Goal: Task Accomplishment & Management: Complete application form

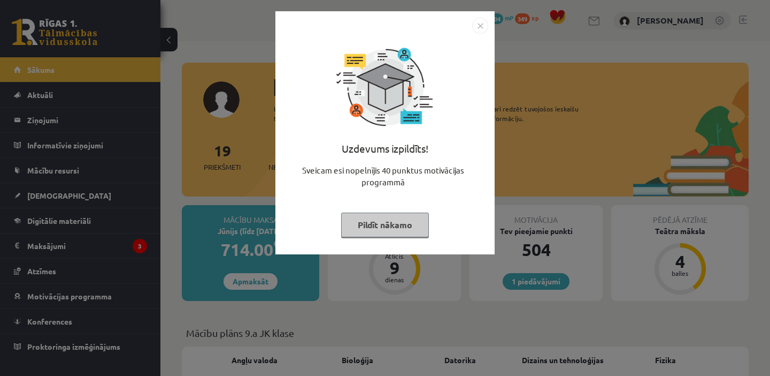
click at [481, 24] on img "Close" at bounding box center [480, 26] width 16 height 16
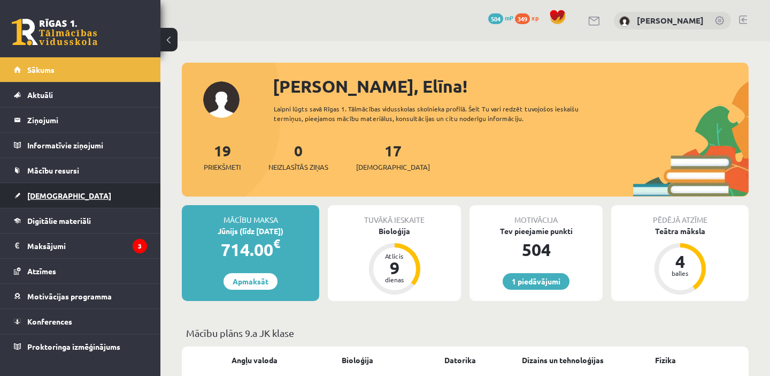
click at [82, 201] on link "[DEMOGRAPHIC_DATA]" at bounding box center [80, 195] width 133 height 25
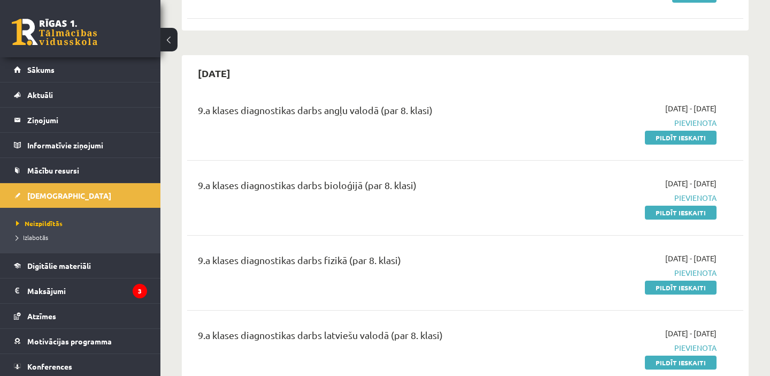
scroll to position [356, 0]
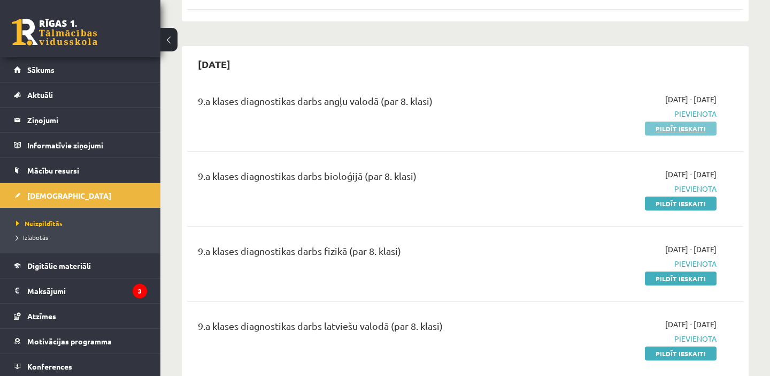
click at [675, 131] on link "Pildīt ieskaiti" at bounding box center [681, 128] width 72 height 14
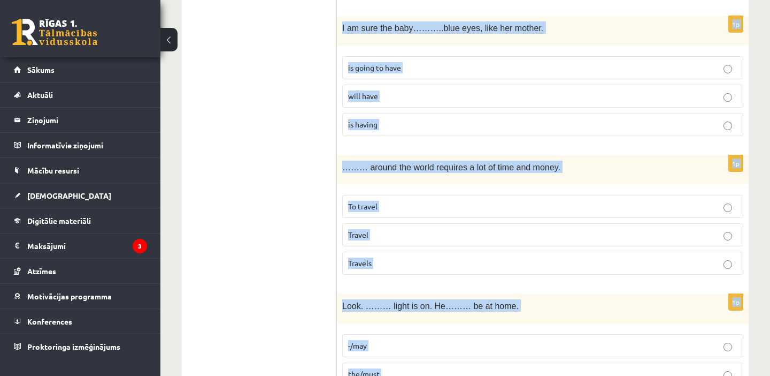
scroll to position [3904, 0]
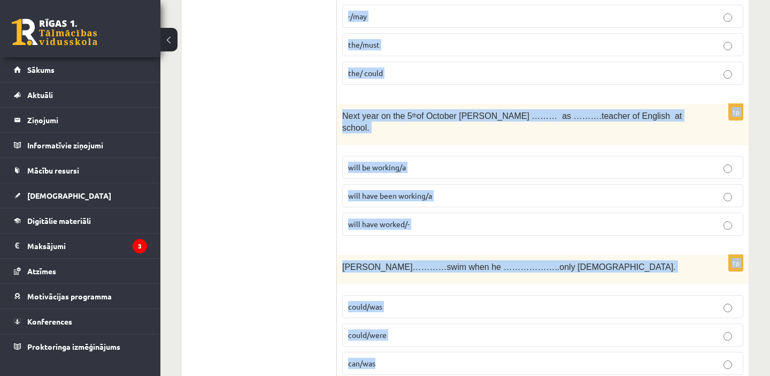
drag, startPoint x: 340, startPoint y: 92, endPoint x: 606, endPoint y: 344, distance: 366.7
copy form "Washington is …….capital of ……..USA. the/the a/the a/- 1p While his sister ……………"
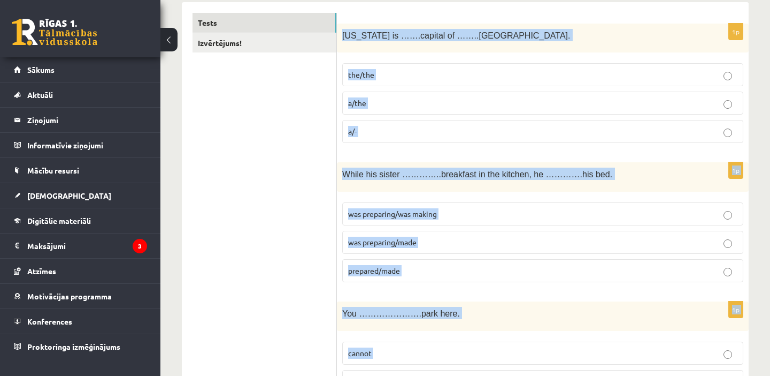
scroll to position [0, 0]
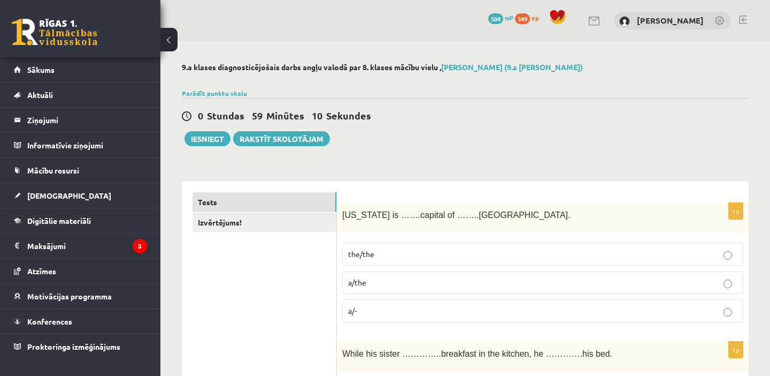
click at [385, 251] on p "the/the" at bounding box center [542, 253] width 389 height 11
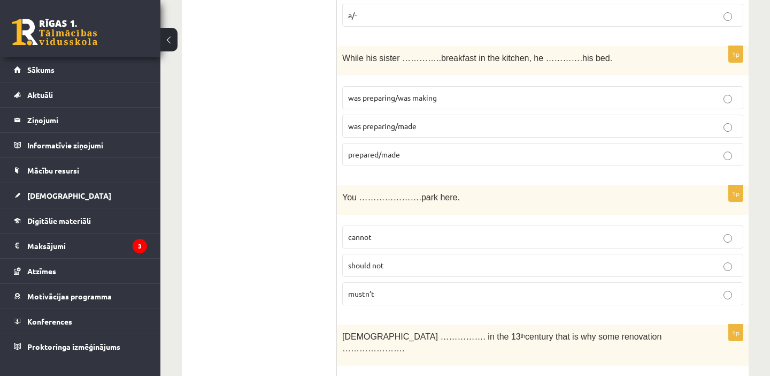
scroll to position [319, 0]
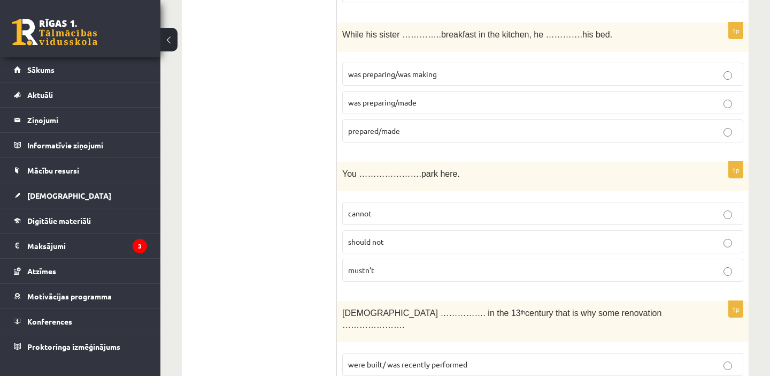
click at [427, 72] on span "was preparing/was making" at bounding box center [392, 74] width 89 height 10
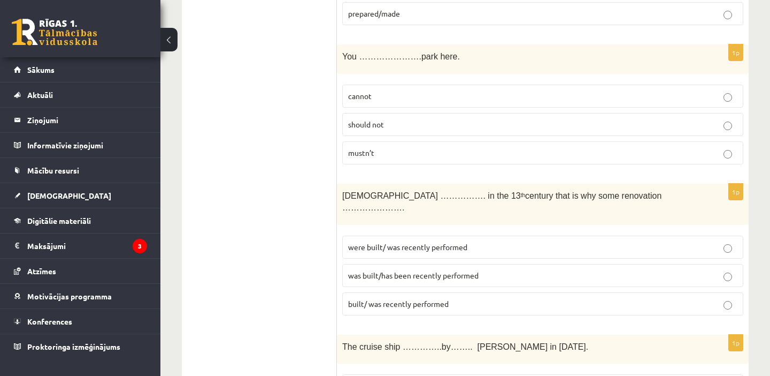
scroll to position [453, 0]
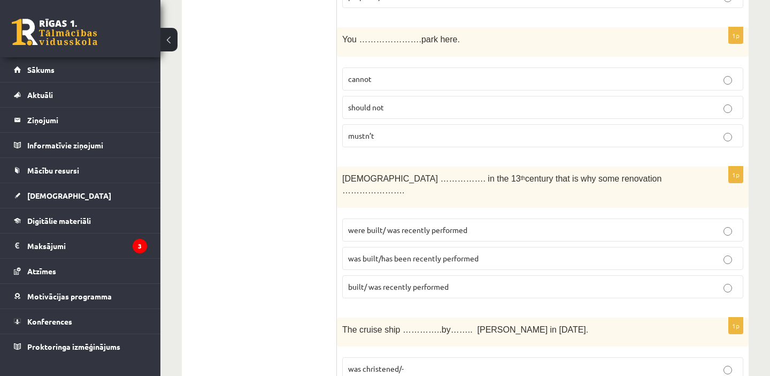
click at [402, 135] on p "mustn’t" at bounding box center [542, 135] width 389 height 11
click at [416, 225] on span "were built/ was recently performed" at bounding box center [407, 230] width 119 height 10
click at [425, 247] on label "was built/has been recently performed" at bounding box center [542, 258] width 401 height 23
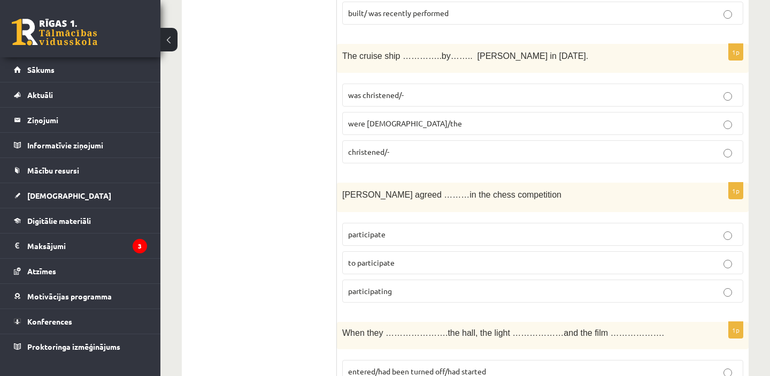
scroll to position [731, 0]
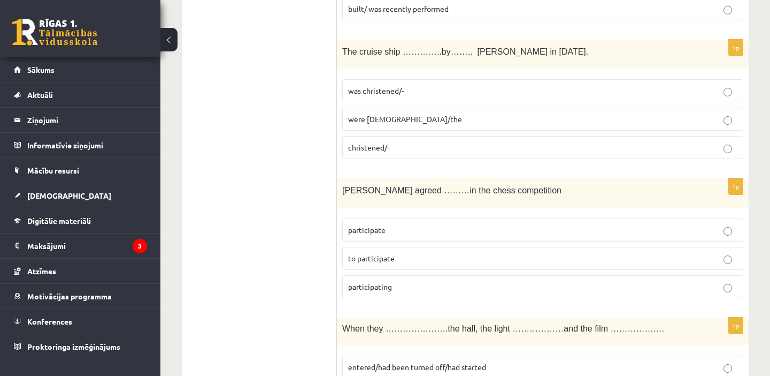
click at [395, 86] on label "was christened/-" at bounding box center [542, 90] width 401 height 23
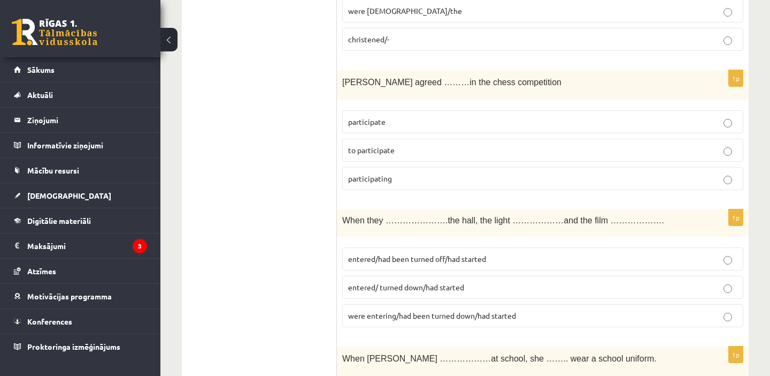
scroll to position [853, 0]
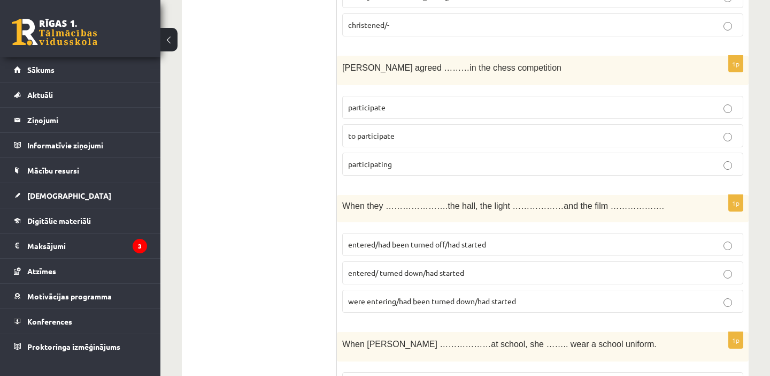
click at [385, 131] on span "to participate" at bounding box center [371, 136] width 47 height 10
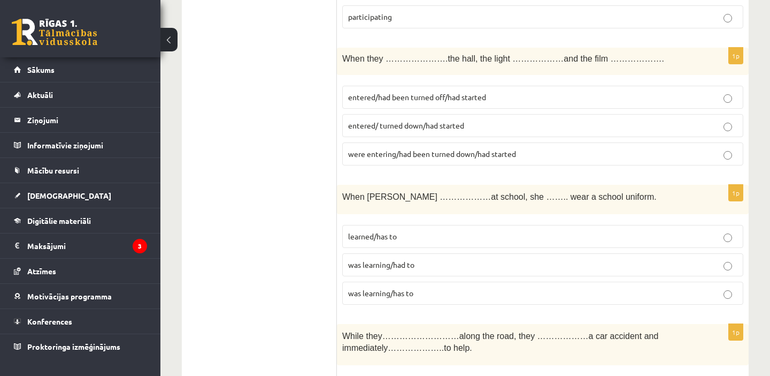
scroll to position [1004, 0]
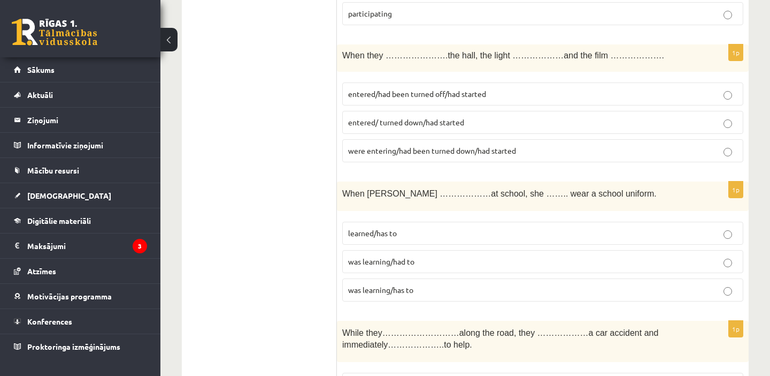
click at [377, 145] on p "were entering/had been turned down/had started" at bounding box center [542, 150] width 389 height 11
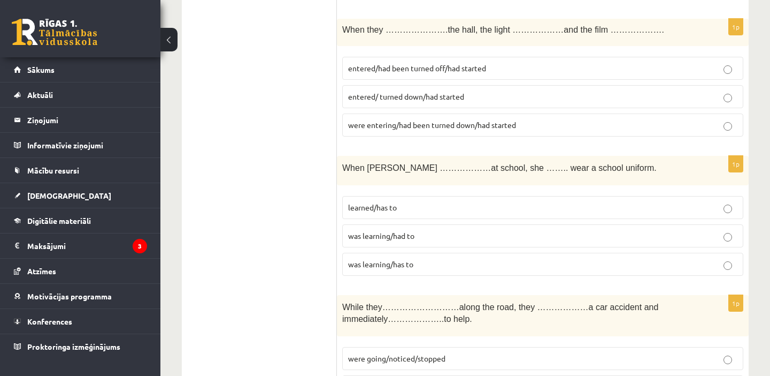
scroll to position [1035, 0]
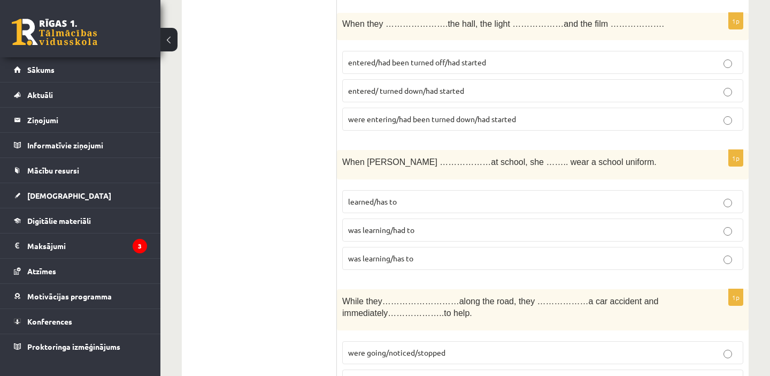
click at [420, 57] on span "entered/had been turned off/had started" at bounding box center [417, 62] width 138 height 10
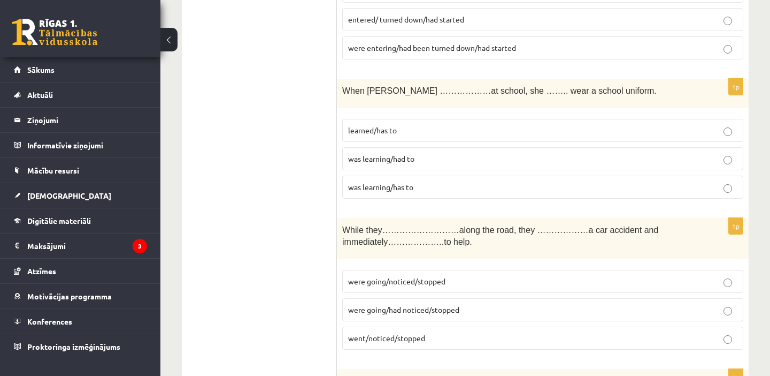
scroll to position [1107, 0]
click at [399, 152] on span "was learning/had to" at bounding box center [381, 157] width 66 height 10
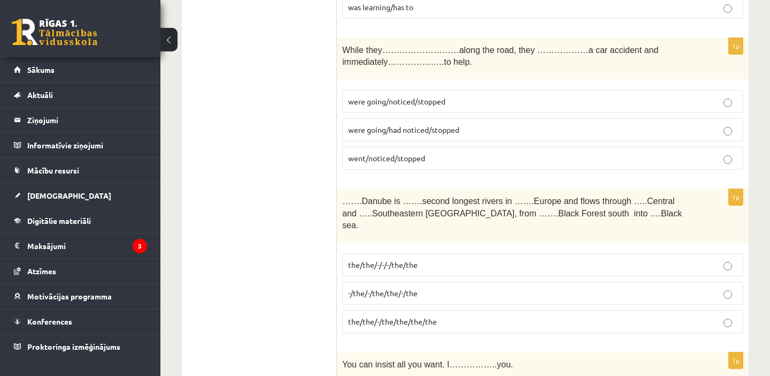
scroll to position [1287, 0]
click at [396, 124] on span "were going/had noticed/stopped" at bounding box center [403, 129] width 111 height 10
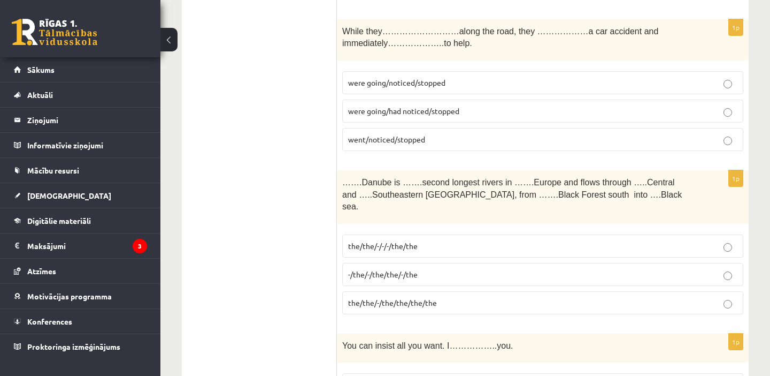
scroll to position [1307, 0]
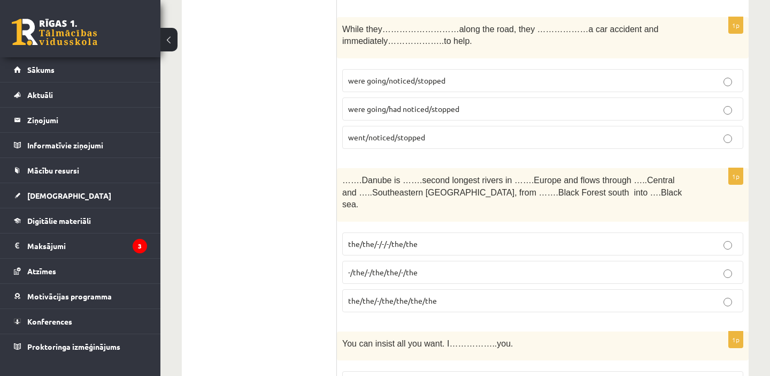
click at [366, 75] on span "were going/noticed/stopped" at bounding box center [396, 80] width 97 height 10
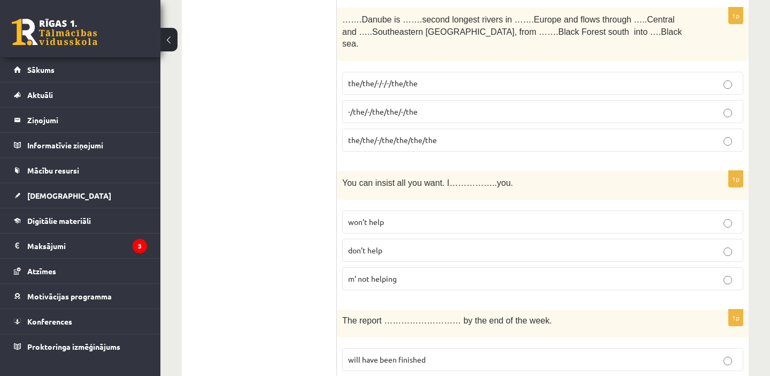
scroll to position [1471, 0]
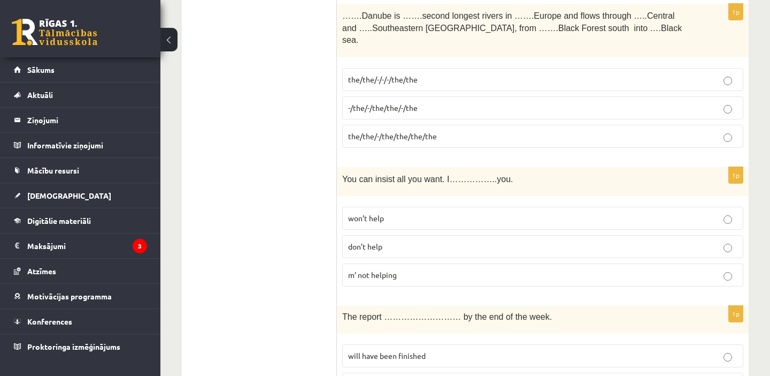
click at [391, 74] on p "the/the/-/-/-/the/the" at bounding box center [542, 79] width 389 height 11
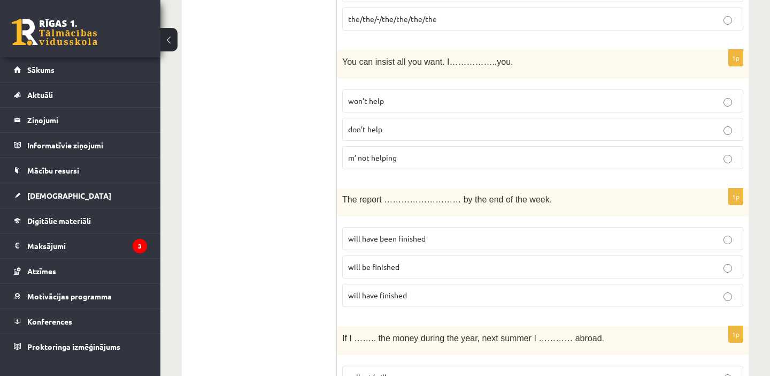
scroll to position [1591, 0]
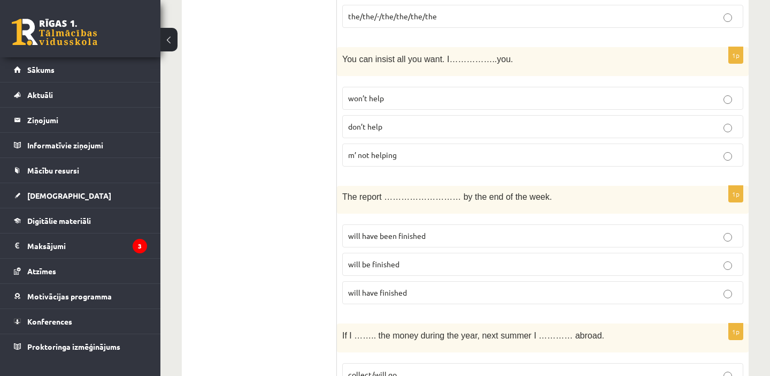
click at [376, 93] on span "won’t help" at bounding box center [366, 98] width 36 height 10
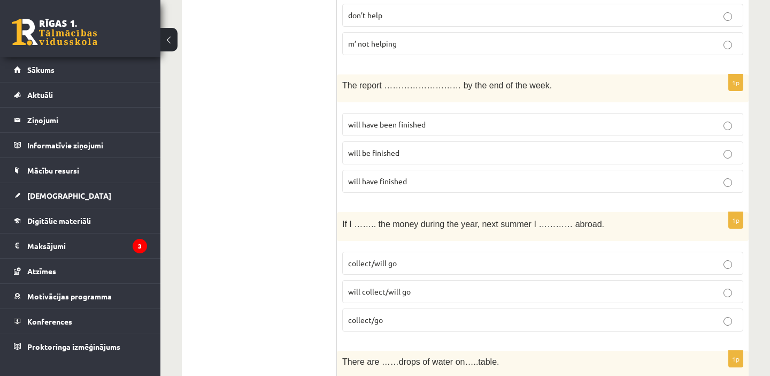
scroll to position [1711, 0]
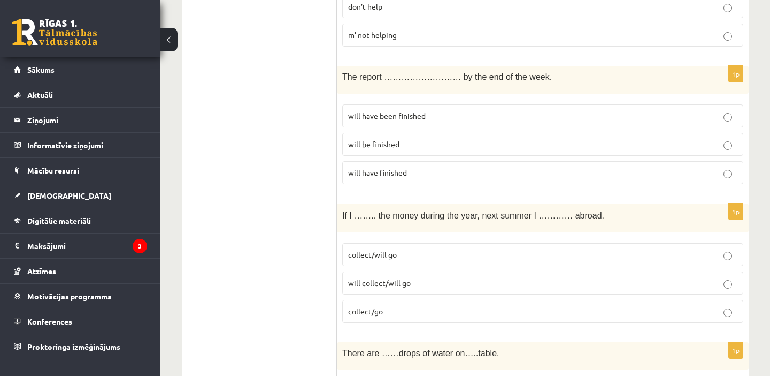
click at [366, 111] on span "will have been finished" at bounding box center [387, 116] width 78 height 10
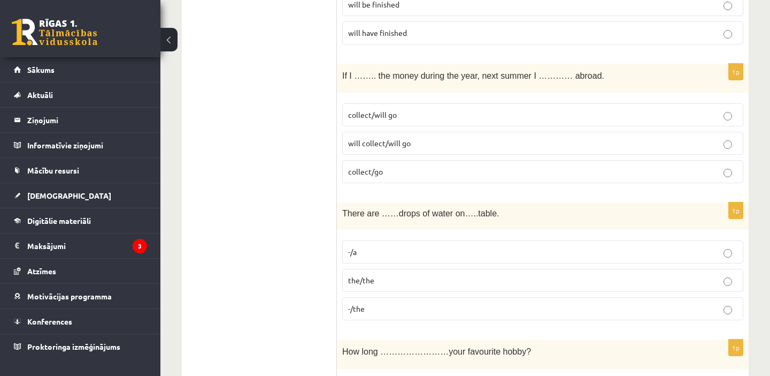
scroll to position [1852, 0]
click at [373, 102] on label "collect/will go" at bounding box center [542, 113] width 401 height 23
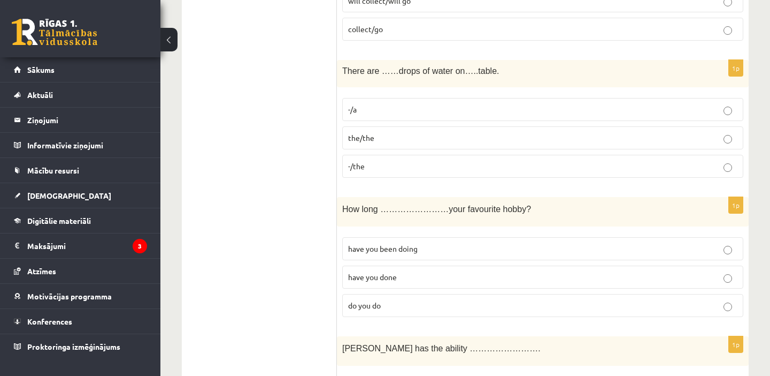
scroll to position [1991, 0]
click at [392, 156] on label "-/the" at bounding box center [542, 167] width 401 height 23
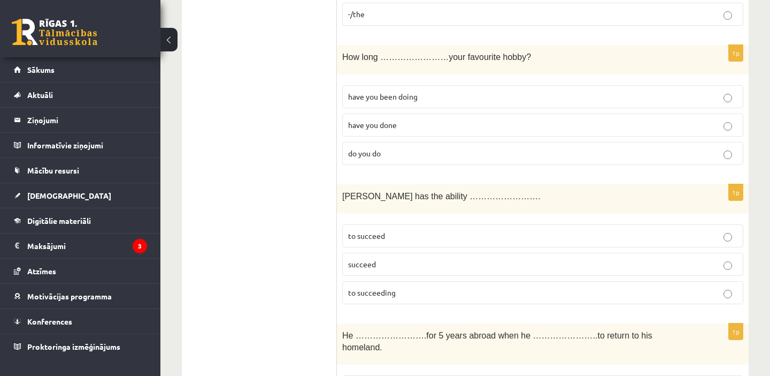
scroll to position [2146, 0]
click at [386, 90] on span "have you been doing" at bounding box center [383, 95] width 70 height 10
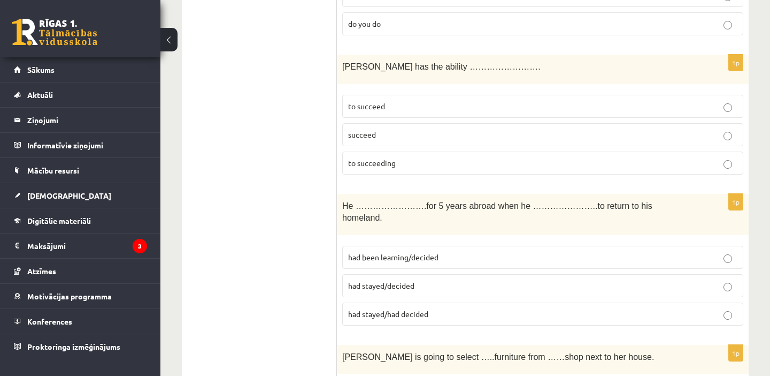
scroll to position [2275, 0]
click at [407, 157] on p "to succeeding" at bounding box center [542, 162] width 389 height 11
click at [374, 101] on span "to succeed" at bounding box center [366, 106] width 37 height 10
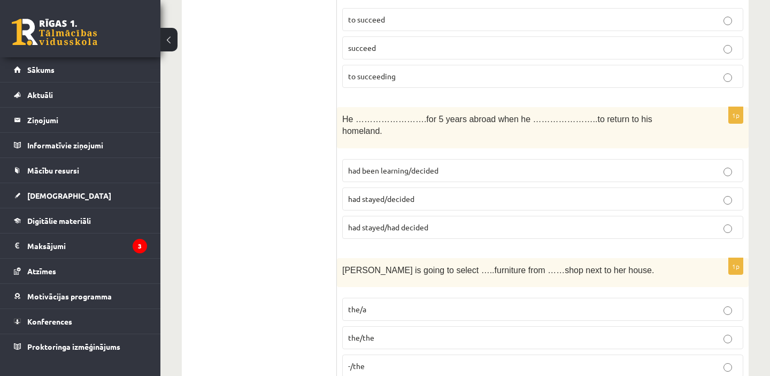
scroll to position [2384, 0]
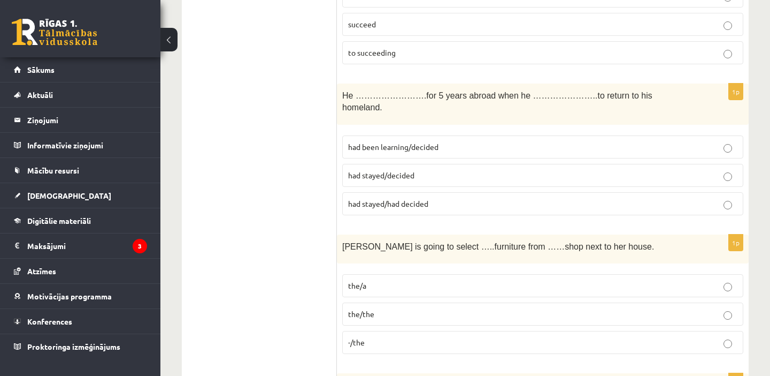
click at [381, 170] on span "had stayed/decided" at bounding box center [381, 175] width 66 height 10
click at [425, 308] on p "the/the" at bounding box center [542, 313] width 389 height 11
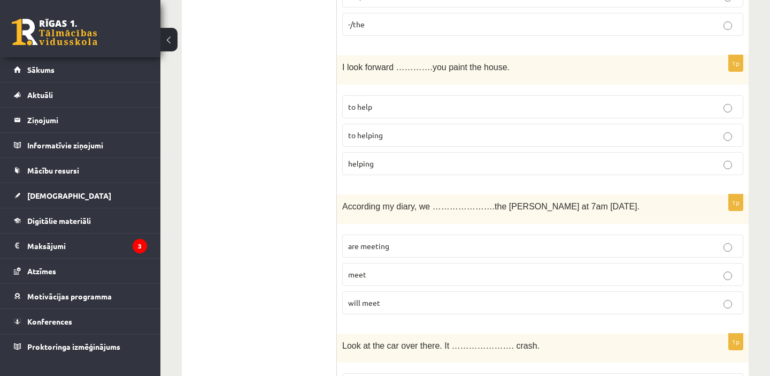
scroll to position [2704, 0]
click at [414, 122] on label "to helping" at bounding box center [542, 133] width 401 height 23
click at [401, 239] on p "are meeting" at bounding box center [542, 244] width 389 height 11
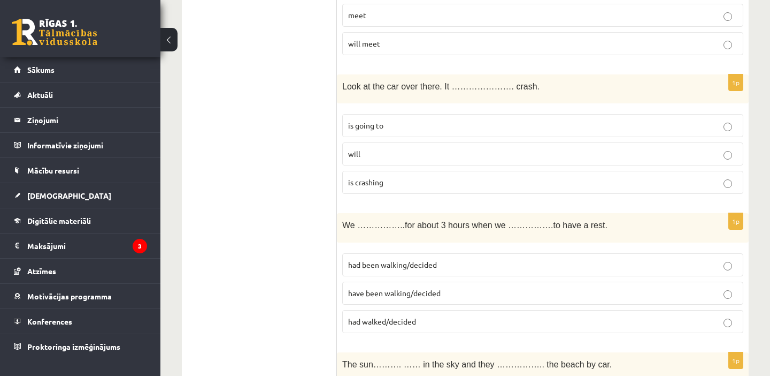
scroll to position [2970, 0]
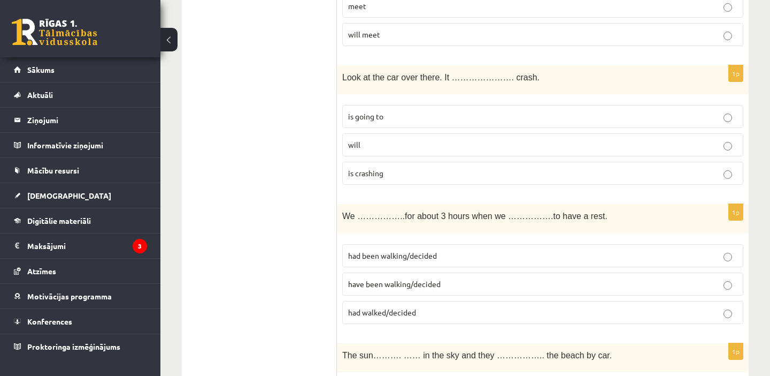
click at [379, 105] on label "is going to" at bounding box center [542, 116] width 401 height 23
click at [388, 250] on span "had been walking/decided" at bounding box center [392, 255] width 89 height 10
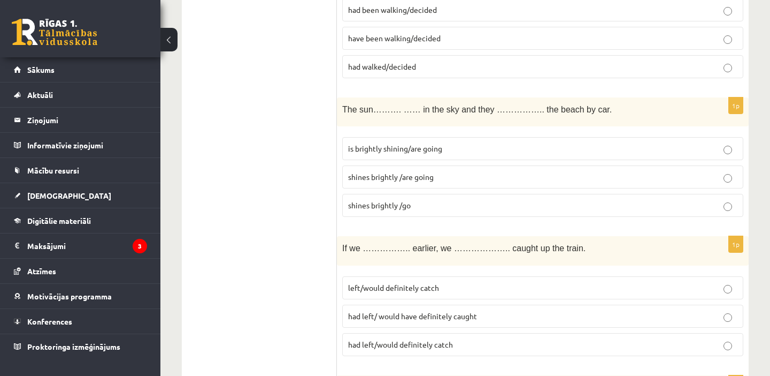
scroll to position [3232, 0]
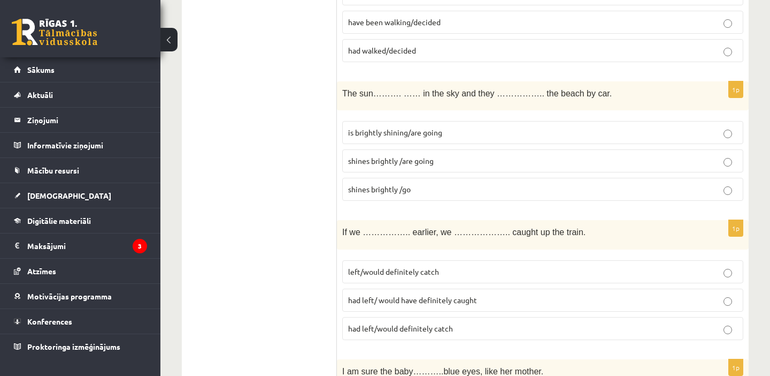
click at [396, 156] on span "shines brightly /are going" at bounding box center [391, 161] width 86 height 10
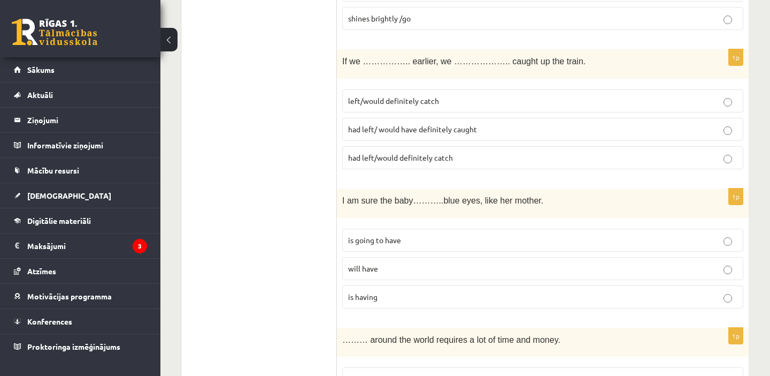
scroll to position [3406, 0]
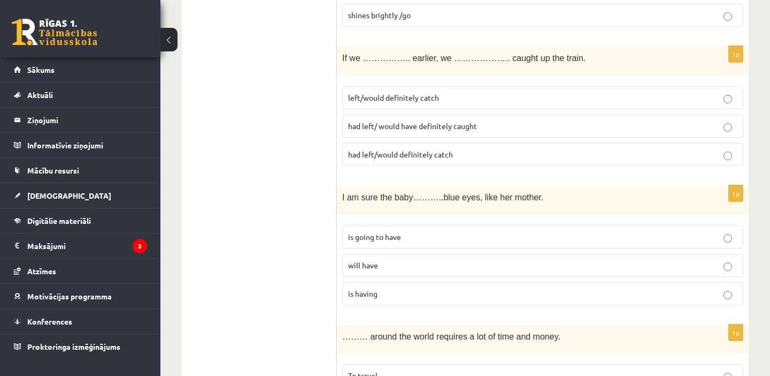
click at [417, 259] on p "will have" at bounding box center [542, 264] width 389 height 11
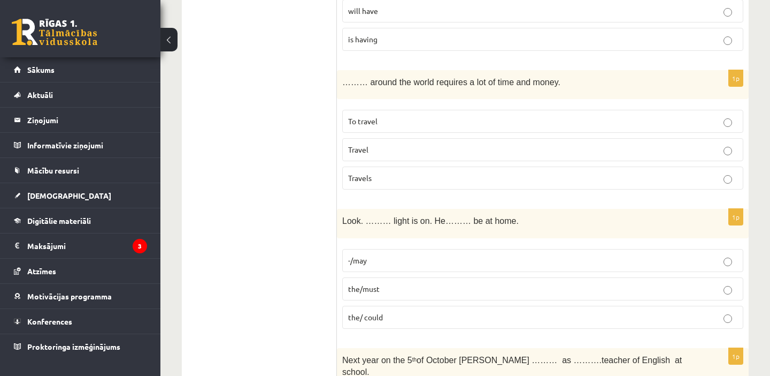
scroll to position [3664, 0]
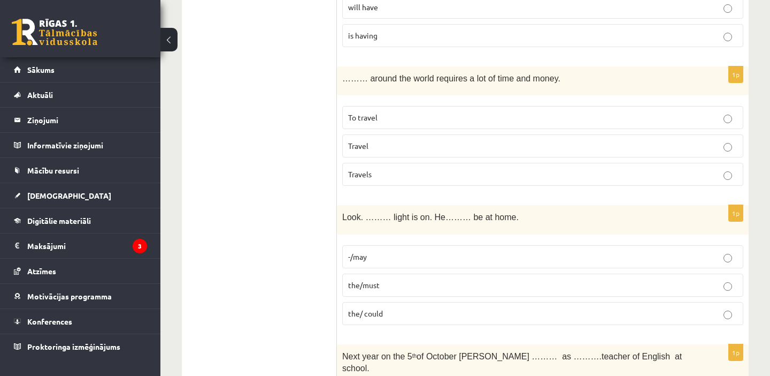
click at [386, 106] on label "To travel" at bounding box center [542, 117] width 401 height 23
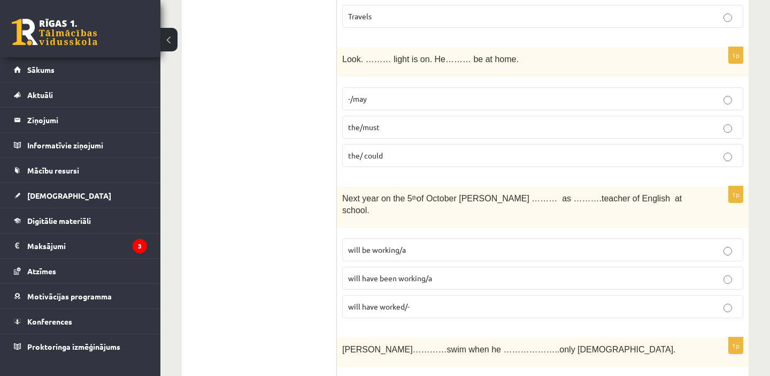
scroll to position [3820, 0]
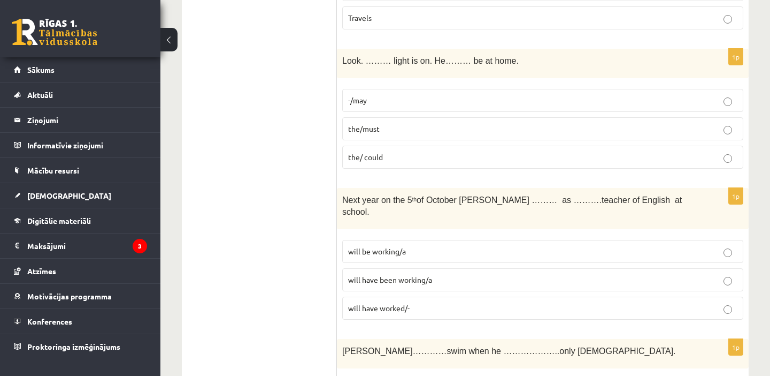
click at [370, 124] on span "the/must" at bounding box center [364, 129] width 32 height 10
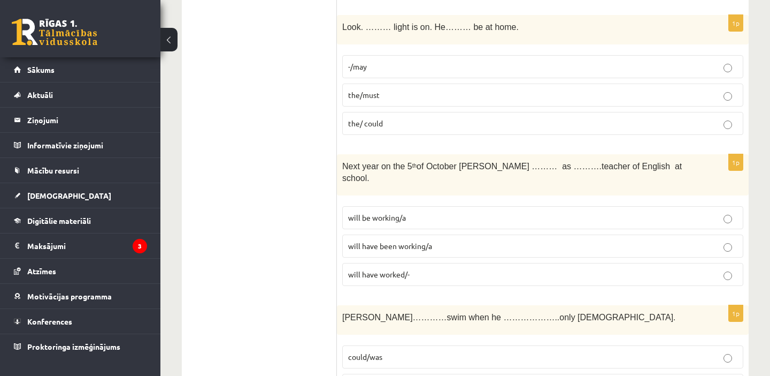
scroll to position [3904, 0]
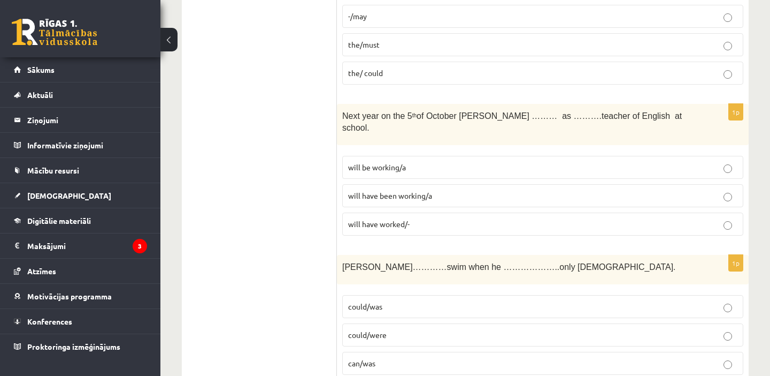
click at [377, 190] on p "will have been working/a" at bounding box center [542, 195] width 389 height 11
click at [399, 301] on p "could/was" at bounding box center [542, 306] width 389 height 11
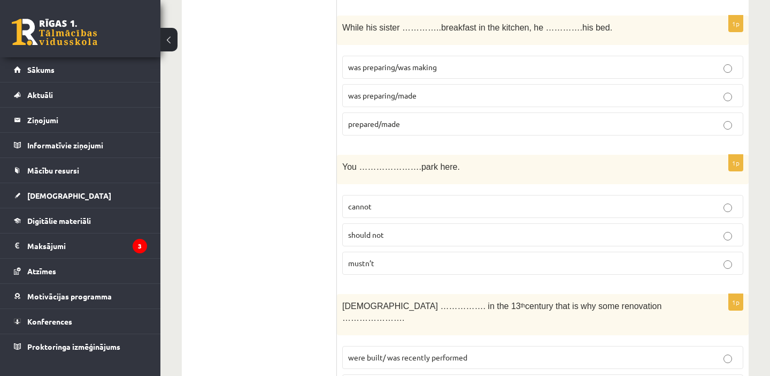
scroll to position [0, 0]
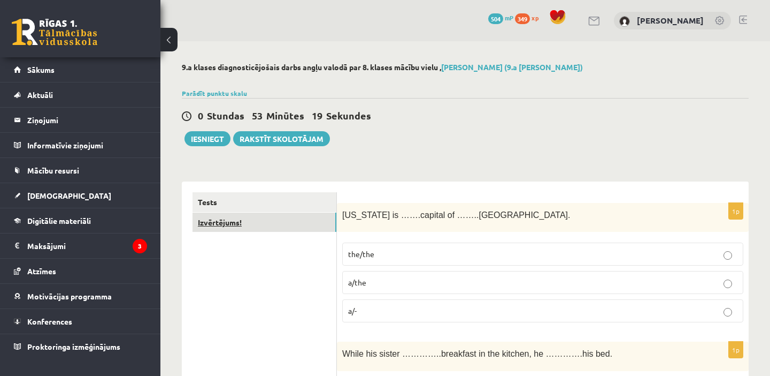
click at [218, 225] on link "Izvērtējums!" at bounding box center [265, 222] width 144 height 20
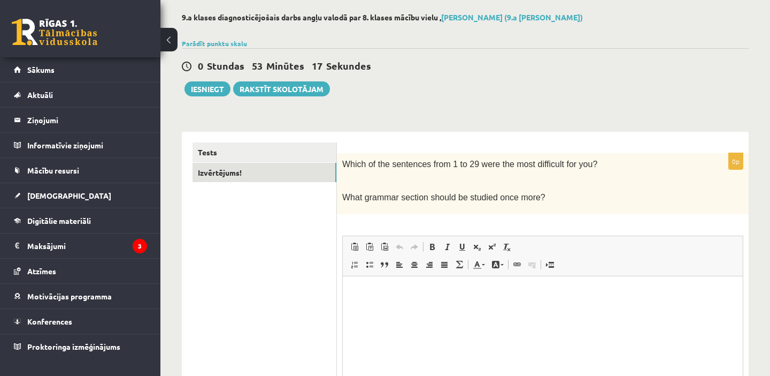
scroll to position [78, 0]
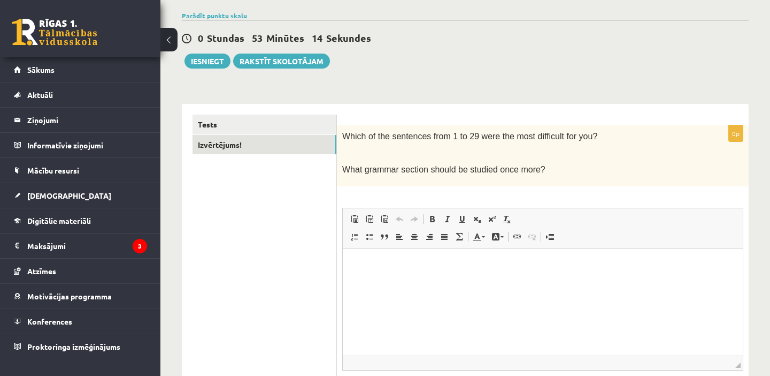
drag, startPoint x: 338, startPoint y: 133, endPoint x: 549, endPoint y: 180, distance: 216.1
click at [549, 180] on div "Which of the sentences from 1 to 29 were the most difficult for you? What gramm…" at bounding box center [543, 155] width 412 height 61
copy div "Which of the sentences from 1 to 29 were the most difficult for you? What gramm…"
click at [388, 266] on p "Editor, wiswyg-editor-user-answer-47433777923640" at bounding box center [543, 263] width 379 height 11
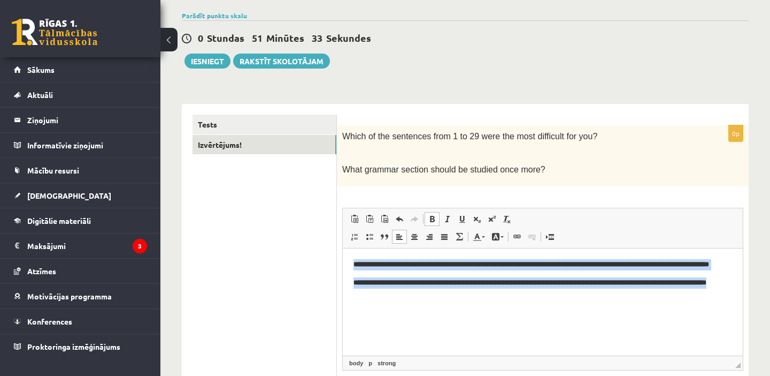
drag, startPoint x: 350, startPoint y: 261, endPoint x: 444, endPoint y: 319, distance: 110.3
click at [444, 299] on html "**********" at bounding box center [543, 273] width 400 height 51
click at [432, 219] on span at bounding box center [432, 219] width 9 height 9
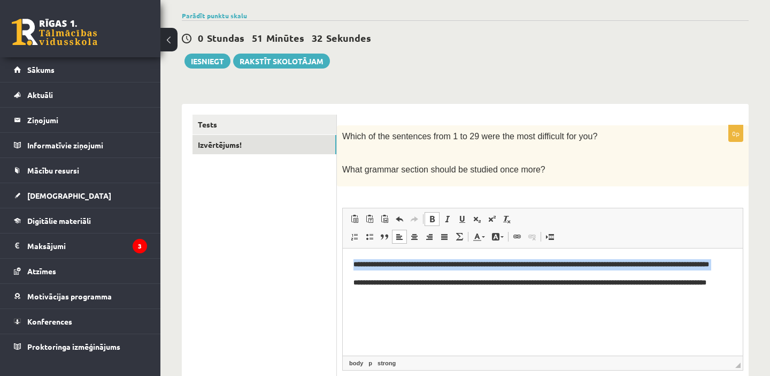
click at [432, 219] on span at bounding box center [432, 219] width 9 height 9
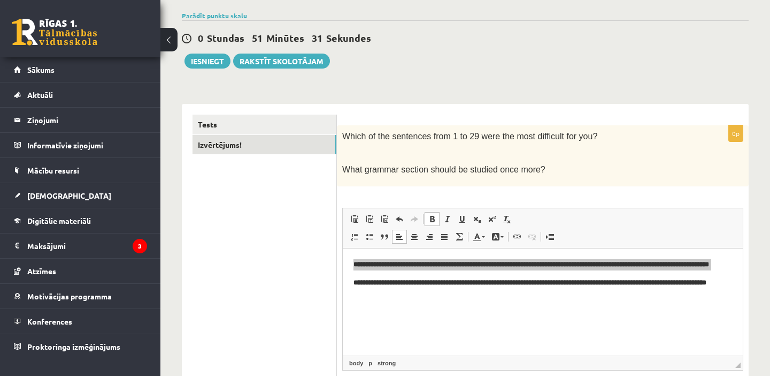
click at [270, 193] on ul "Tests Izvērtējums!" at bounding box center [265, 272] width 144 height 316
click at [204, 56] on button "Iesniegt" at bounding box center [208, 60] width 46 height 15
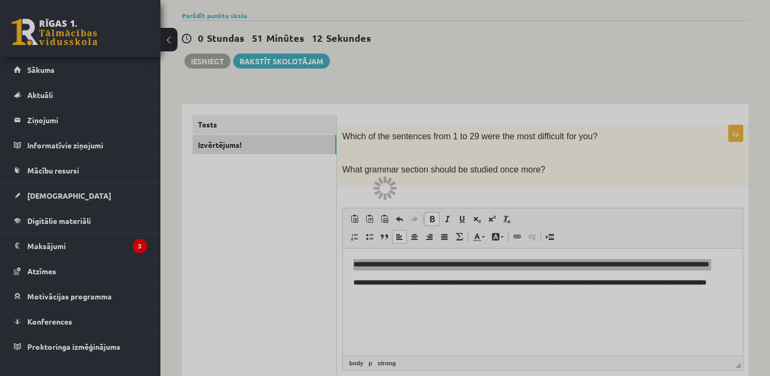
click at [633, 39] on div at bounding box center [385, 188] width 770 height 376
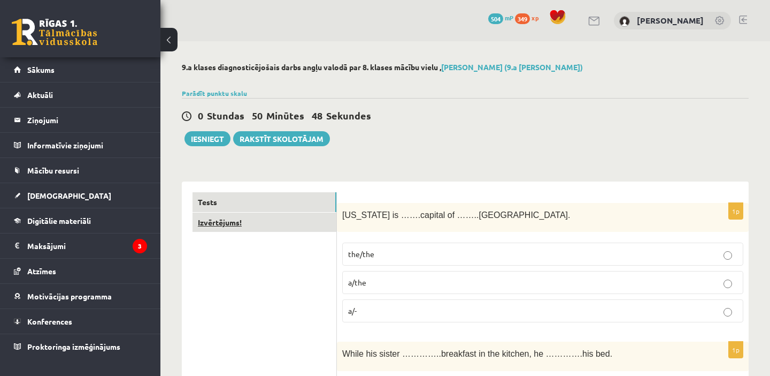
click at [276, 226] on link "Izvērtējums!" at bounding box center [265, 222] width 144 height 20
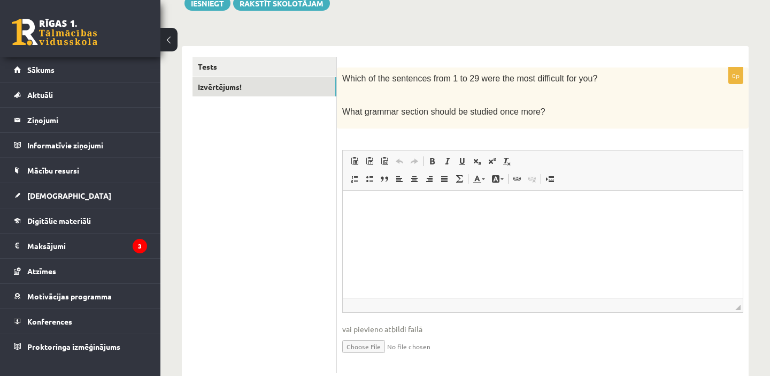
scroll to position [136, 0]
click at [407, 221] on html at bounding box center [543, 205] width 400 height 33
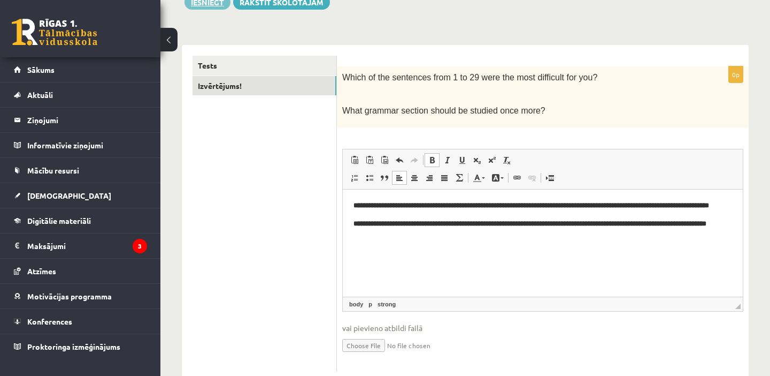
click at [206, 3] on button "Iesniegt" at bounding box center [208, 2] width 46 height 15
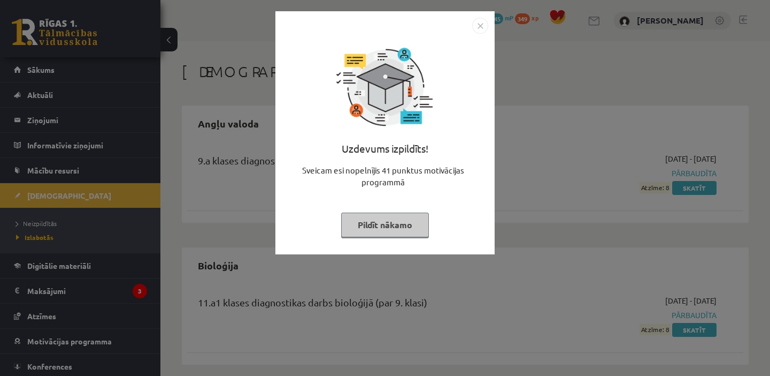
click at [480, 24] on img "Close" at bounding box center [480, 26] width 16 height 16
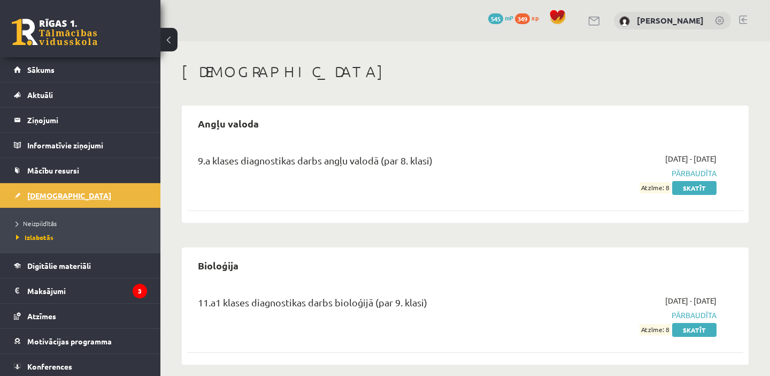
click at [58, 197] on span "[DEMOGRAPHIC_DATA]" at bounding box center [69, 195] width 84 height 10
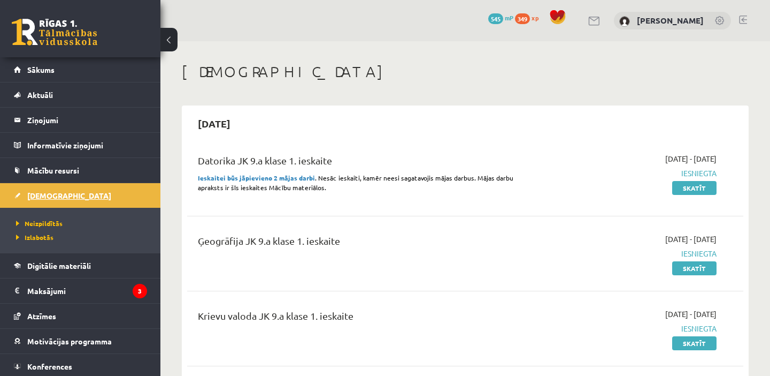
click at [104, 198] on link "[DEMOGRAPHIC_DATA]" at bounding box center [80, 195] width 133 height 25
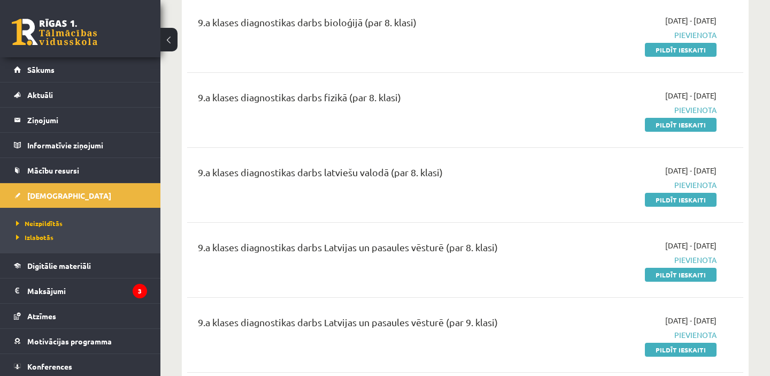
scroll to position [431, 0]
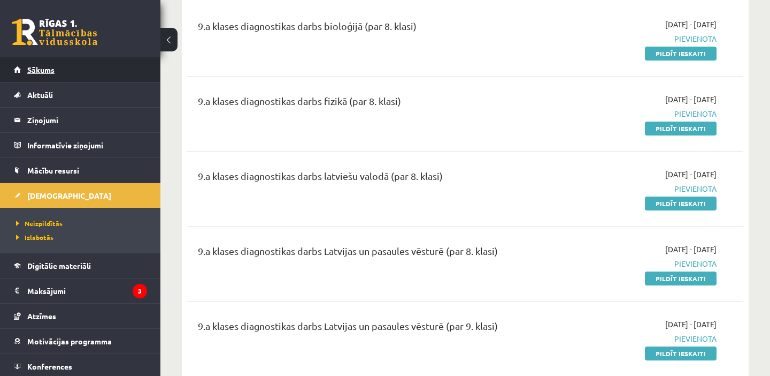
click at [89, 64] on link "Sākums" at bounding box center [80, 69] width 133 height 25
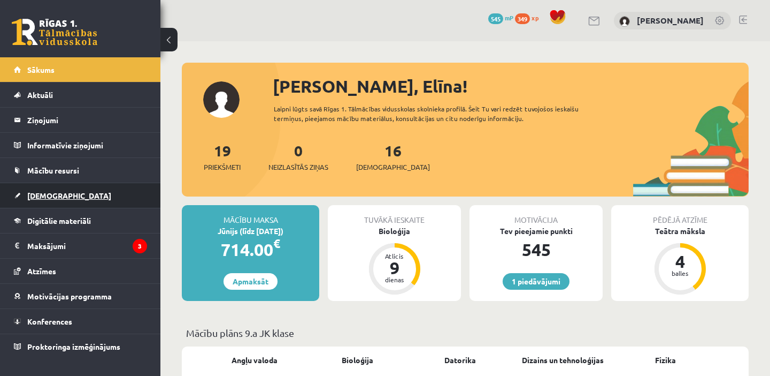
click at [57, 193] on span "[DEMOGRAPHIC_DATA]" at bounding box center [69, 195] width 84 height 10
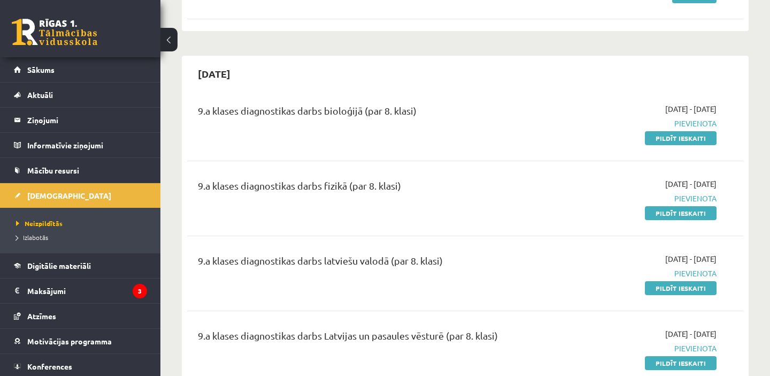
scroll to position [350, 0]
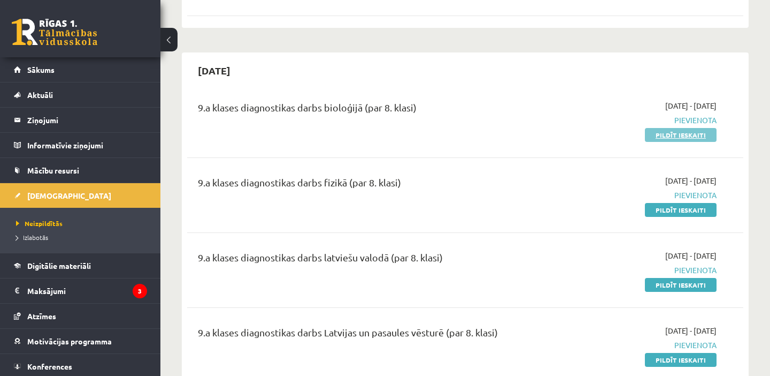
click at [679, 136] on link "Pildīt ieskaiti" at bounding box center [681, 135] width 72 height 14
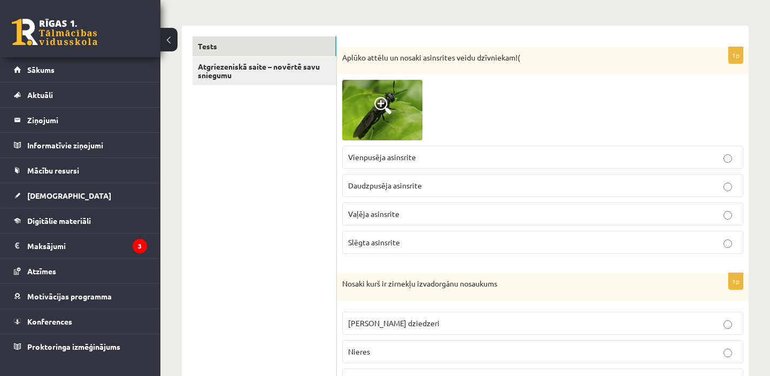
scroll to position [157, 0]
click at [396, 102] on img at bounding box center [382, 109] width 80 height 60
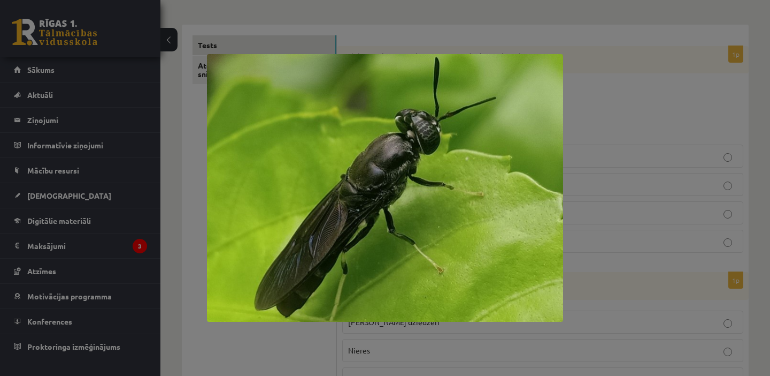
click at [650, 81] on div at bounding box center [385, 188] width 770 height 376
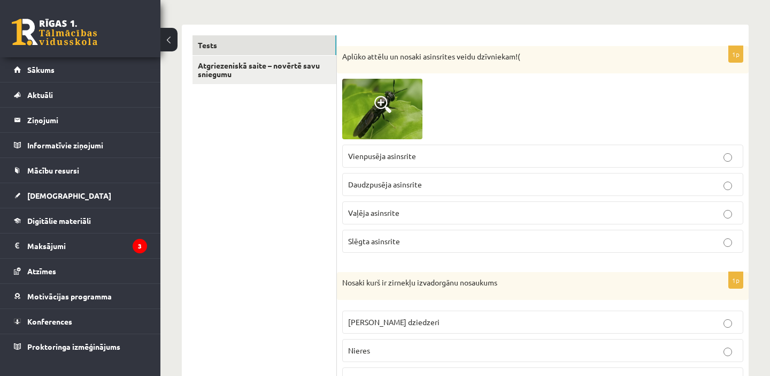
click at [387, 181] on span "Daudzpusēja asinsrite" at bounding box center [385, 184] width 74 height 10
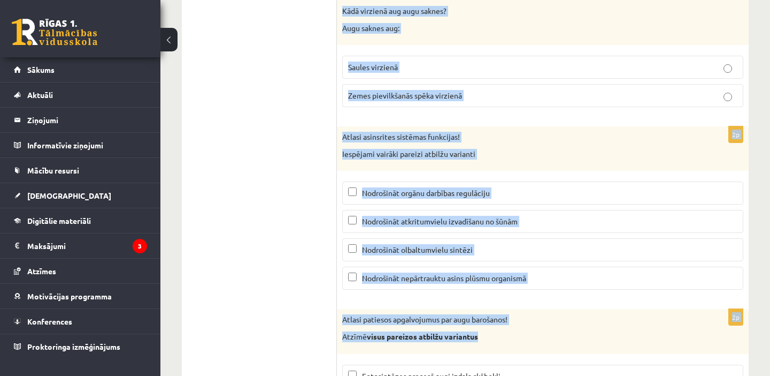
scroll to position [5165, 0]
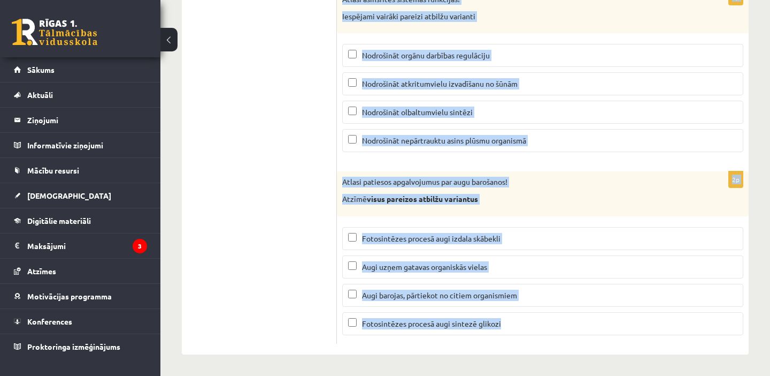
drag, startPoint x: 340, startPoint y: 110, endPoint x: 600, endPoint y: 352, distance: 355.1
copy form "Nosaki kurš ir zirnekļu izvadorgānu nosaukums Zaļie dziedzeri Nieres Izvada vie…"
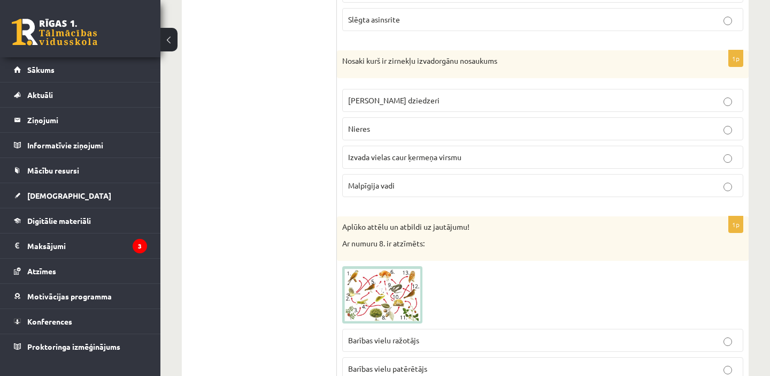
scroll to position [340, 0]
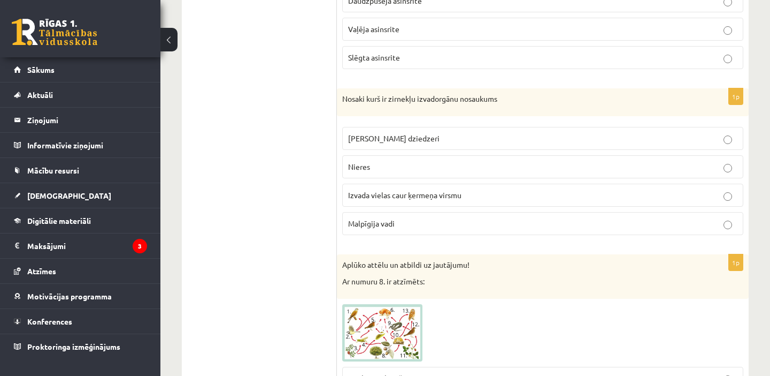
click at [402, 224] on p "Malpīgija vadi" at bounding box center [542, 223] width 389 height 11
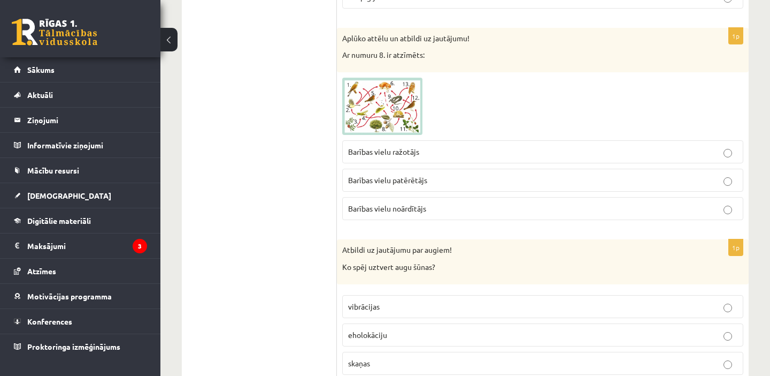
scroll to position [575, 0]
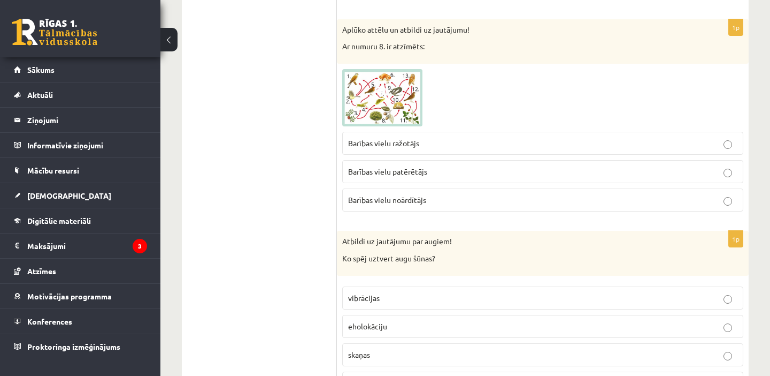
click at [401, 205] on p "Barības vielu noārdītājs" at bounding box center [542, 199] width 389 height 11
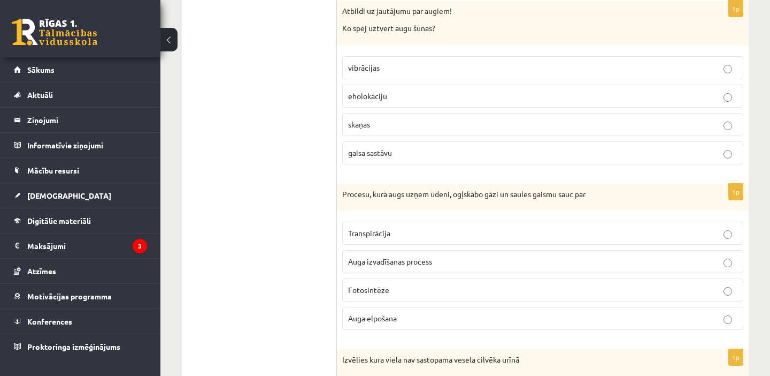
scroll to position [805, 0]
click at [410, 149] on p "gaisa sastāvu" at bounding box center [542, 153] width 389 height 11
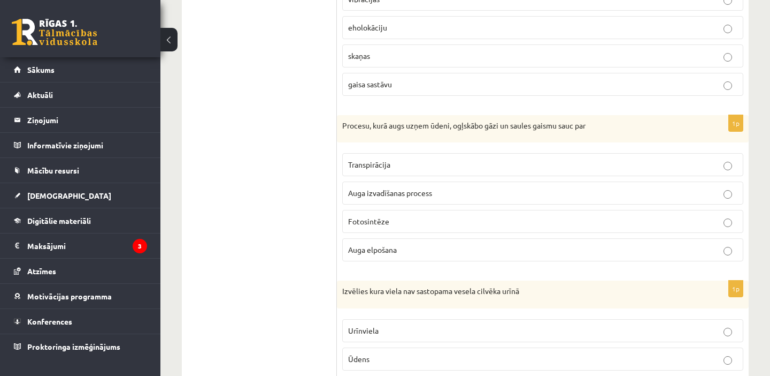
scroll to position [893, 0]
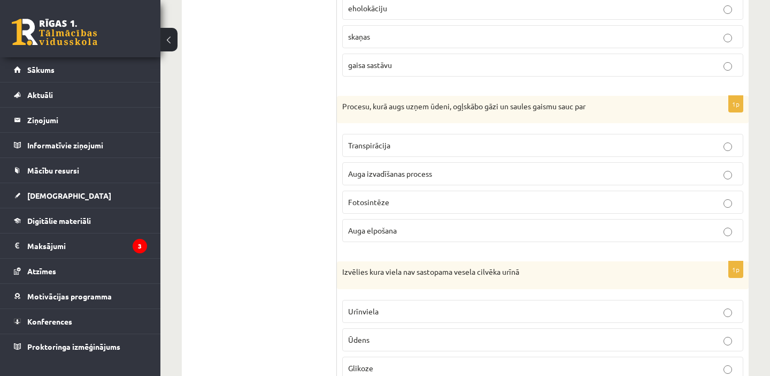
click at [387, 196] on label "Fotosintēze" at bounding box center [542, 201] width 401 height 23
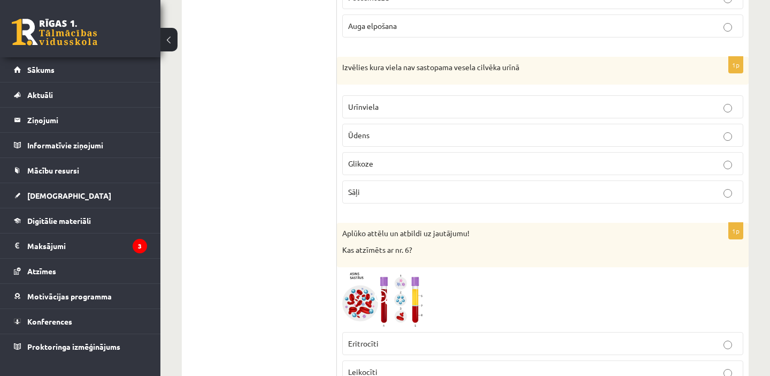
scroll to position [1098, 0]
click at [397, 157] on p "Glikoze" at bounding box center [542, 162] width 389 height 11
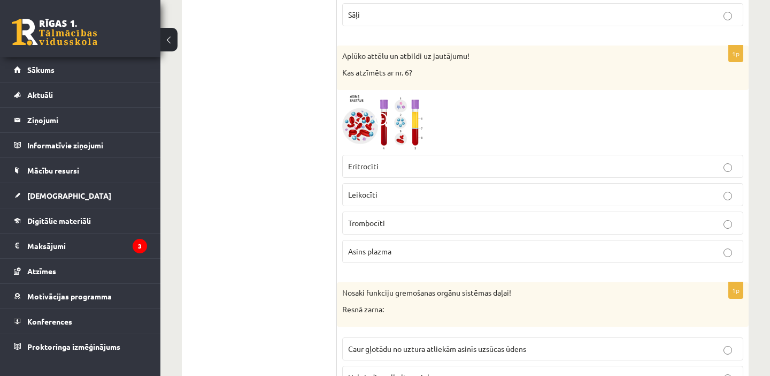
scroll to position [1283, 0]
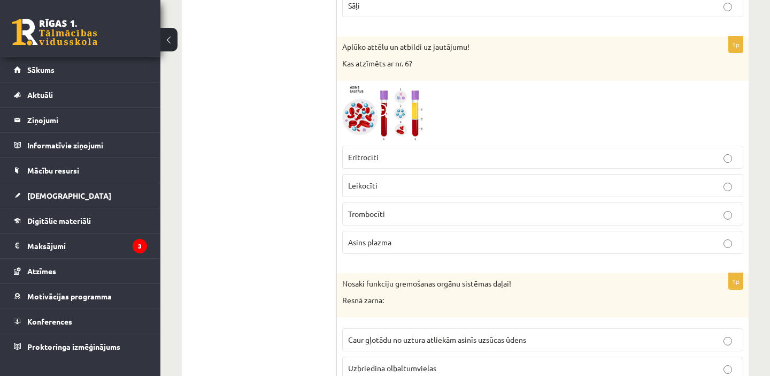
click at [387, 210] on p "Trombocīti" at bounding box center [542, 213] width 389 height 11
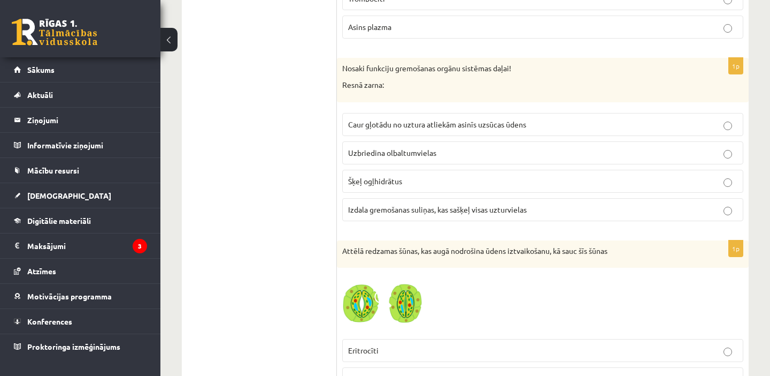
scroll to position [1499, 0]
click at [429, 127] on span "Caur gļotādu no uztura atliekām asinīs uzsūcas ūdens" at bounding box center [437, 124] width 178 height 10
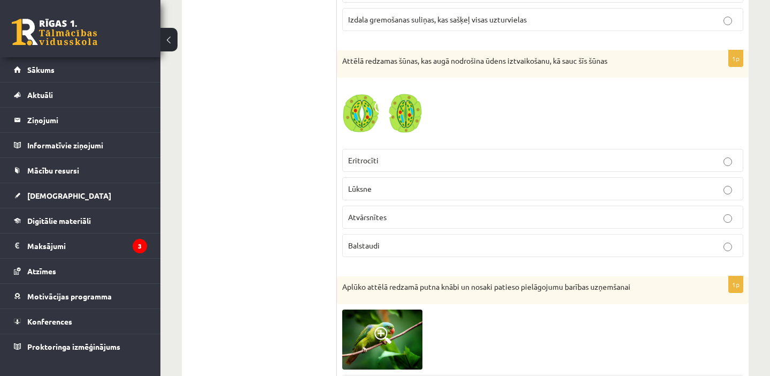
scroll to position [1692, 0]
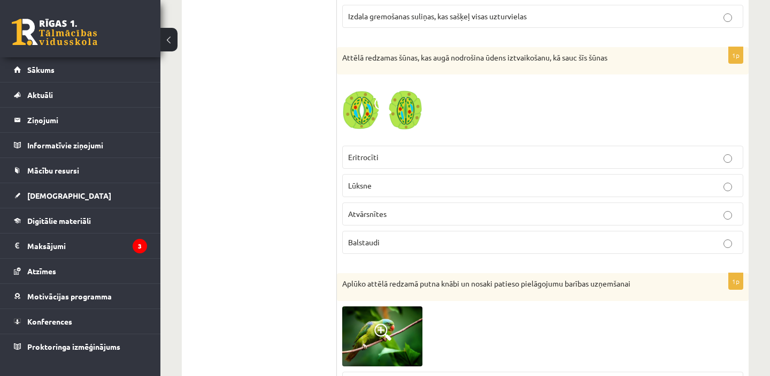
click at [416, 215] on p "Atvārsnītes" at bounding box center [542, 213] width 389 height 11
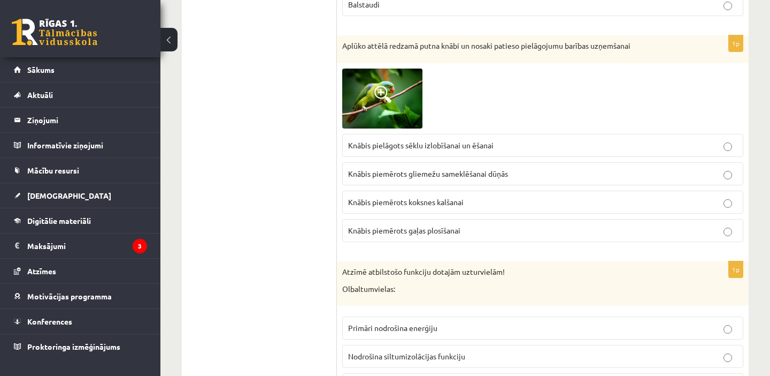
scroll to position [1931, 0]
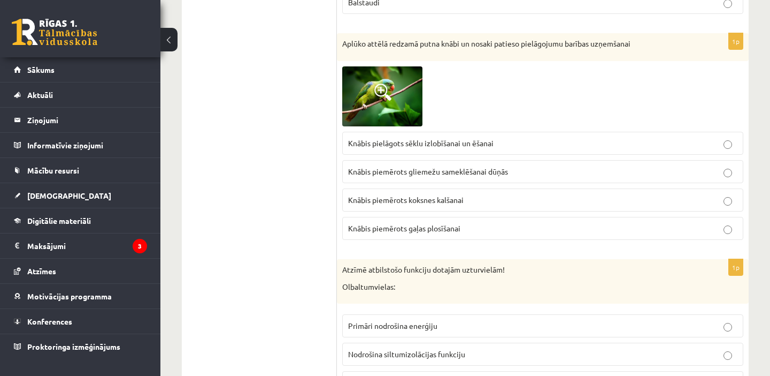
click at [432, 140] on span "Knābis pielāgots sēklu izlobīšanai un ēšanai" at bounding box center [421, 143] width 146 height 10
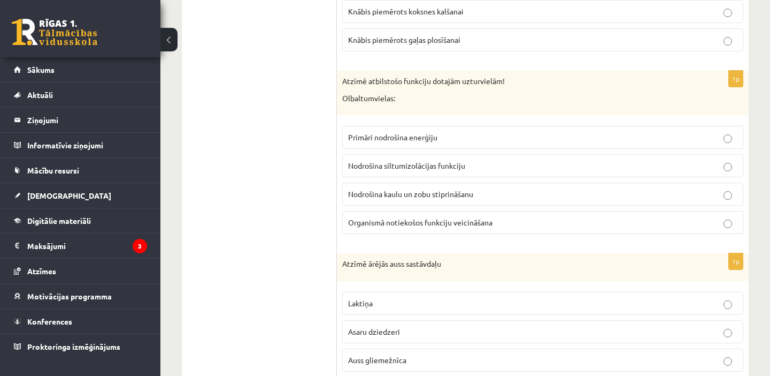
scroll to position [2123, 0]
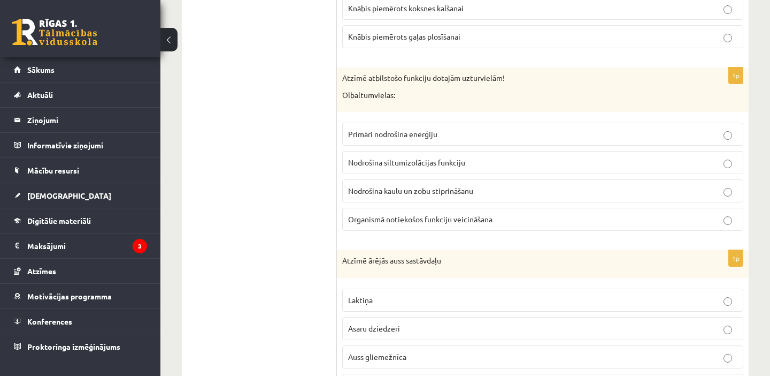
click at [440, 219] on span "Organismā notiekošos funkciju veicināšana" at bounding box center [420, 219] width 144 height 10
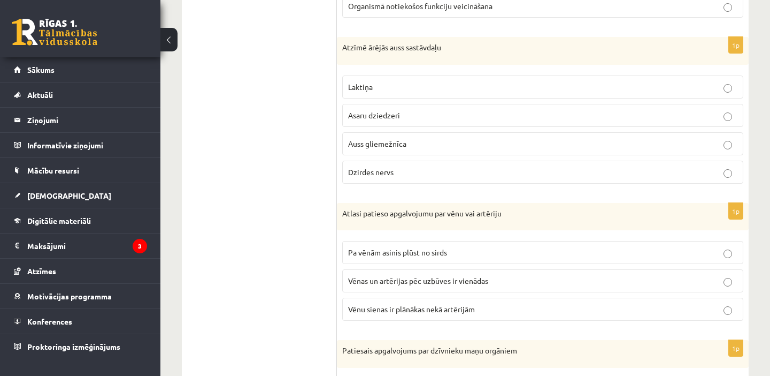
scroll to position [2334, 0]
click at [406, 144] on span "Auss gliemežnīca" at bounding box center [377, 145] width 58 height 10
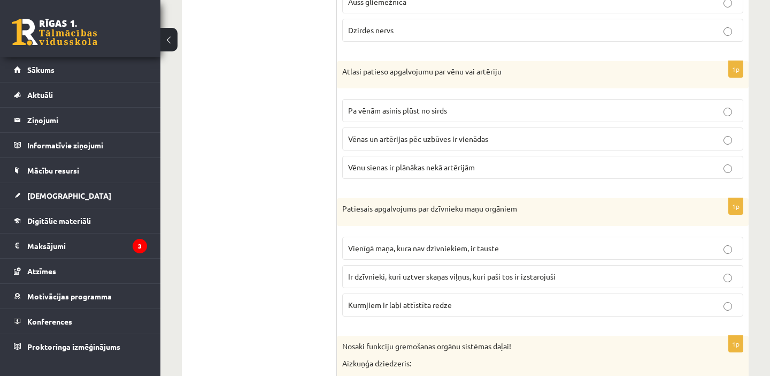
scroll to position [2482, 0]
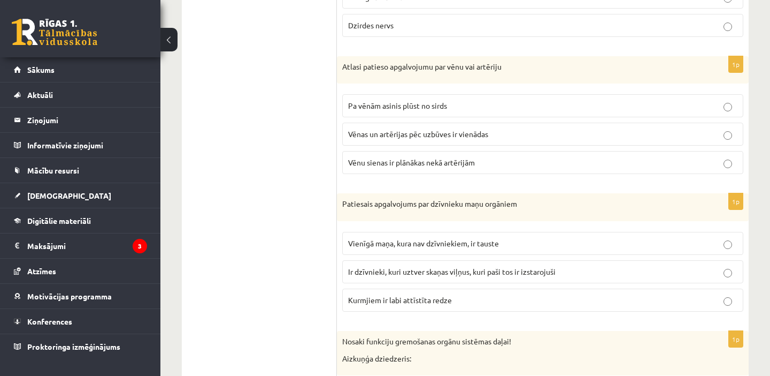
click at [401, 164] on span "Vēnu sienas ir plānākas nekā artērijām" at bounding box center [411, 162] width 127 height 10
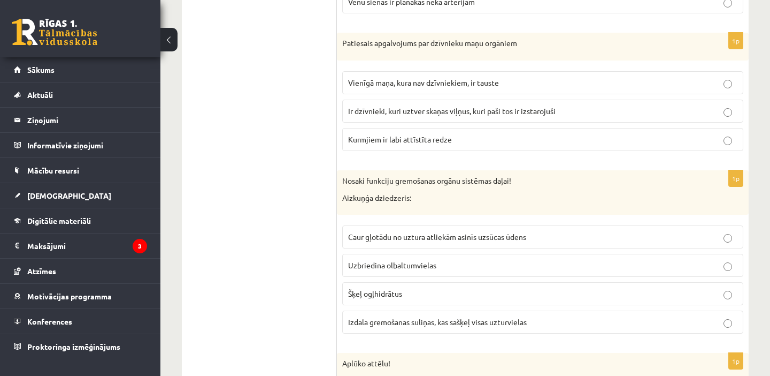
scroll to position [2643, 0]
click at [404, 109] on span "Ir dzīvnieki, kuri uztver skaņas viļņus, kuri paši tos ir izstarojuši" at bounding box center [452, 110] width 208 height 10
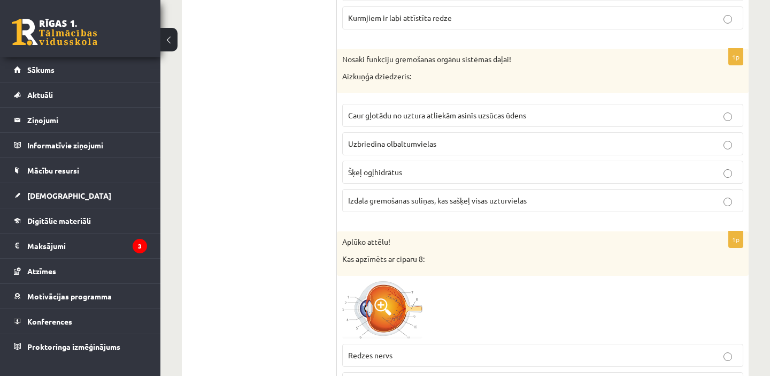
scroll to position [2765, 0]
click at [456, 199] on span "Izdala gremošanas suliņas, kas sašķeļ visas uzturvielas" at bounding box center [437, 200] width 179 height 10
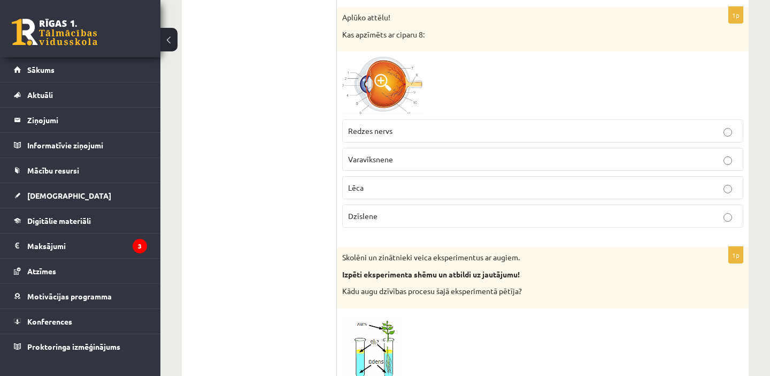
scroll to position [3011, 0]
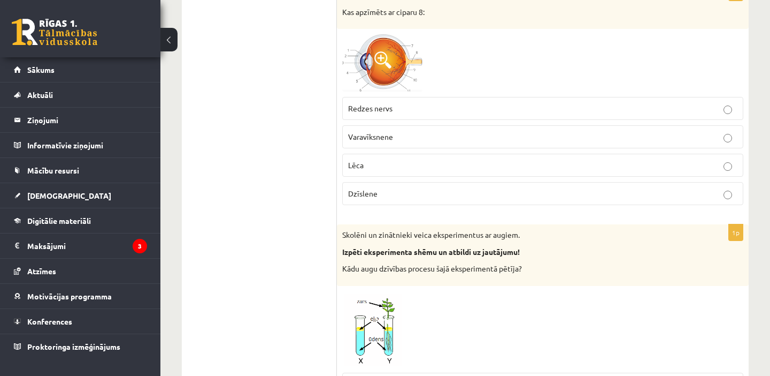
click at [371, 107] on span "Redzes nervs" at bounding box center [370, 108] width 44 height 10
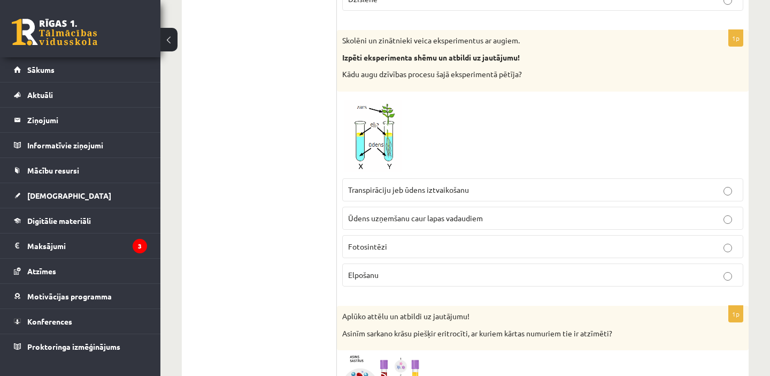
scroll to position [3205, 0]
click at [438, 187] on span "Transpirāciju jeb ūdens iztvaikošanu" at bounding box center [408, 190] width 121 height 10
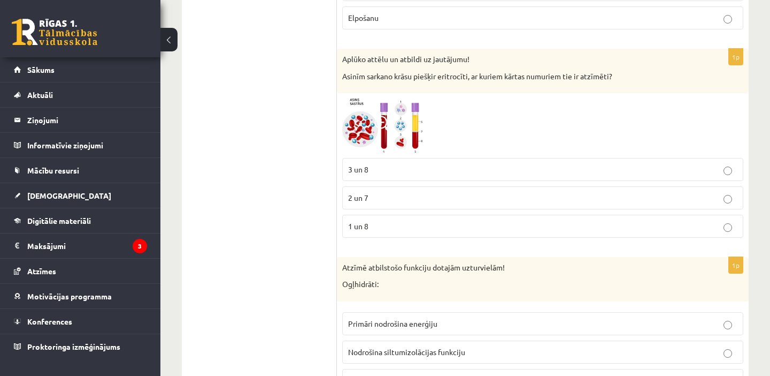
scroll to position [3465, 0]
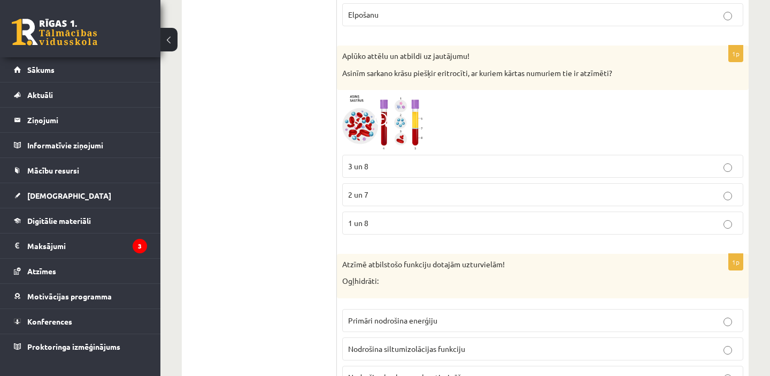
click at [369, 161] on p "3 un 8" at bounding box center [542, 165] width 389 height 11
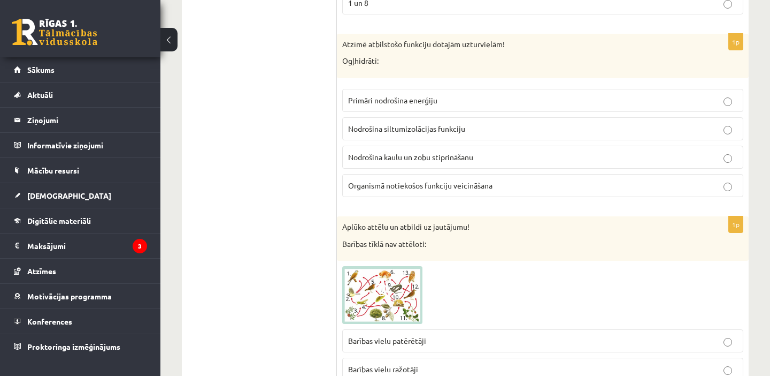
scroll to position [3685, 0]
click at [375, 105] on p "Primāri nodrošina enerģiju" at bounding box center [542, 99] width 389 height 11
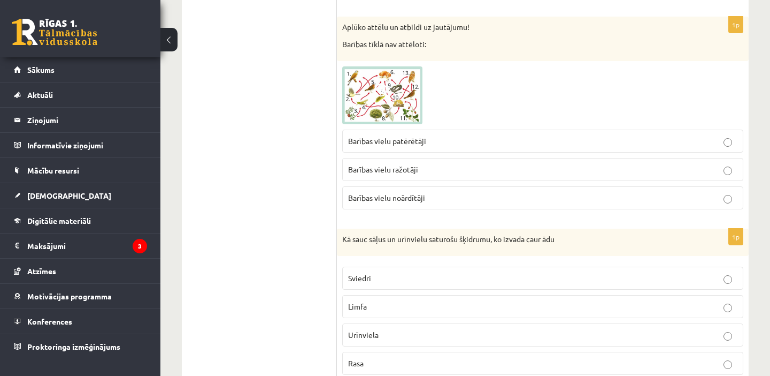
scroll to position [3888, 0]
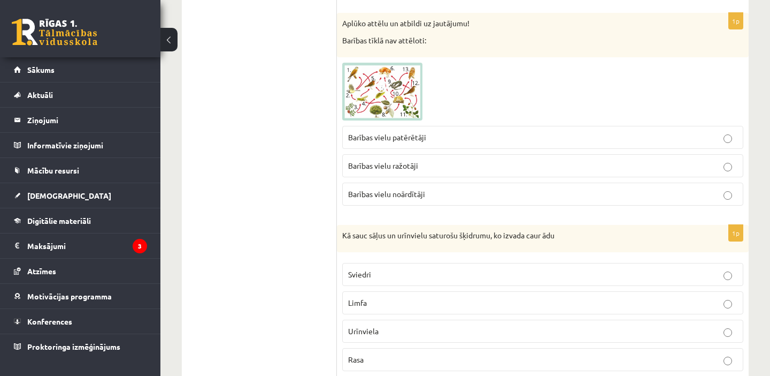
click at [412, 197] on span "Barības vielu noārdītāji" at bounding box center [386, 194] width 77 height 10
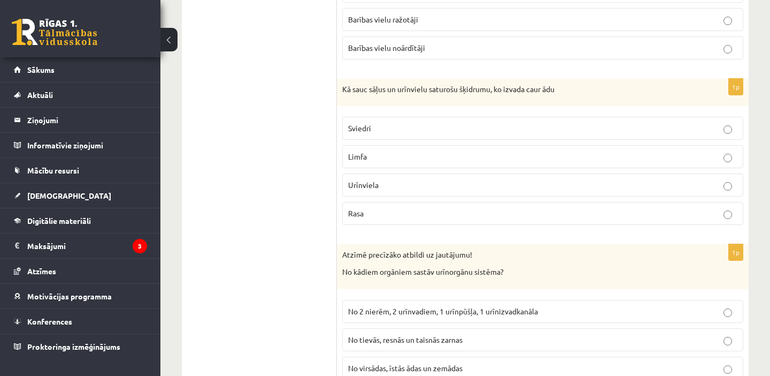
scroll to position [4039, 0]
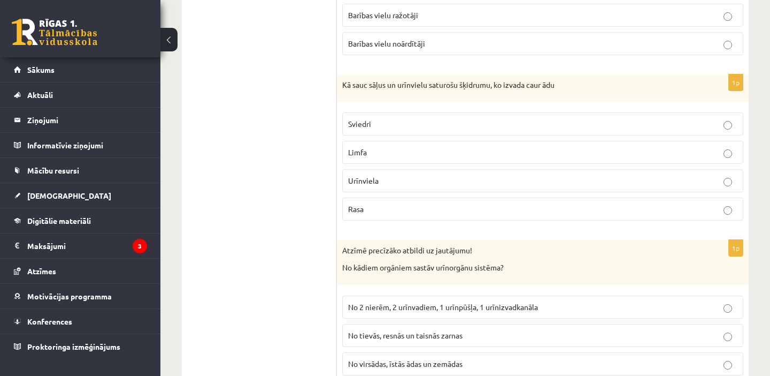
click at [374, 123] on p "Sviedri" at bounding box center [542, 123] width 389 height 11
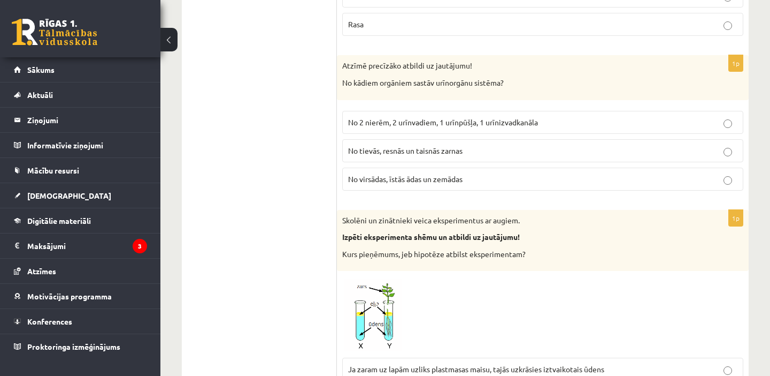
scroll to position [4224, 0]
click at [410, 125] on span "No 2 nierēm, 2 urīnvadiem, 1 urīnpūšļa, 1 urīnizvadkanāla" at bounding box center [443, 122] width 190 height 10
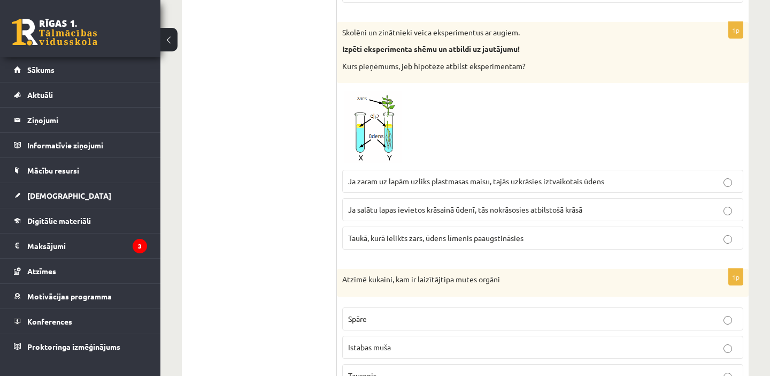
scroll to position [4408, 0]
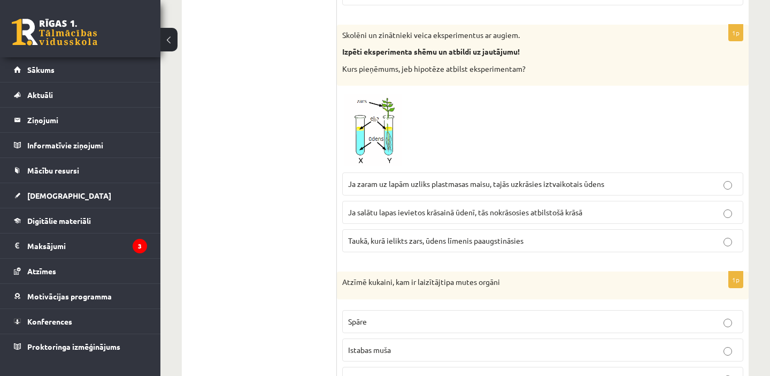
click at [430, 188] on p "Ja zaram uz lapām uzliks plastmasas maisu, tajās uzkrāsies iztvaikotais ūdens" at bounding box center [542, 183] width 389 height 11
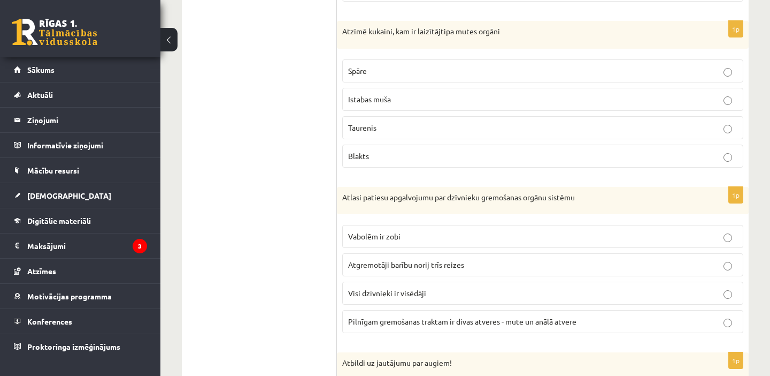
scroll to position [4655, 0]
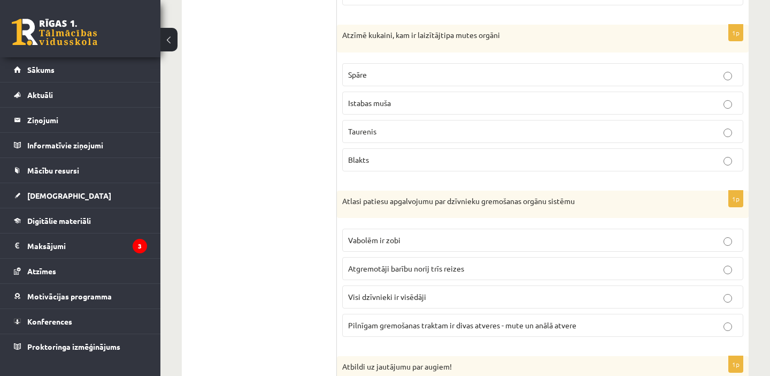
click at [399, 107] on p "Istabas muša" at bounding box center [542, 102] width 389 height 11
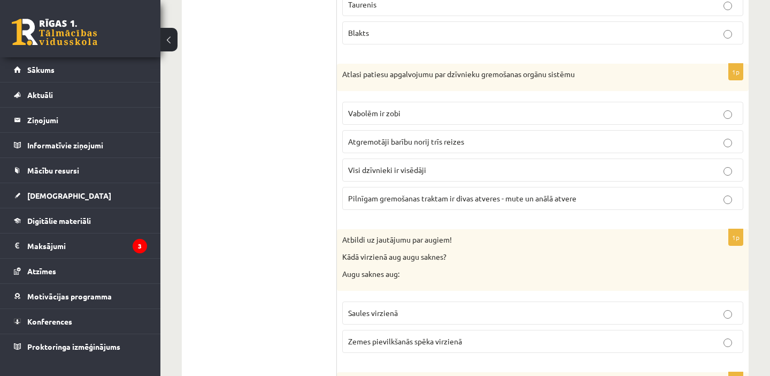
scroll to position [4783, 0]
click at [469, 200] on span "Pilnīgam gremošanas traktam ir divas atveres - mute un anālā atvere" at bounding box center [462, 197] width 228 height 10
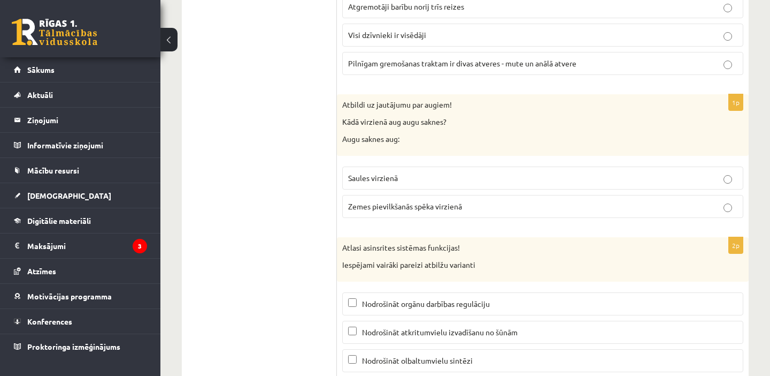
scroll to position [4940, 0]
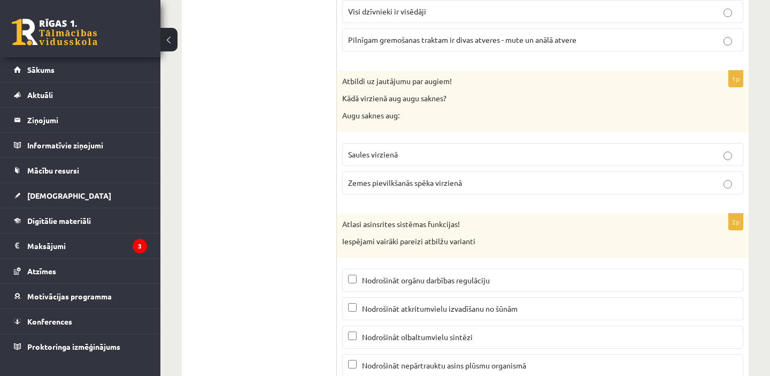
click at [445, 182] on span "Zemes pievilkšanās spēka virzienā" at bounding box center [405, 183] width 114 height 10
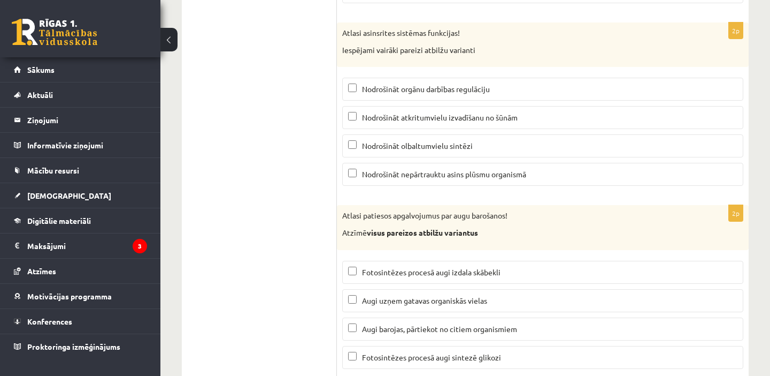
scroll to position [5136, 0]
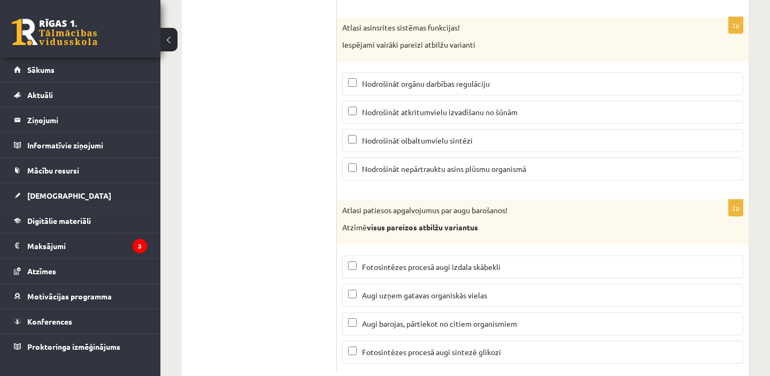
click at [434, 172] on span "Nodrošināt nepārtrauktu asins plūsmu organismā" at bounding box center [444, 169] width 164 height 10
click at [426, 109] on span "Nodrošināt atkritumvielu izvadīšanu no šūnām" at bounding box center [440, 112] width 156 height 10
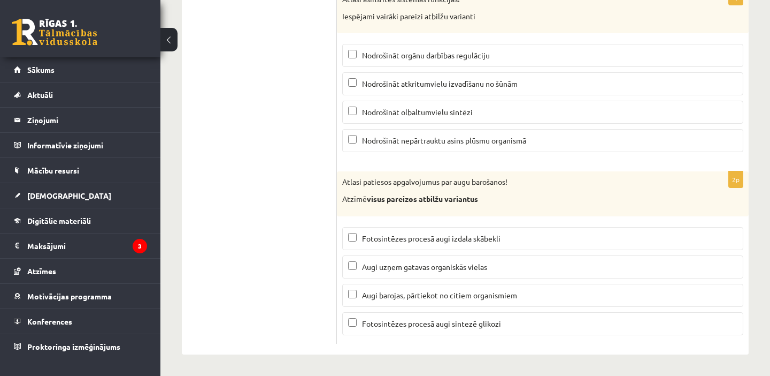
click at [475, 320] on span "Fotosintēzes procesā augi sintezē glikozi" at bounding box center [431, 323] width 139 height 10
click at [462, 239] on span "Fotosintēzes procesā augi izdala skābekli" at bounding box center [431, 238] width 139 height 10
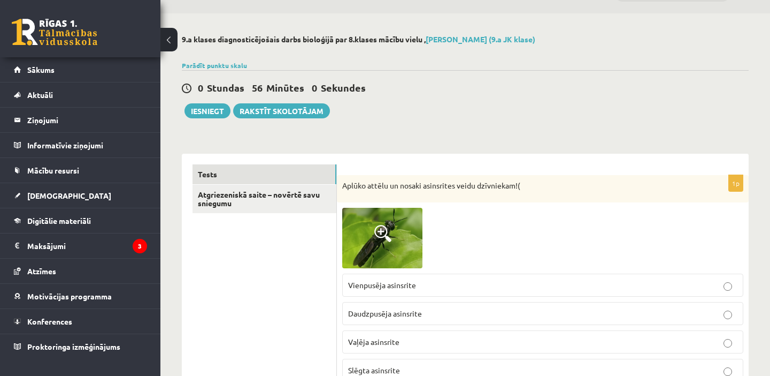
scroll to position [0, 0]
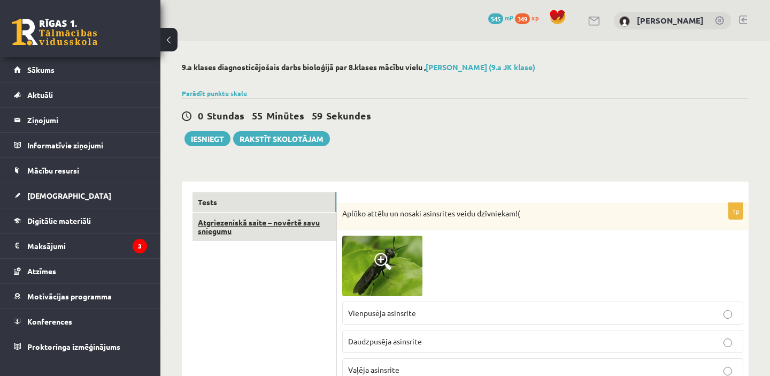
click at [224, 218] on link "Atgriezeniskā saite – novērtē savu sniegumu" at bounding box center [265, 226] width 144 height 29
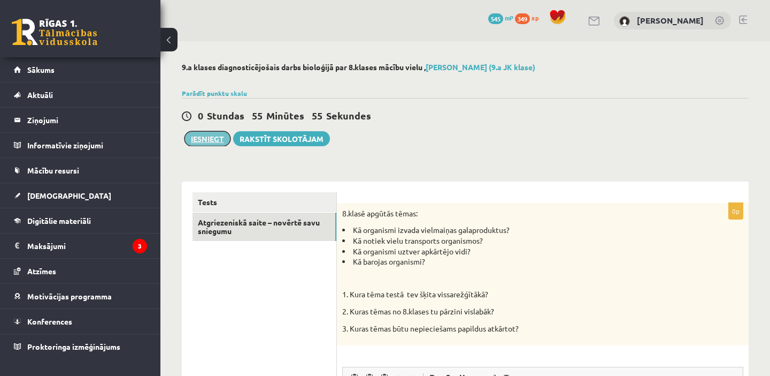
click at [199, 136] on button "Iesniegt" at bounding box center [208, 138] width 46 height 15
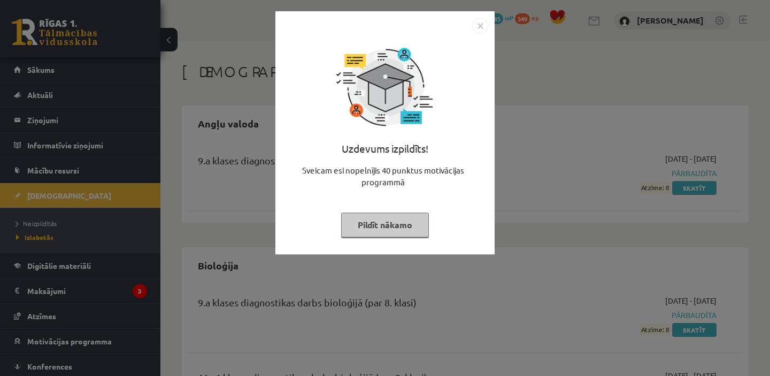
click at [478, 22] on img "Close" at bounding box center [480, 26] width 16 height 16
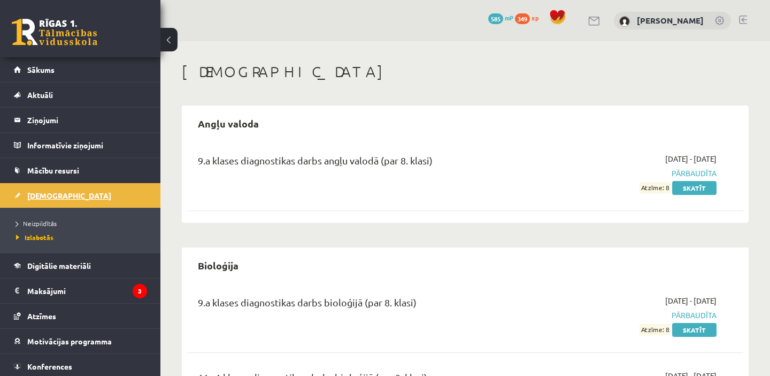
click at [71, 201] on link "[DEMOGRAPHIC_DATA]" at bounding box center [80, 195] width 133 height 25
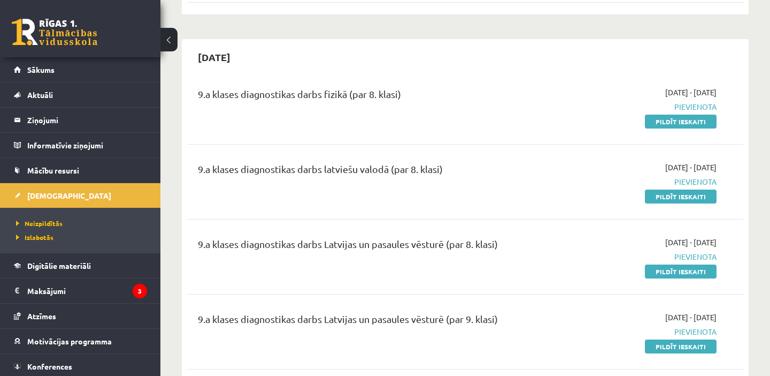
scroll to position [362, 0]
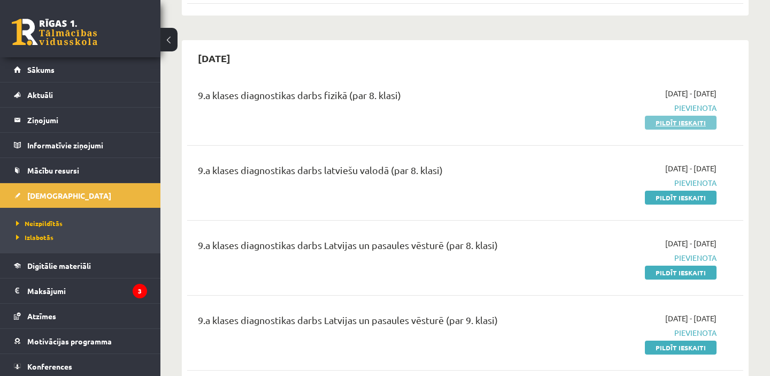
click at [667, 124] on link "Pildīt ieskaiti" at bounding box center [681, 123] width 72 height 14
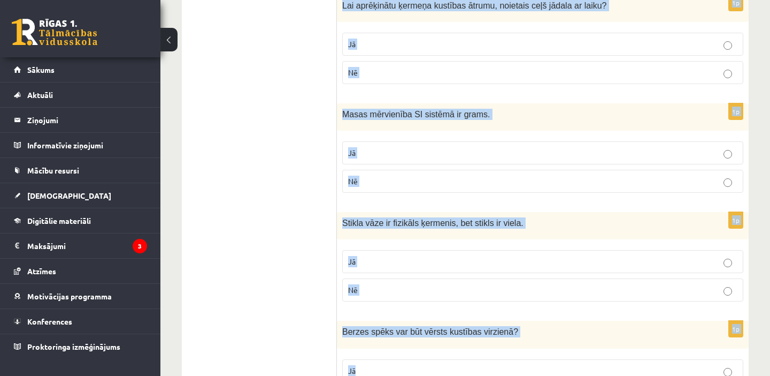
scroll to position [1822, 0]
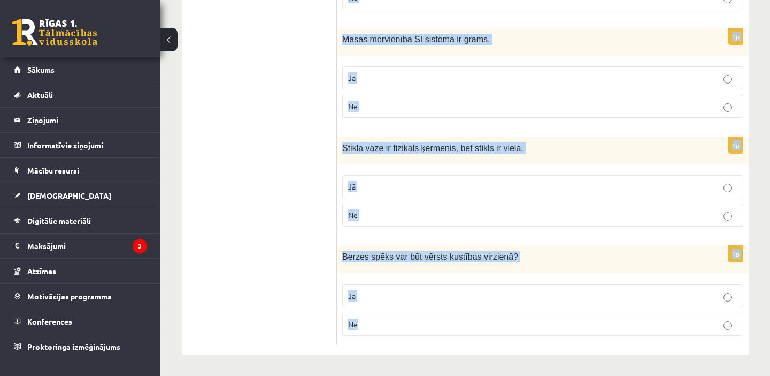
drag, startPoint x: 350, startPoint y: 171, endPoint x: 612, endPoint y: 367, distance: 327.5
copy form "Lor ipsumdolors am consect? 2a Elits doei Tempori ? Ut La 8e Dolore magnaa eni …"
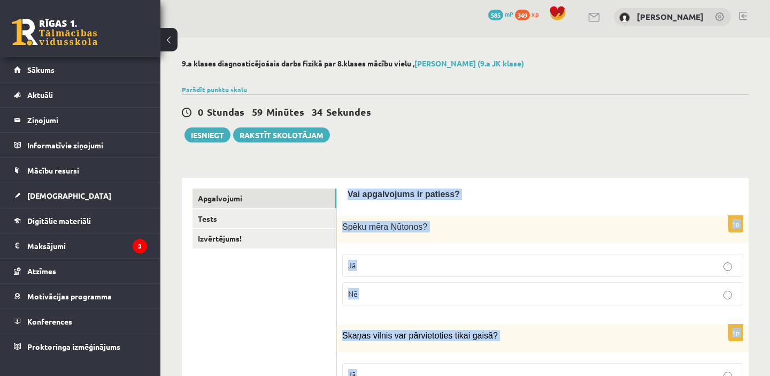
scroll to position [0, 0]
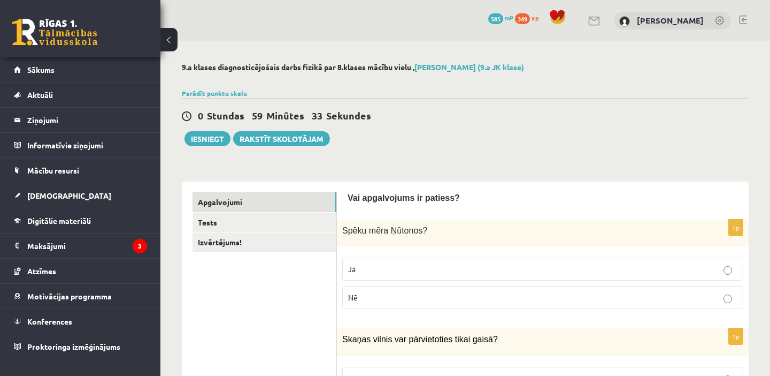
click at [394, 268] on p "Jā" at bounding box center [542, 268] width 389 height 11
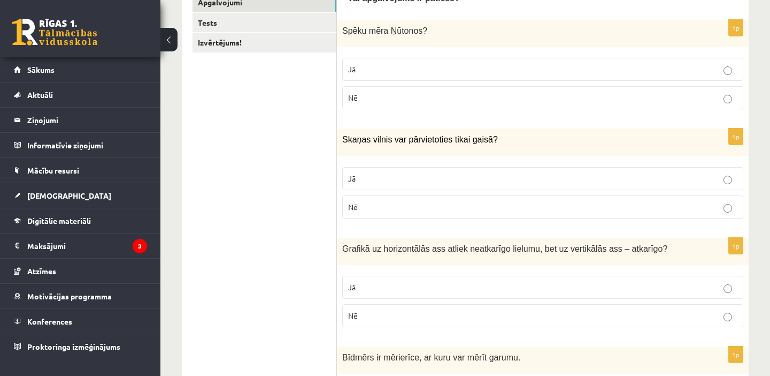
scroll to position [203, 0]
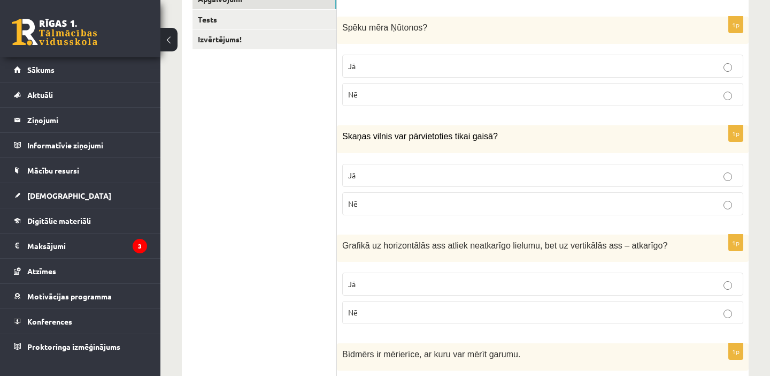
click at [359, 199] on p "Nē" at bounding box center [542, 203] width 389 height 11
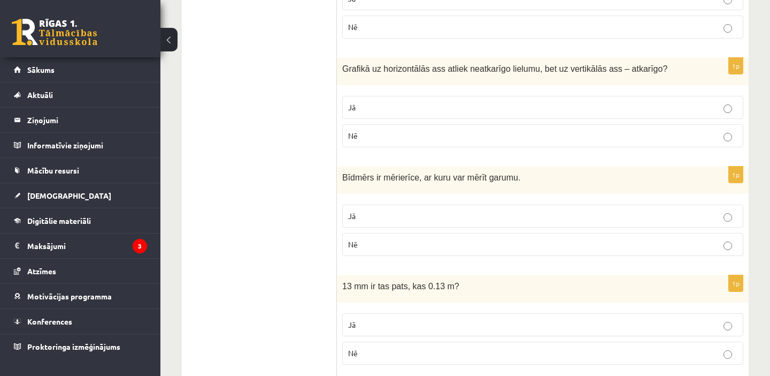
scroll to position [381, 0]
click at [383, 108] on p "Jā" at bounding box center [542, 105] width 389 height 11
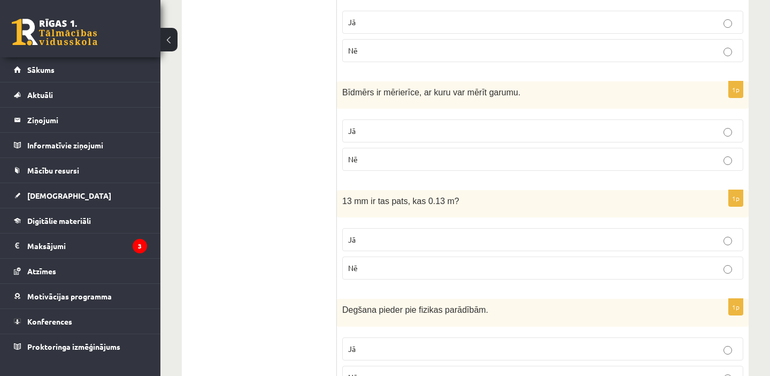
click at [368, 135] on p "Jā" at bounding box center [542, 130] width 389 height 11
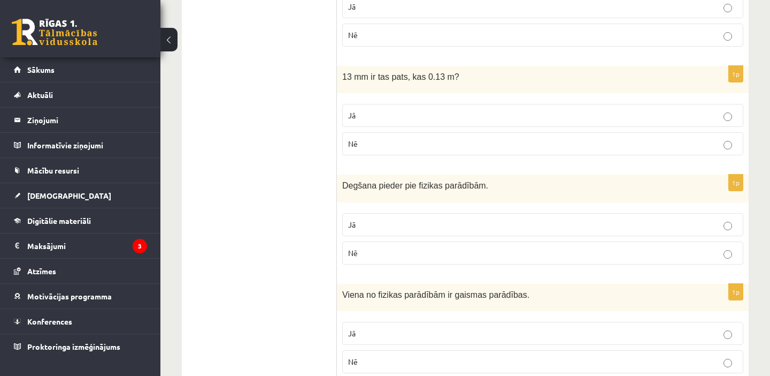
scroll to position [591, 0]
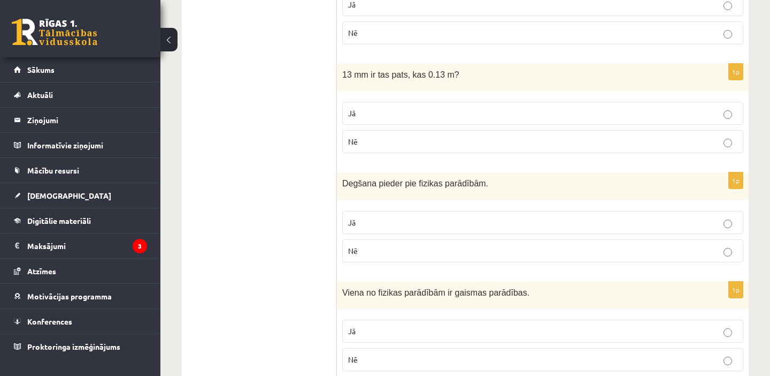
click at [362, 145] on p "Nē" at bounding box center [542, 141] width 389 height 11
click at [397, 254] on p "Nē" at bounding box center [542, 250] width 389 height 11
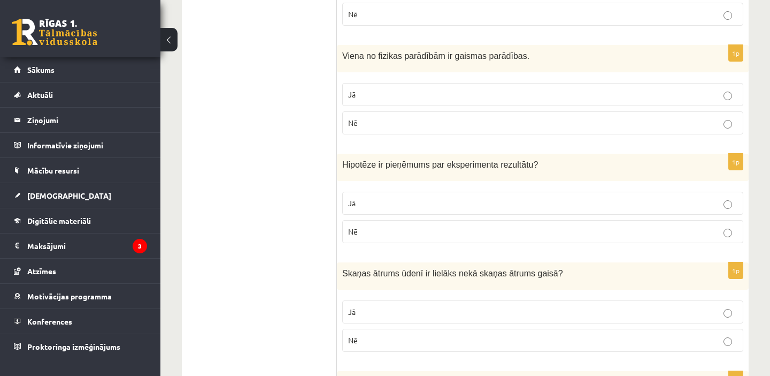
scroll to position [831, 0]
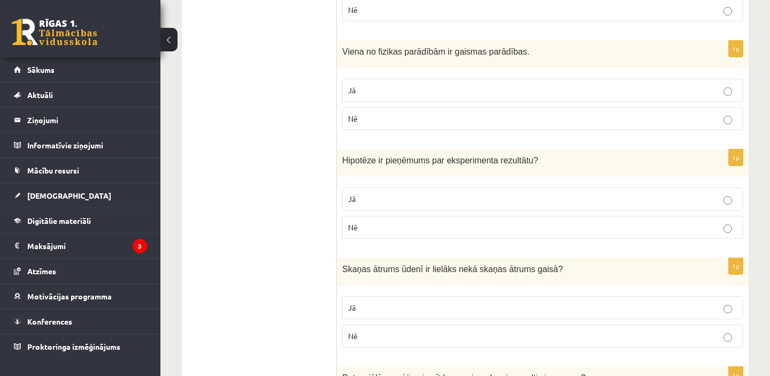
click at [391, 95] on p "Jā" at bounding box center [542, 90] width 389 height 11
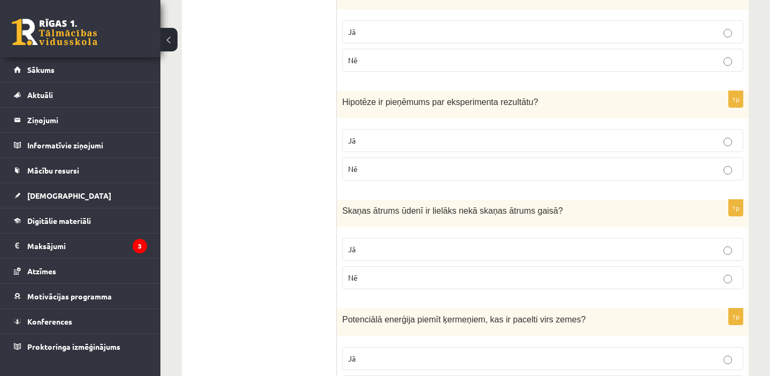
scroll to position [899, 0]
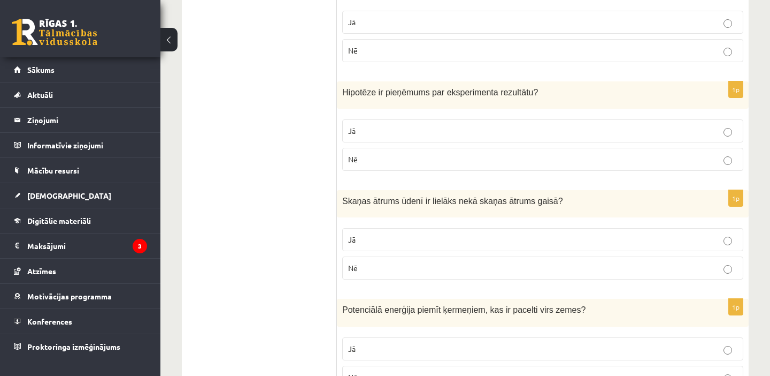
click at [360, 126] on p "Jā" at bounding box center [542, 130] width 389 height 11
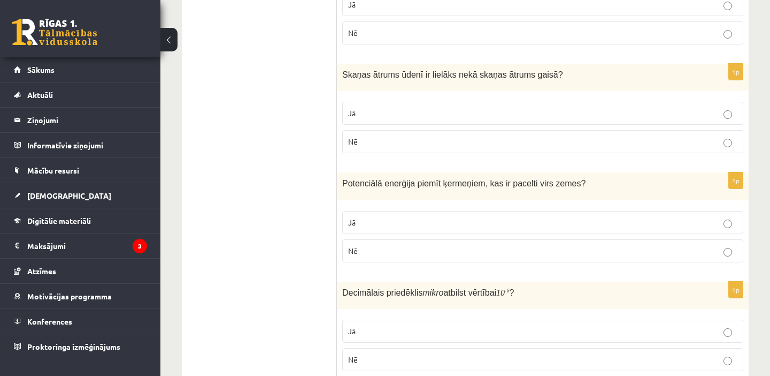
scroll to position [1047, 0]
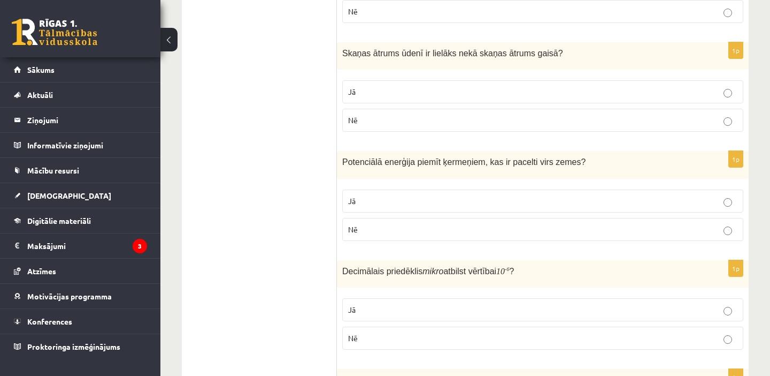
click at [366, 78] on fieldset "Jā Nē" at bounding box center [542, 105] width 401 height 60
click at [365, 96] on p "Jā" at bounding box center [542, 91] width 389 height 11
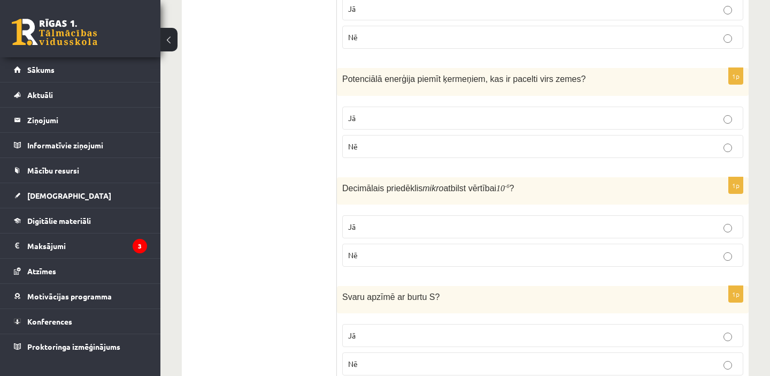
scroll to position [1144, 0]
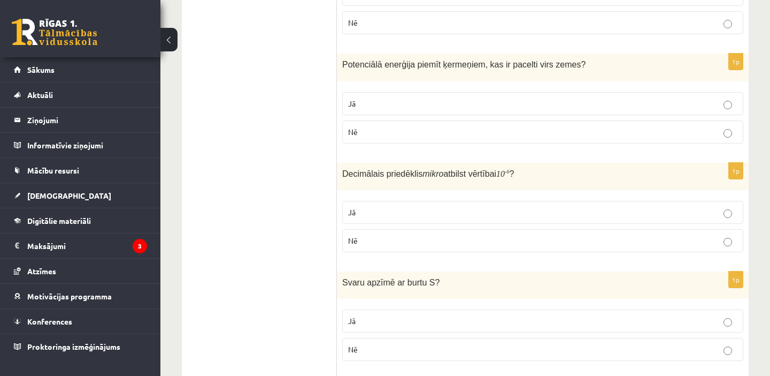
click at [363, 115] on fieldset "Jā Nē" at bounding box center [542, 117] width 401 height 60
click at [372, 102] on p "Jā" at bounding box center [542, 103] width 389 height 11
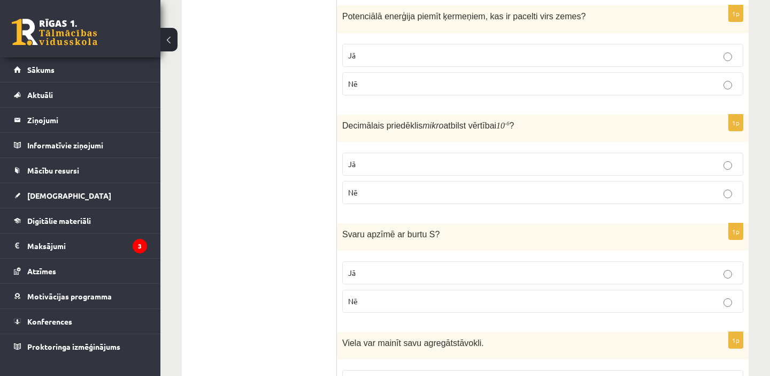
scroll to position [1244, 0]
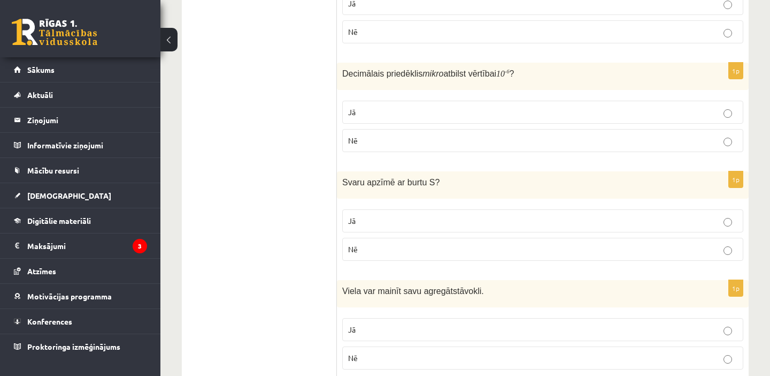
click at [370, 113] on p "Jā" at bounding box center [542, 111] width 389 height 11
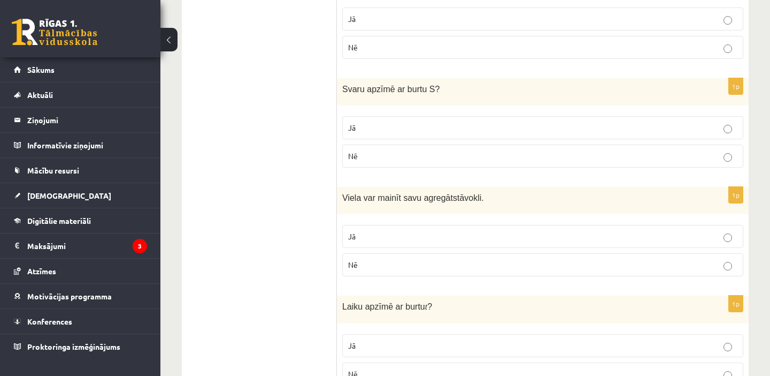
scroll to position [1345, 0]
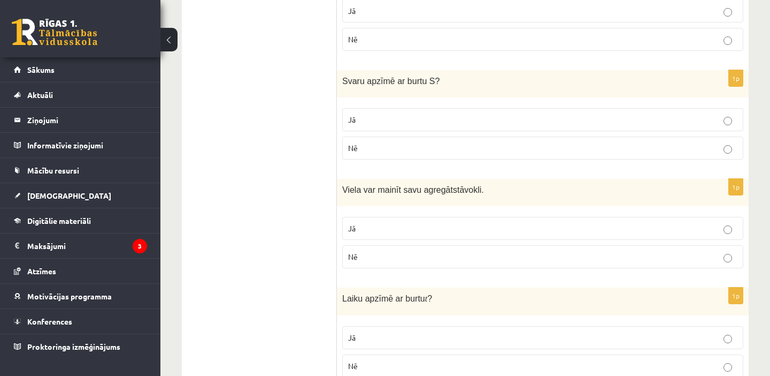
click at [385, 150] on p "Nē" at bounding box center [542, 147] width 389 height 11
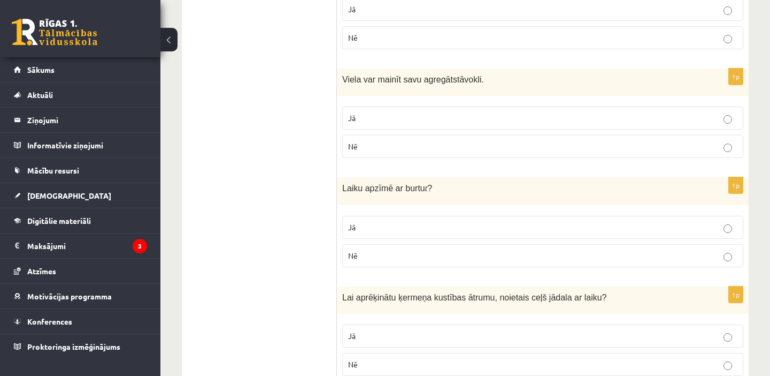
scroll to position [1457, 0]
click at [363, 107] on label "Jā" at bounding box center [542, 116] width 401 height 23
click at [388, 227] on p "Jā" at bounding box center [542, 225] width 389 height 11
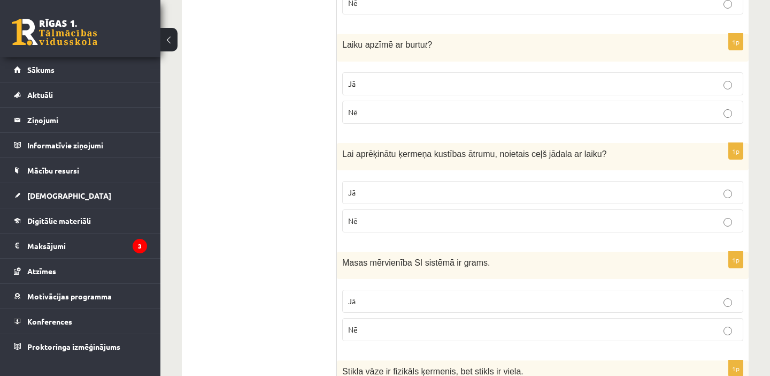
scroll to position [1600, 0]
click at [393, 192] on p "Jā" at bounding box center [542, 191] width 389 height 11
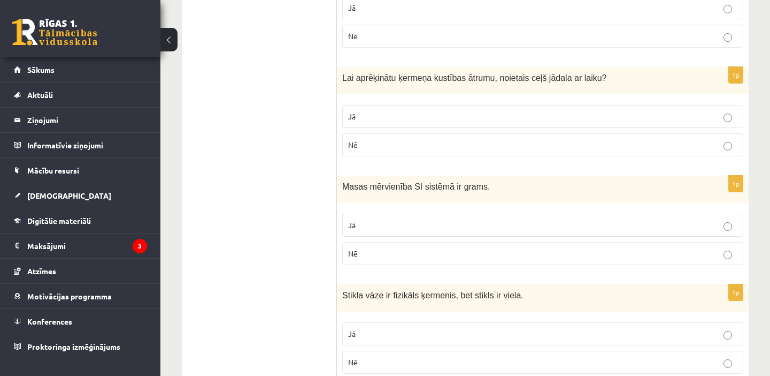
scroll to position [1694, 0]
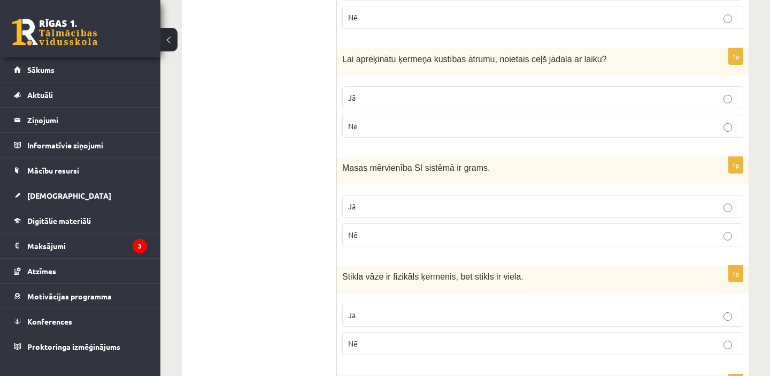
click at [396, 239] on p "Nē" at bounding box center [542, 234] width 389 height 11
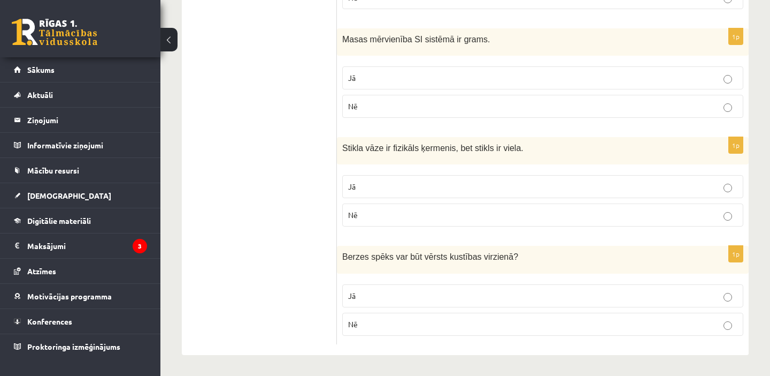
click at [365, 184] on p "Jā" at bounding box center [542, 186] width 389 height 11
click at [388, 327] on p "Nē" at bounding box center [542, 323] width 389 height 11
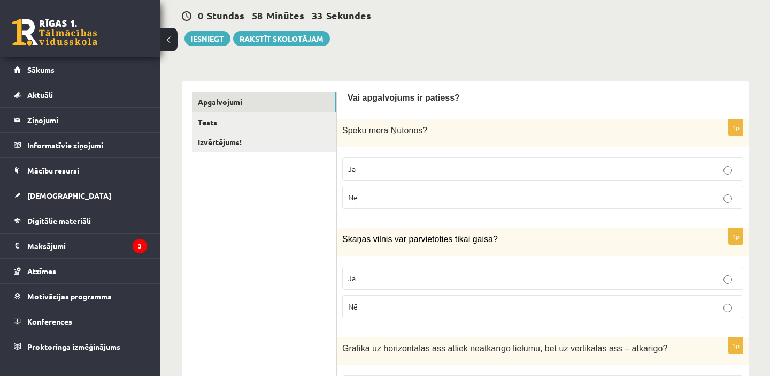
scroll to position [0, 0]
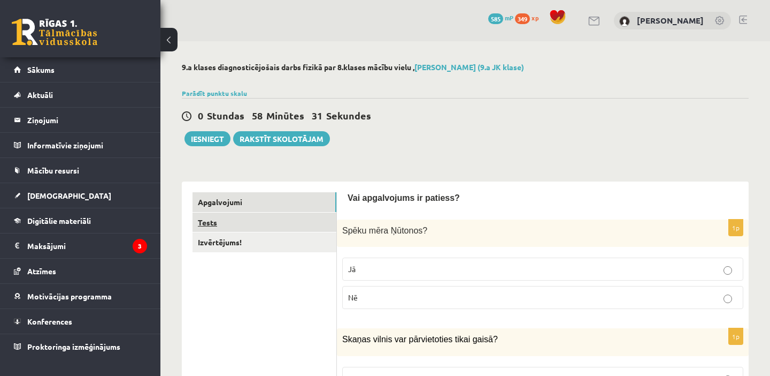
click at [233, 219] on link "Tests" at bounding box center [265, 222] width 144 height 20
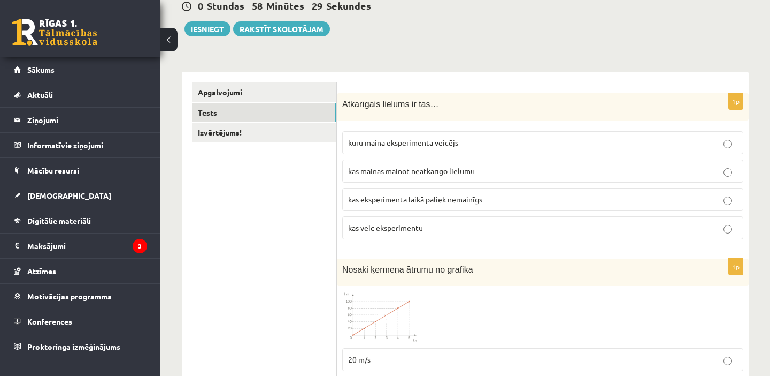
scroll to position [111, 0]
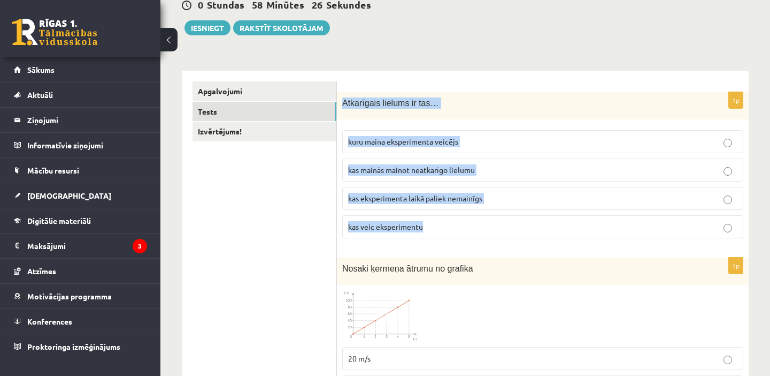
drag, startPoint x: 342, startPoint y: 98, endPoint x: 477, endPoint y: 223, distance: 183.6
click at [477, 223] on div "1p Atkarīgais lielums ir tas… kuru maina eksperimenta veicējs kas mainās mainot…" at bounding box center [543, 169] width 412 height 155
copy div "Atkarīgais lielums ir tas… kuru maina eksperimenta veicējs kas mainās mainot ne…"
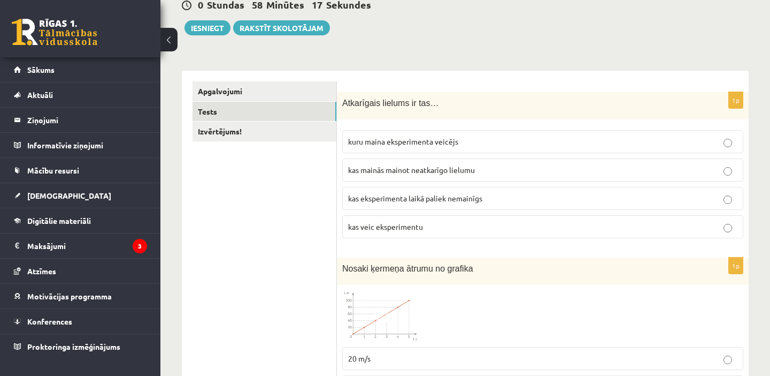
click at [399, 172] on span "kas mainās mainot neatkarīgo lielumu" at bounding box center [411, 170] width 127 height 10
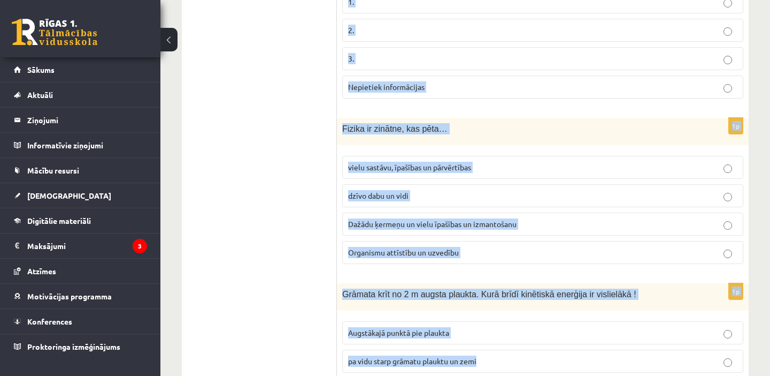
scroll to position [2337, 0]
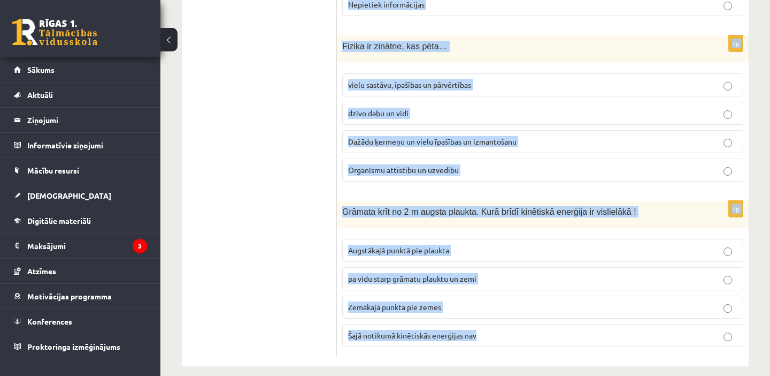
drag, startPoint x: 339, startPoint y: 59, endPoint x: 548, endPoint y: 345, distance: 354.5
copy form "Nosaki ķermeņa ātrumu no grafika 20 m/s 0.05 m/s 5 m/s 100 m/s 1p Šķidra viela …"
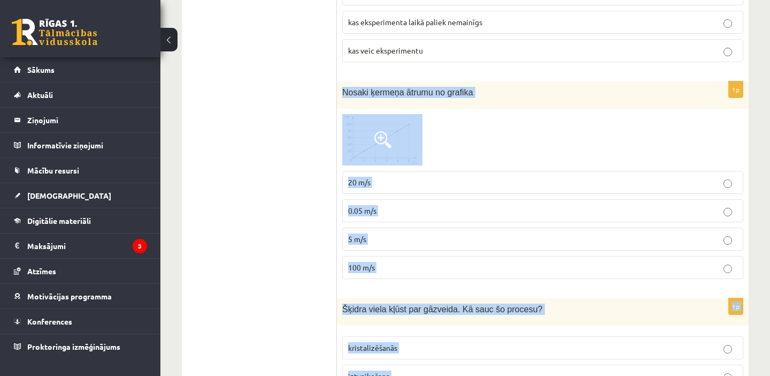
scroll to position [288, 0]
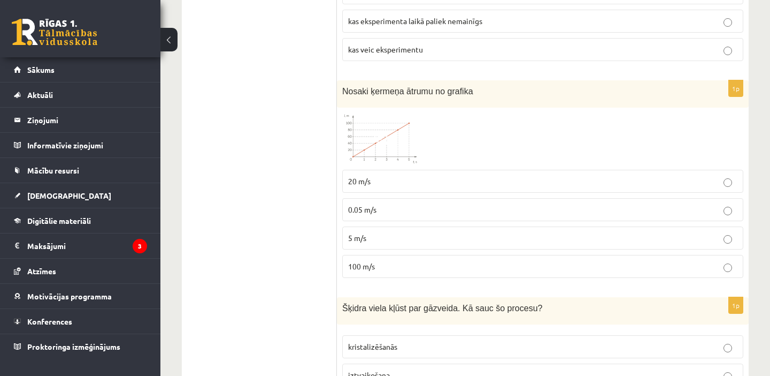
click at [375, 239] on p "5 m/s" at bounding box center [542, 237] width 389 height 11
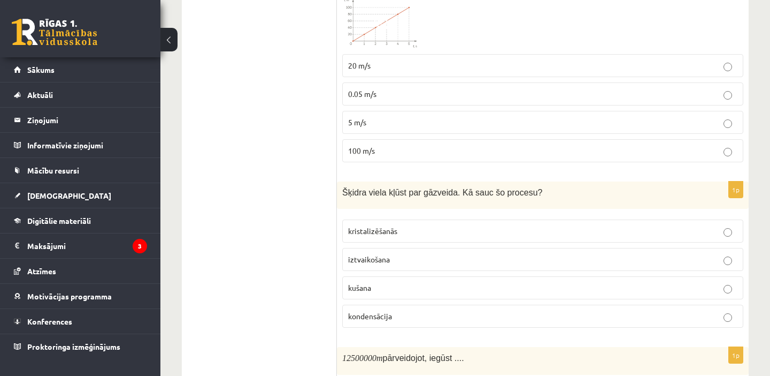
scroll to position [414, 0]
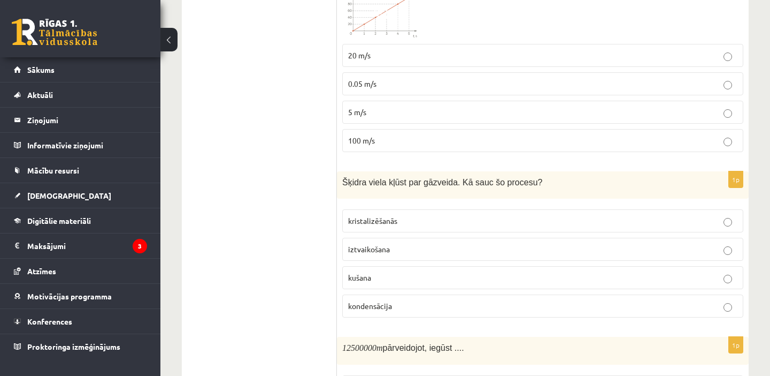
click at [375, 244] on p "iztvaikošana" at bounding box center [542, 248] width 389 height 11
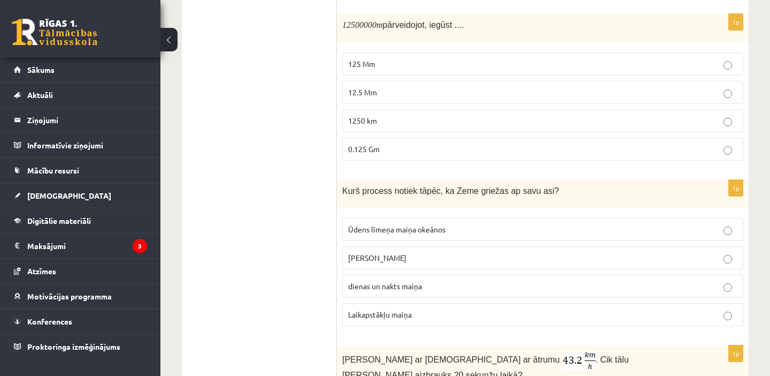
scroll to position [735, 0]
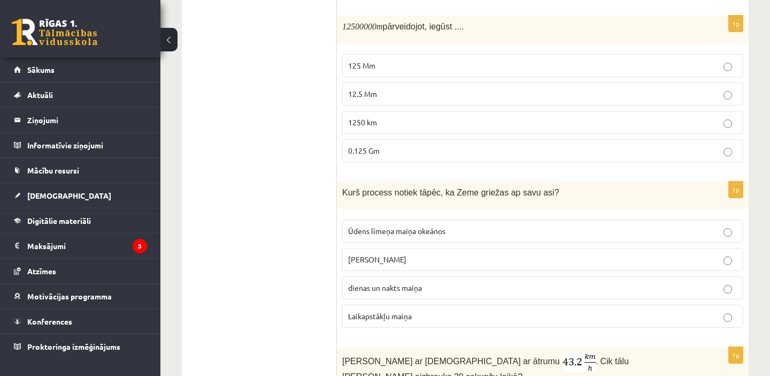
click at [361, 91] on span "12.5 Mm" at bounding box center [362, 94] width 29 height 10
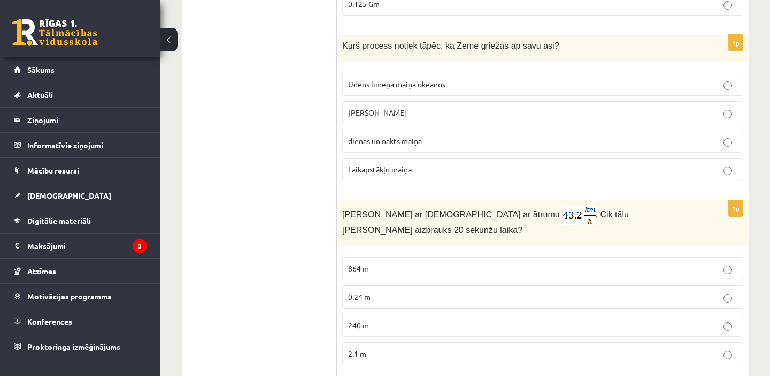
scroll to position [883, 0]
click at [379, 140] on span "dienas un nakts maiņa" at bounding box center [385, 139] width 74 height 10
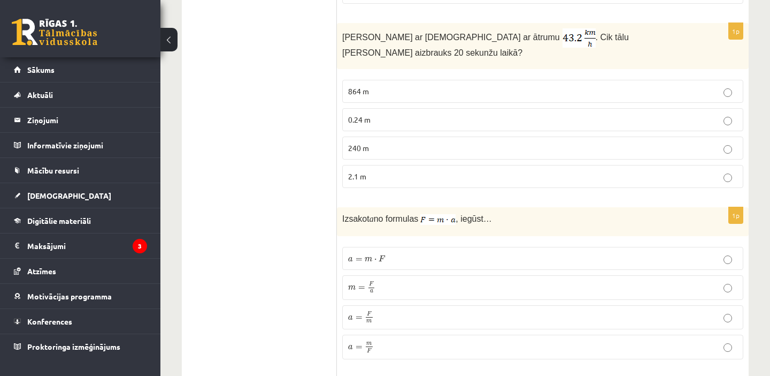
scroll to position [1061, 0]
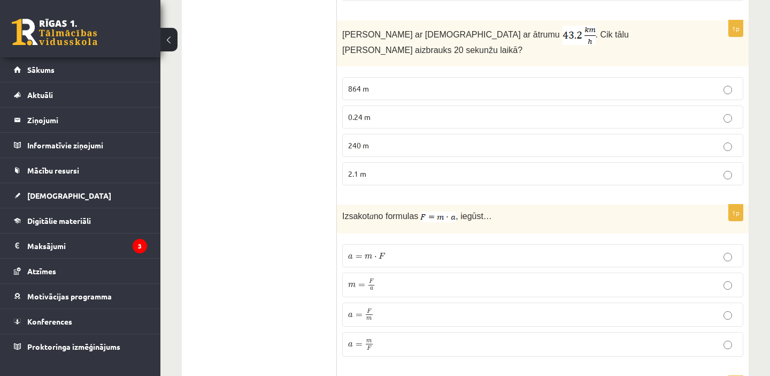
click at [387, 140] on p "240 m" at bounding box center [542, 145] width 389 height 11
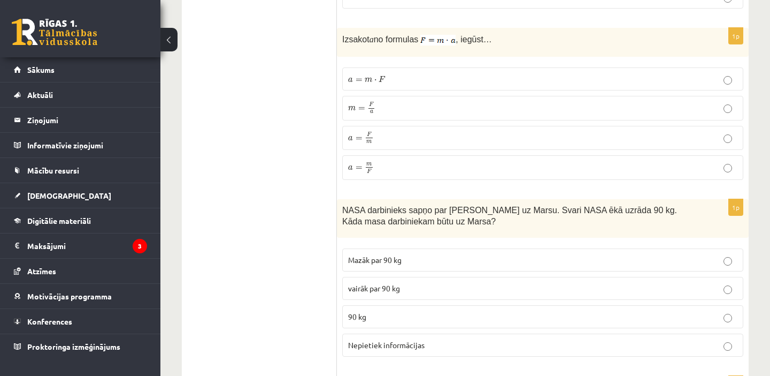
scroll to position [1241, 0]
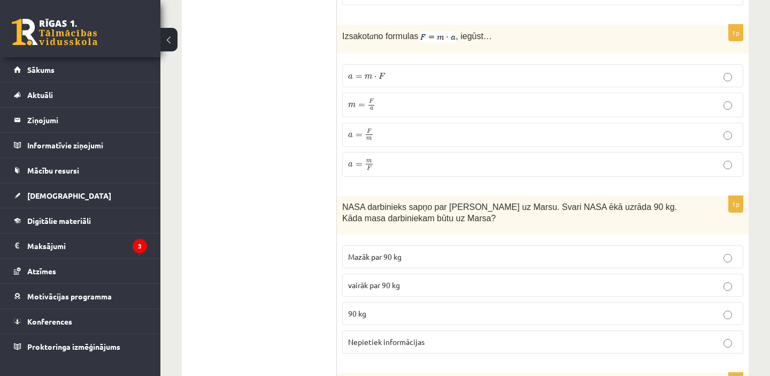
click at [360, 128] on span "a = F m a = F m" at bounding box center [360, 134] width 25 height 13
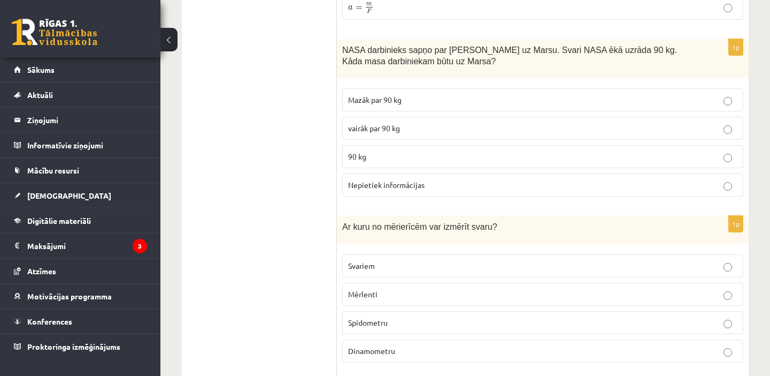
scroll to position [1417, 0]
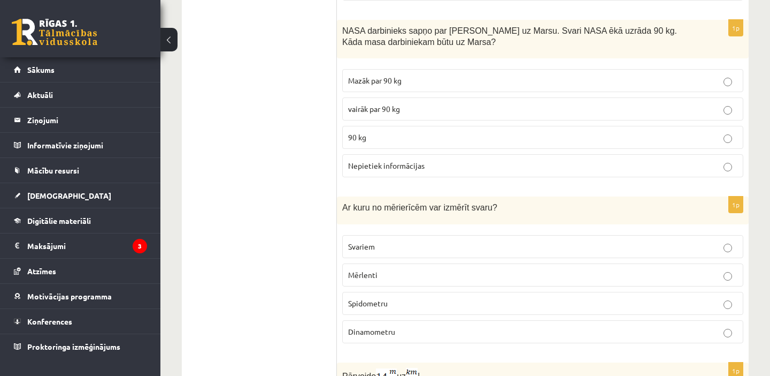
click at [370, 132] on p "90 kg" at bounding box center [542, 137] width 389 height 11
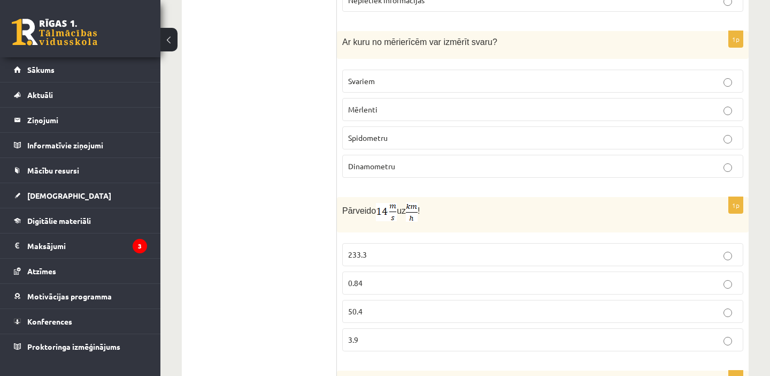
scroll to position [1587, 0]
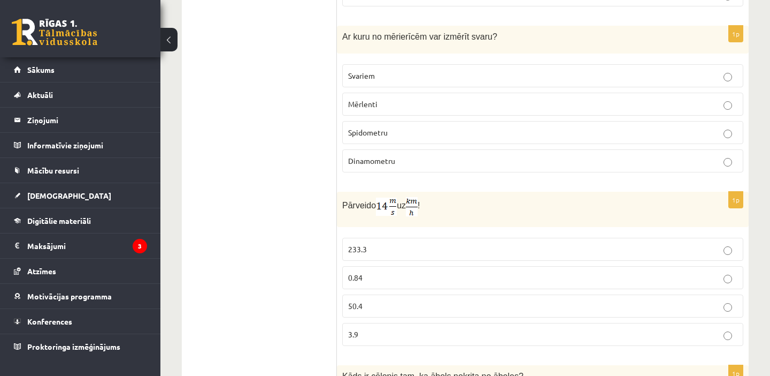
click at [370, 156] on span "Dinamometru" at bounding box center [371, 161] width 47 height 10
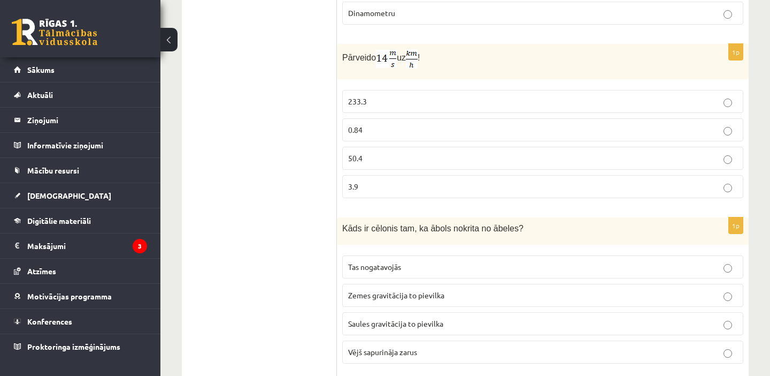
scroll to position [1736, 0]
click at [401, 151] on p "50.4" at bounding box center [542, 156] width 389 height 11
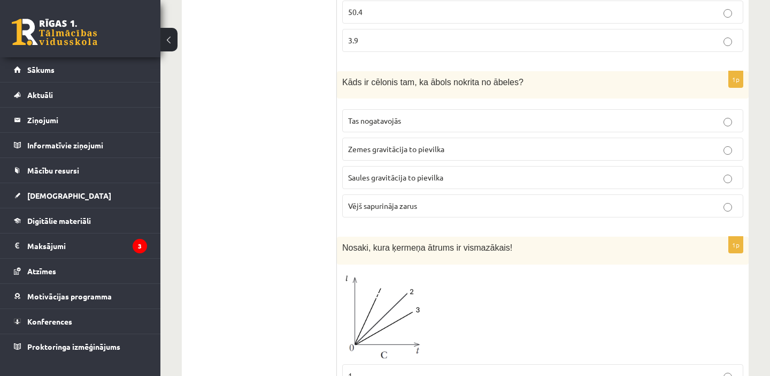
scroll to position [1884, 0]
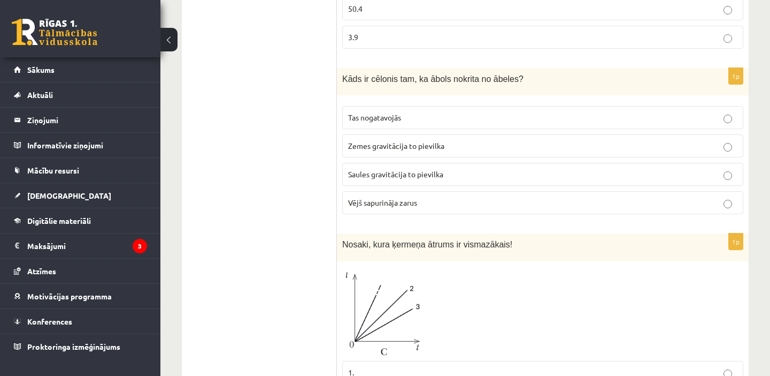
click at [396, 141] on span "Zemes gravitācija to pievilka" at bounding box center [396, 146] width 96 height 10
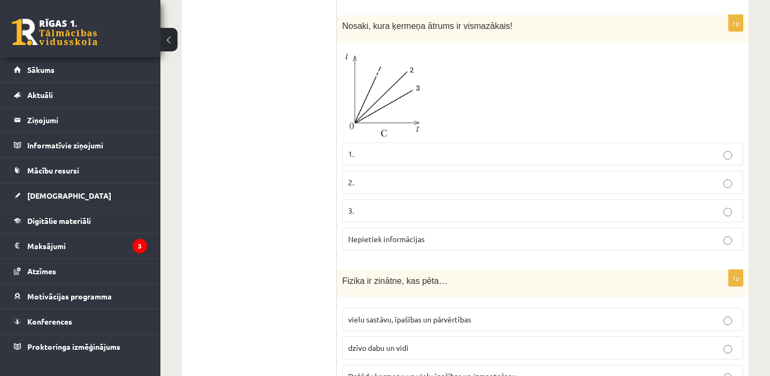
scroll to position [2104, 0]
click at [379, 147] on p "1." at bounding box center [542, 152] width 389 height 11
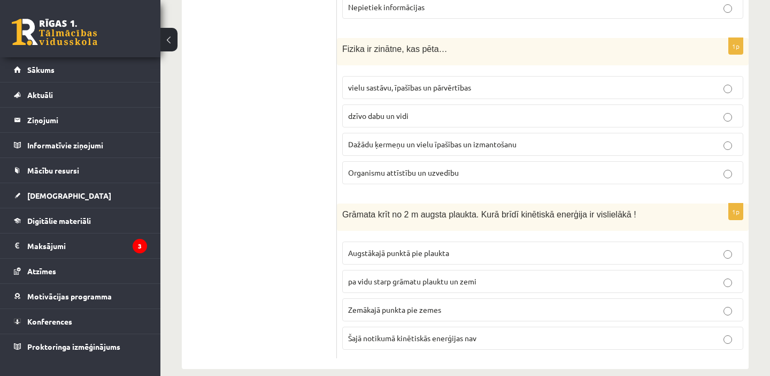
scroll to position [2335, 0]
click at [386, 138] on span "Dažādu ķermeņu un vielu īpašības un izmantošanu" at bounding box center [432, 143] width 169 height 10
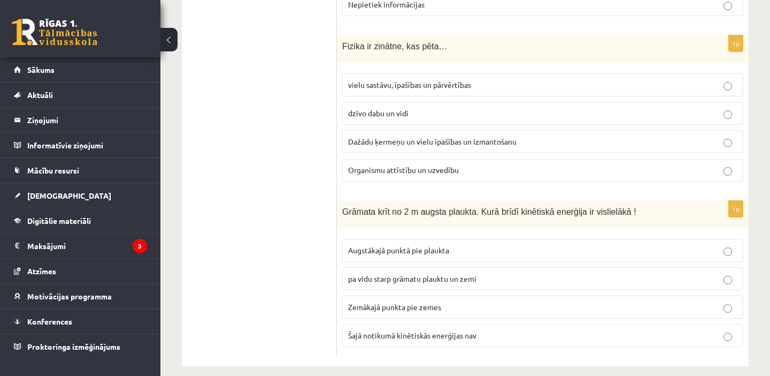
click at [384, 302] on span "Zemākajā punkta pie zemes" at bounding box center [394, 307] width 93 height 10
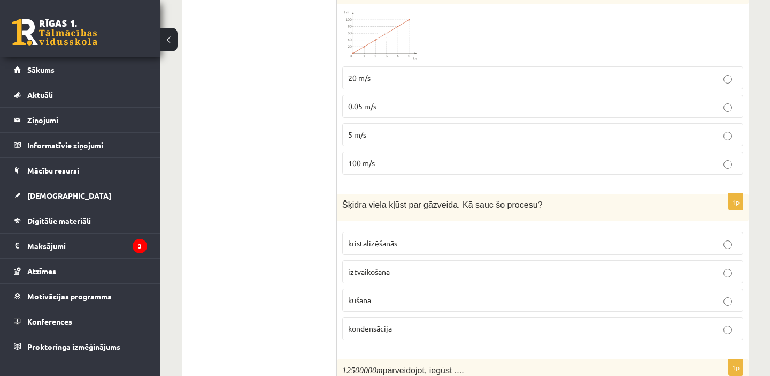
scroll to position [0, 0]
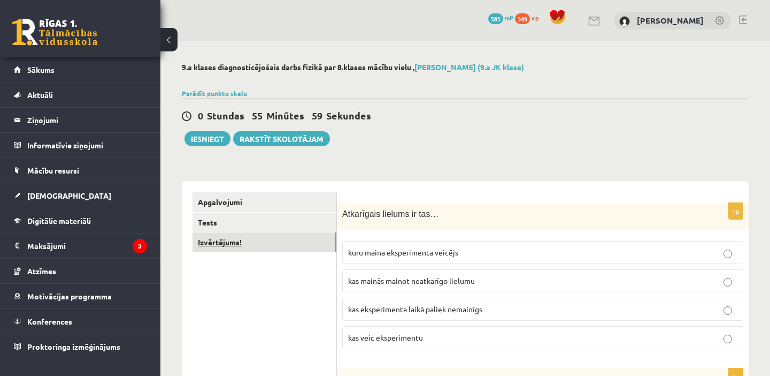
click at [270, 240] on link "Izvērtējums!" at bounding box center [265, 242] width 144 height 20
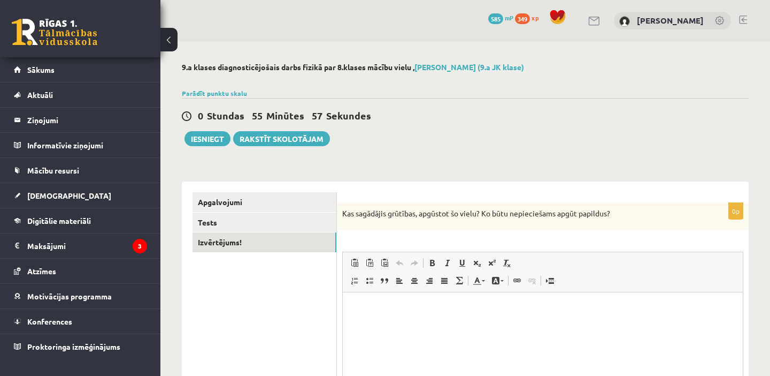
click at [437, 323] on html at bounding box center [543, 308] width 400 height 33
click at [210, 137] on button "Iesniegt" at bounding box center [208, 138] width 46 height 15
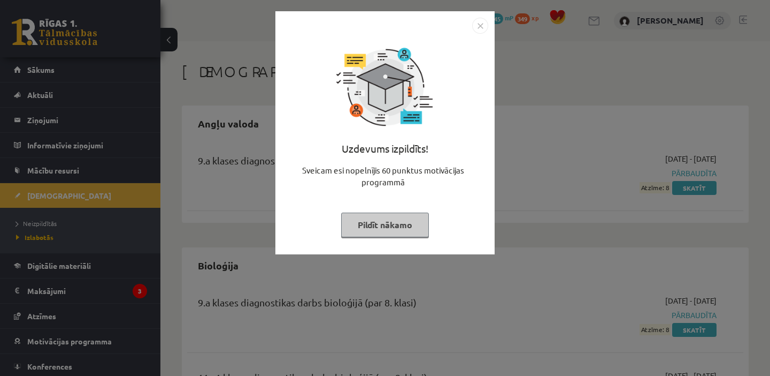
click at [482, 26] on img "Close" at bounding box center [480, 26] width 16 height 16
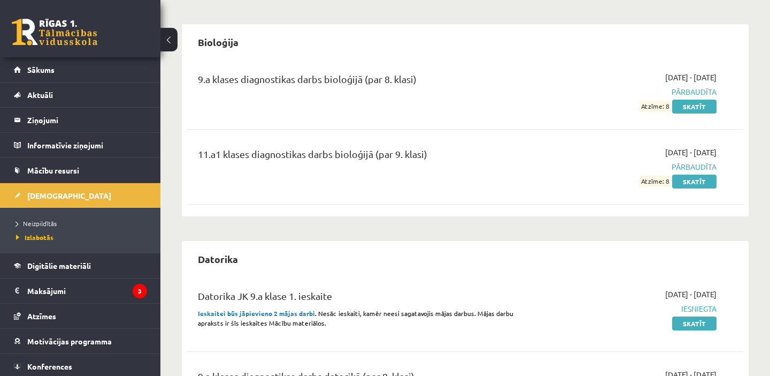
scroll to position [224, 0]
click at [90, 198] on link "[DEMOGRAPHIC_DATA]" at bounding box center [80, 195] width 133 height 25
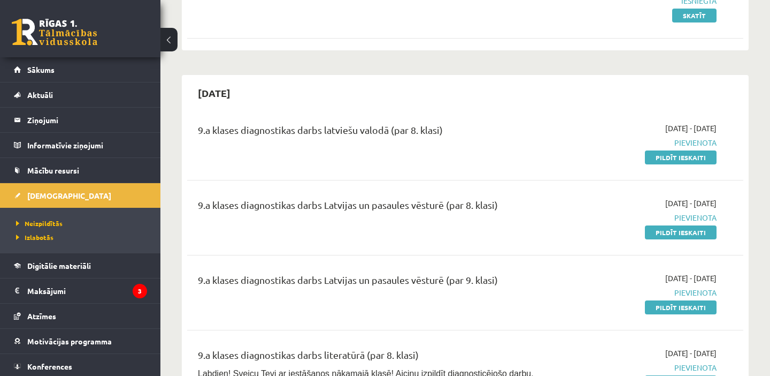
scroll to position [334, 0]
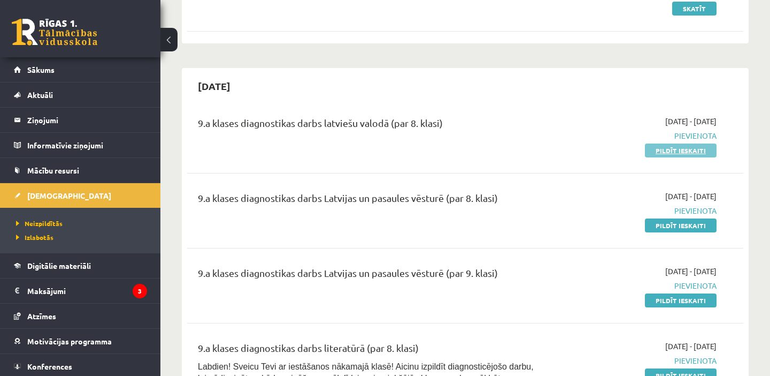
click at [669, 152] on link "Pildīt ieskaiti" at bounding box center [681, 150] width 72 height 14
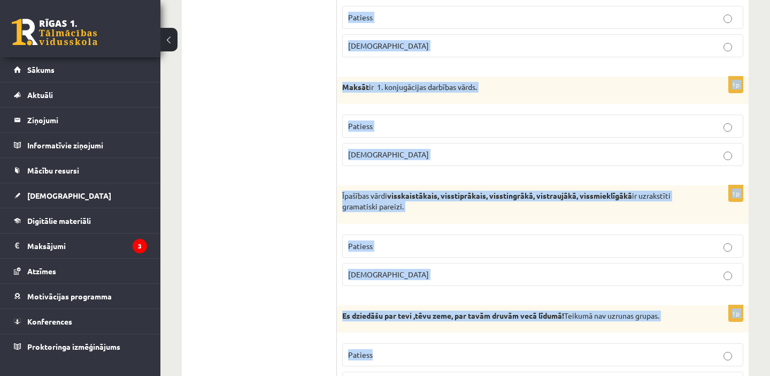
scroll to position [3185, 0]
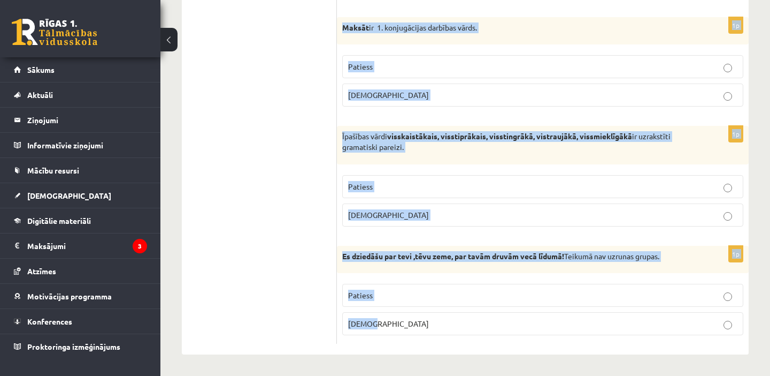
drag, startPoint x: 348, startPoint y: 133, endPoint x: 569, endPoint y: 342, distance: 303.9
copy form "Loremipsumd si ametcon adi elitse? 5d Eiusmodt - incid ut labor etdolorem. Aliq…"
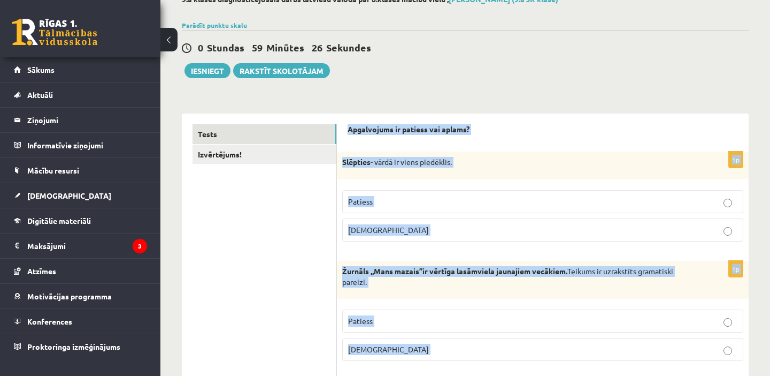
scroll to position [0, 0]
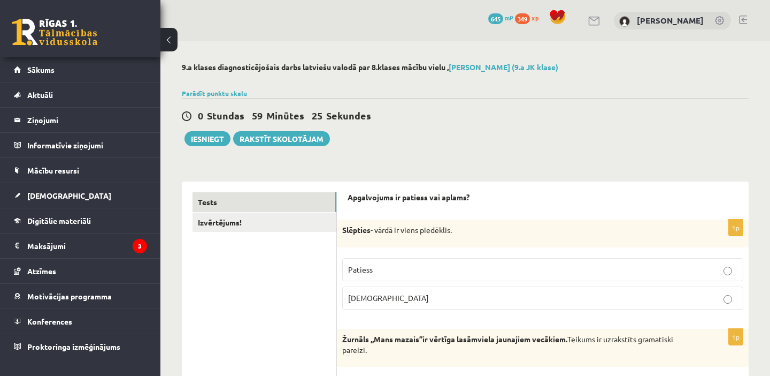
click at [395, 272] on p "Patiess" at bounding box center [542, 269] width 389 height 11
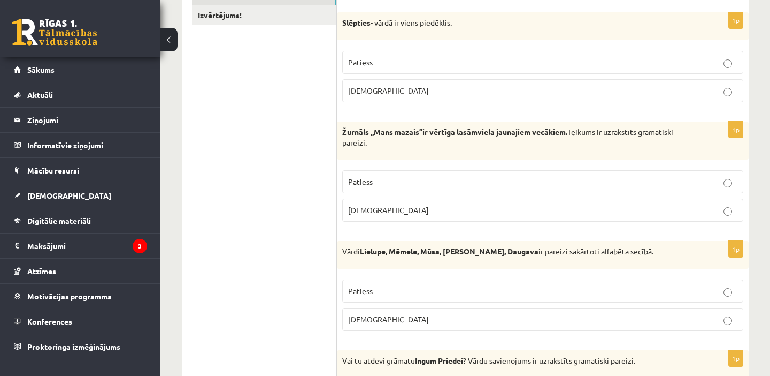
scroll to position [208, 0]
click at [363, 186] on p "Patiess" at bounding box center [542, 180] width 389 height 11
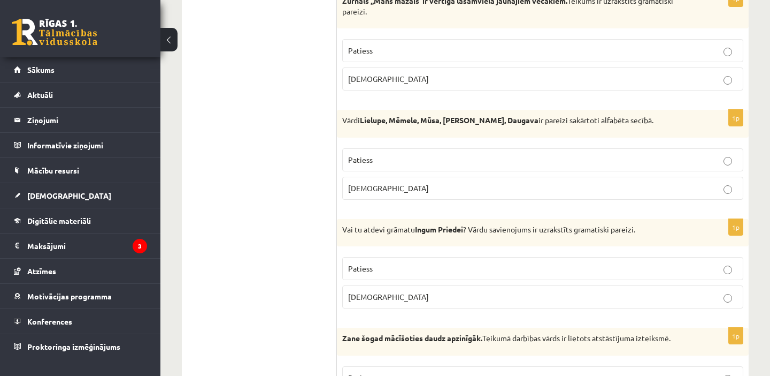
scroll to position [340, 0]
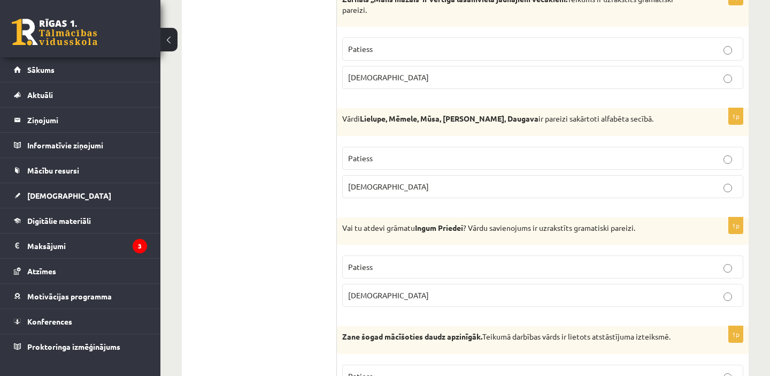
click at [395, 187] on p "Aplams" at bounding box center [542, 186] width 389 height 11
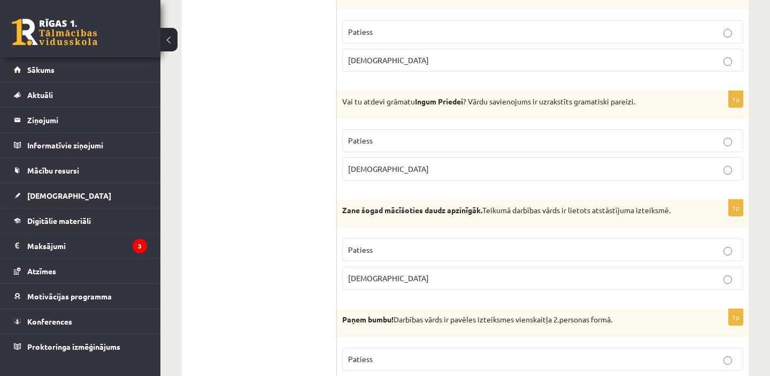
scroll to position [468, 0]
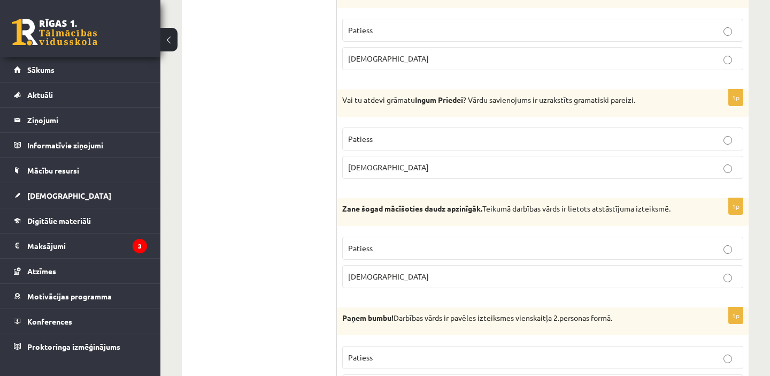
click at [393, 165] on p "Aplams" at bounding box center [542, 167] width 389 height 11
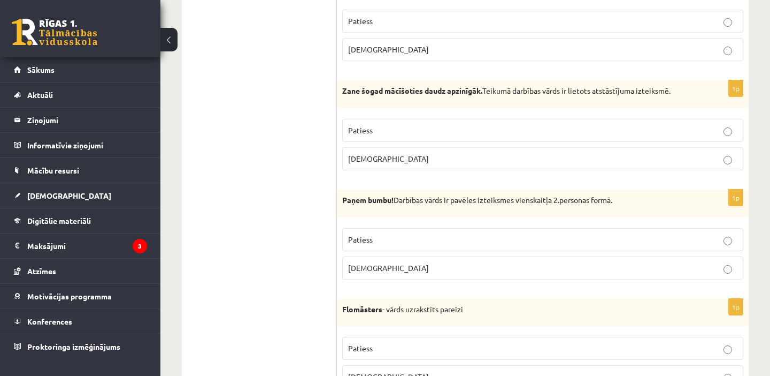
scroll to position [588, 0]
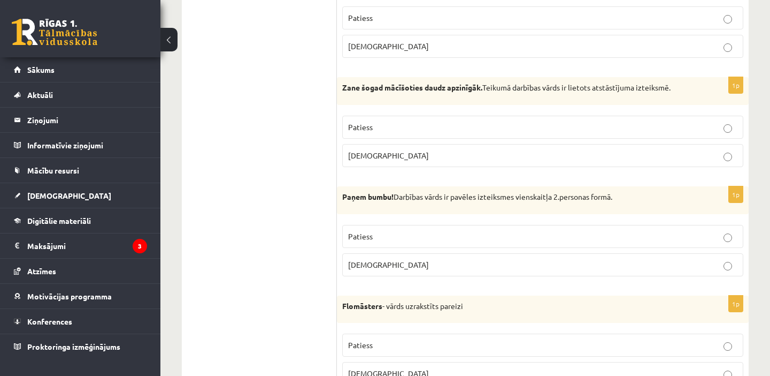
click at [380, 131] on p "Patiess" at bounding box center [542, 126] width 389 height 11
click at [379, 235] on p "Patiess" at bounding box center [542, 236] width 389 height 11
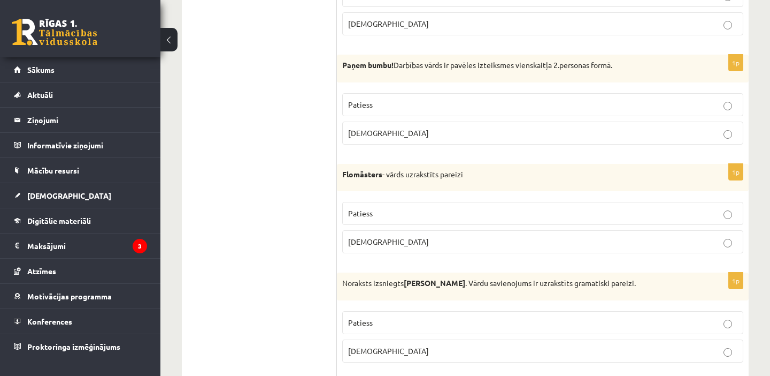
scroll to position [722, 0]
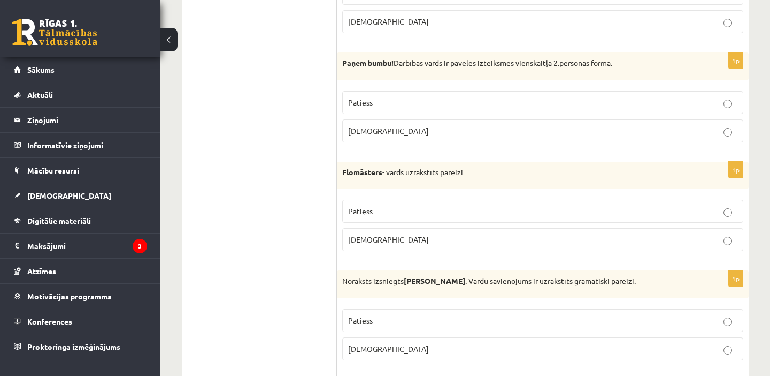
click at [365, 219] on label "Patiess" at bounding box center [542, 211] width 401 height 23
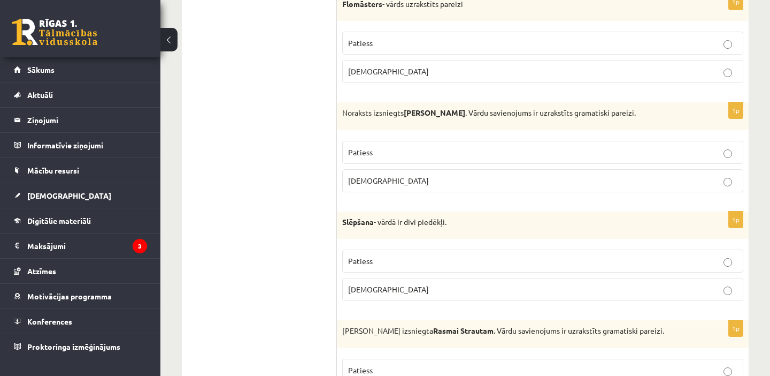
scroll to position [892, 0]
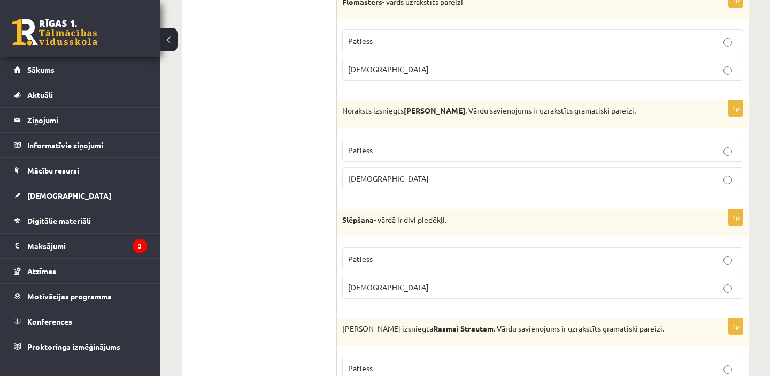
click at [389, 191] on fieldset "Patiess Aplams" at bounding box center [542, 163] width 401 height 60
click at [396, 184] on label "Aplams" at bounding box center [542, 178] width 401 height 23
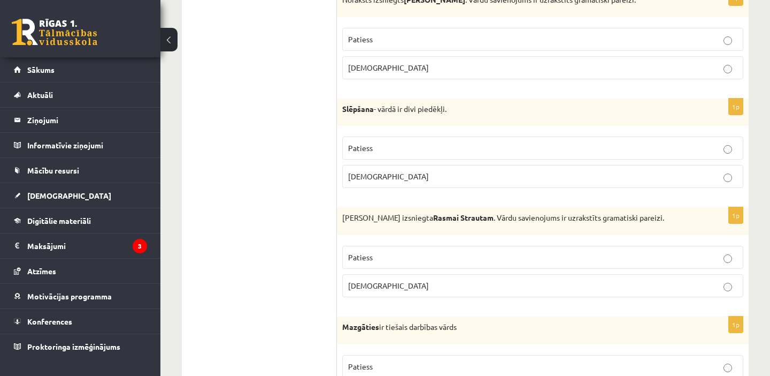
scroll to position [1022, 0]
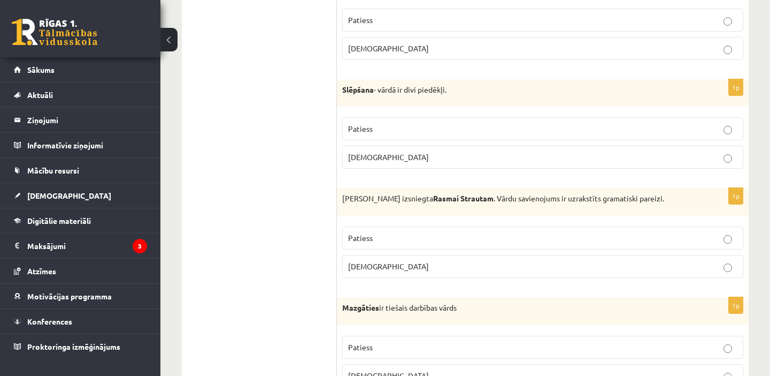
click at [395, 163] on label "Aplams" at bounding box center [542, 157] width 401 height 23
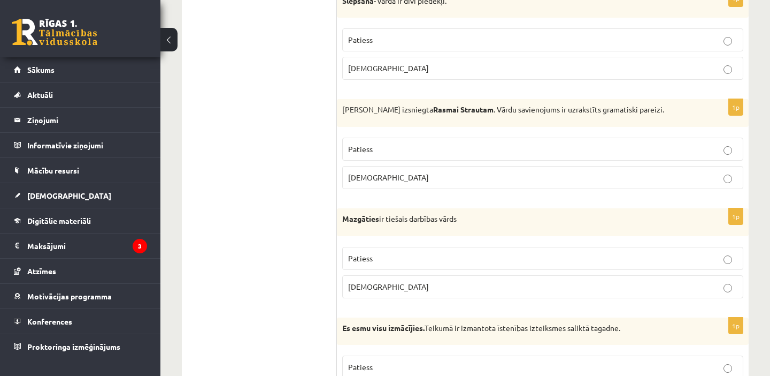
scroll to position [1123, 0]
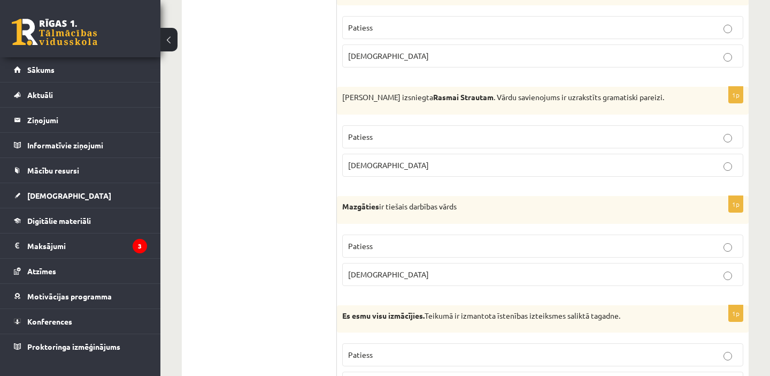
click at [395, 163] on p "Aplams" at bounding box center [542, 164] width 389 height 11
click at [420, 277] on p "Aplams" at bounding box center [542, 274] width 389 height 11
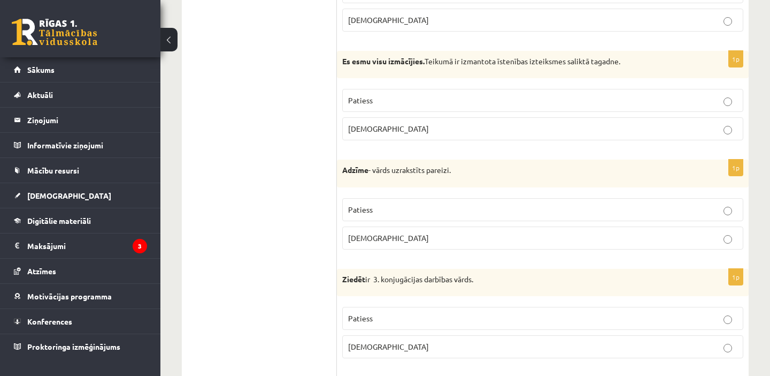
scroll to position [1382, 0]
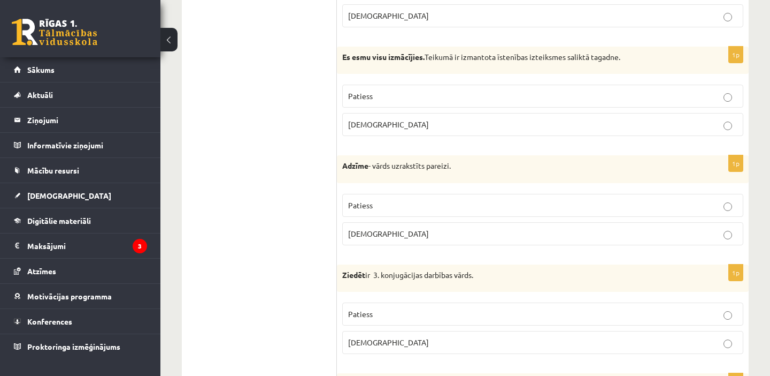
click at [409, 92] on p "Patiess" at bounding box center [542, 95] width 389 height 11
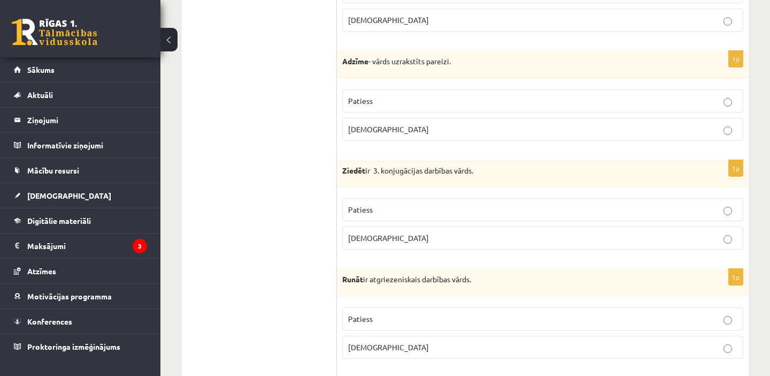
scroll to position [1487, 0]
click at [391, 120] on label "Aplams" at bounding box center [542, 128] width 401 height 23
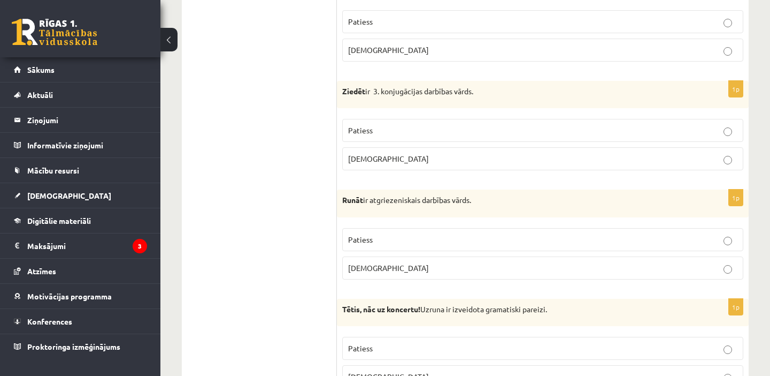
scroll to position [1585, 0]
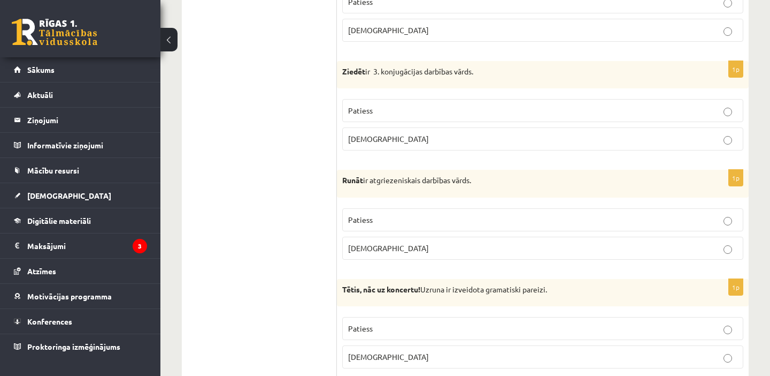
click at [371, 140] on span "Aplams" at bounding box center [388, 139] width 81 height 10
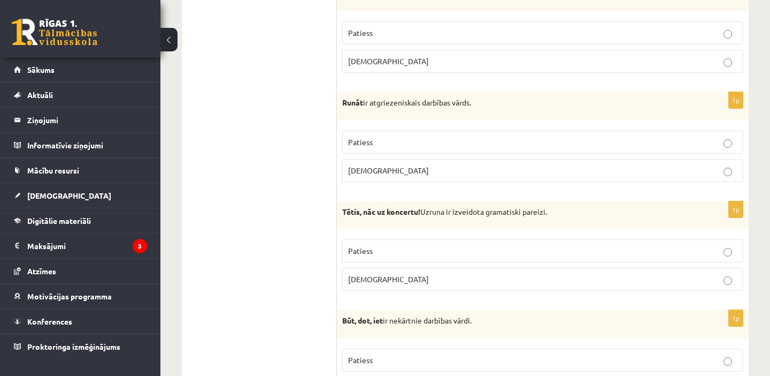
scroll to position [1673, 0]
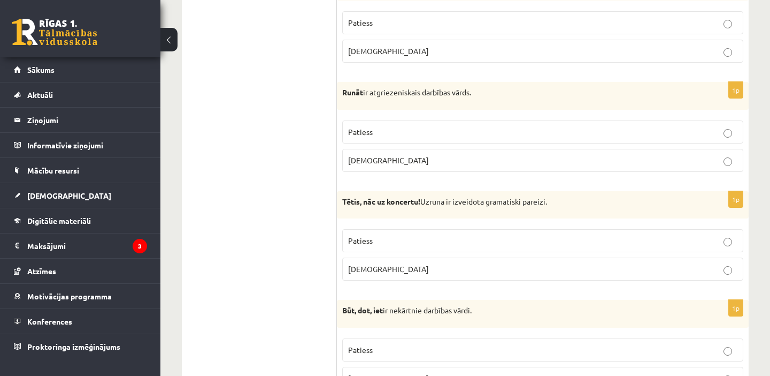
click at [371, 155] on p "Aplams" at bounding box center [542, 160] width 389 height 11
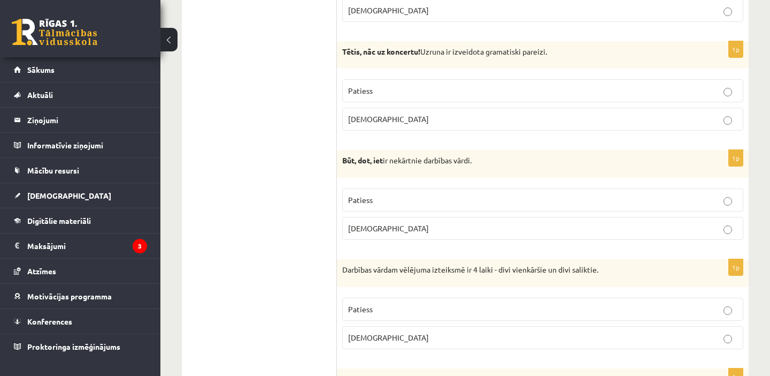
scroll to position [1824, 0]
click at [383, 87] on p "Patiess" at bounding box center [542, 89] width 389 height 11
click at [379, 192] on label "Patiess" at bounding box center [542, 198] width 401 height 23
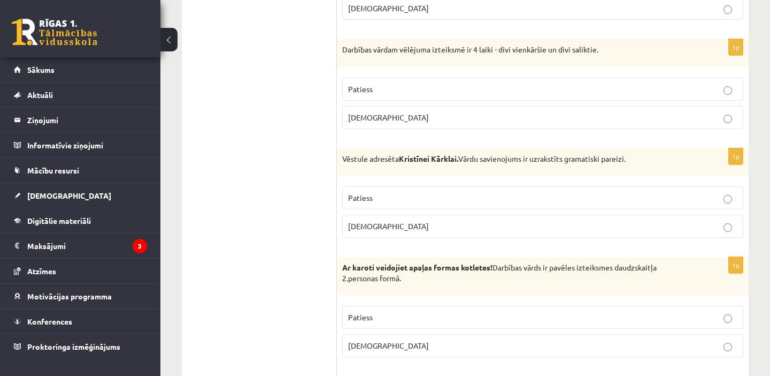
scroll to position [2044, 0]
click at [380, 121] on p "Aplams" at bounding box center [542, 116] width 389 height 11
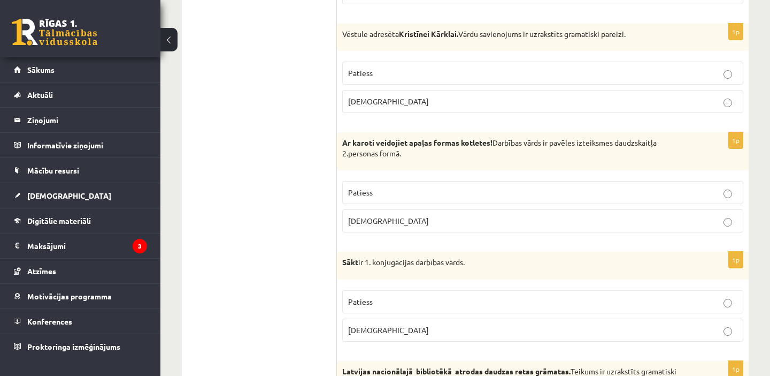
scroll to position [2168, 0]
click at [402, 68] on p "Patiess" at bounding box center [542, 71] width 389 height 11
click at [383, 181] on label "Patiess" at bounding box center [542, 191] width 401 height 23
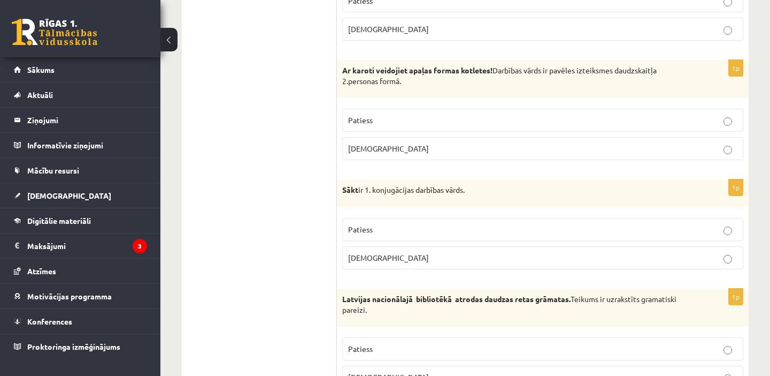
scroll to position [2244, 0]
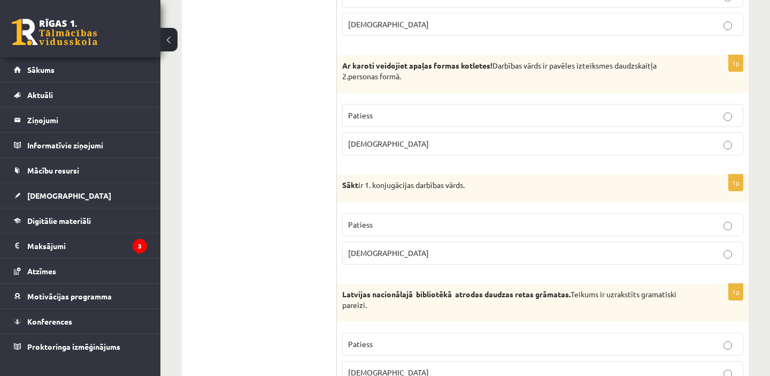
click at [368, 226] on span "Patiess" at bounding box center [360, 224] width 25 height 10
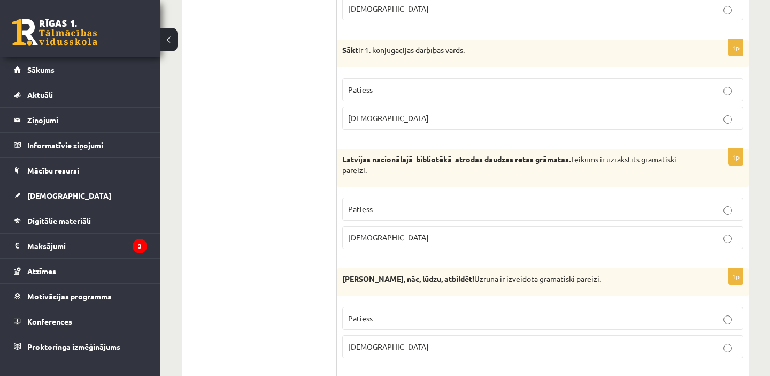
scroll to position [2381, 0]
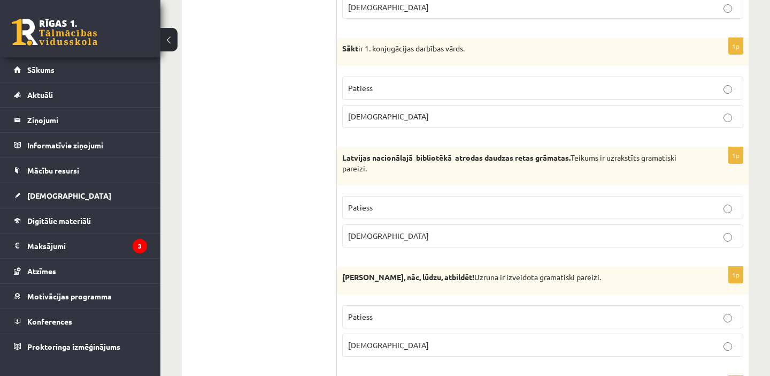
click at [408, 216] on label "Patiess" at bounding box center [542, 207] width 401 height 23
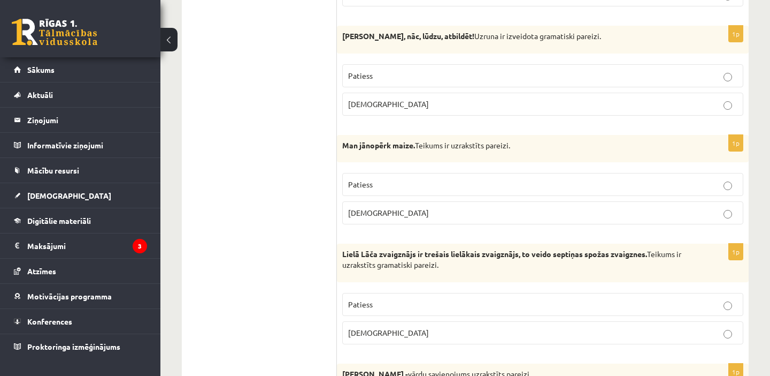
scroll to position [2626, 0]
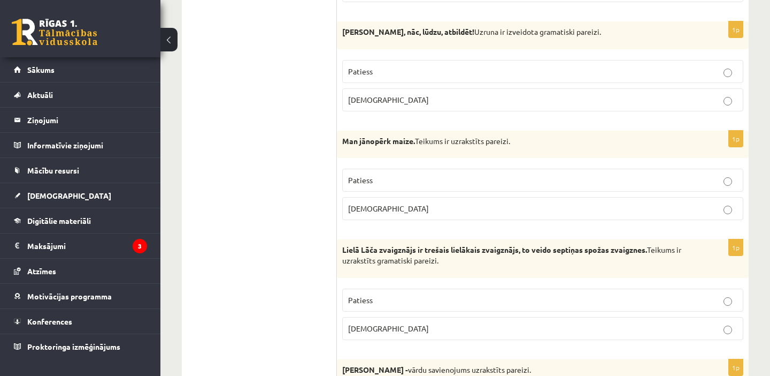
click at [408, 105] on p "Aplams" at bounding box center [542, 99] width 389 height 11
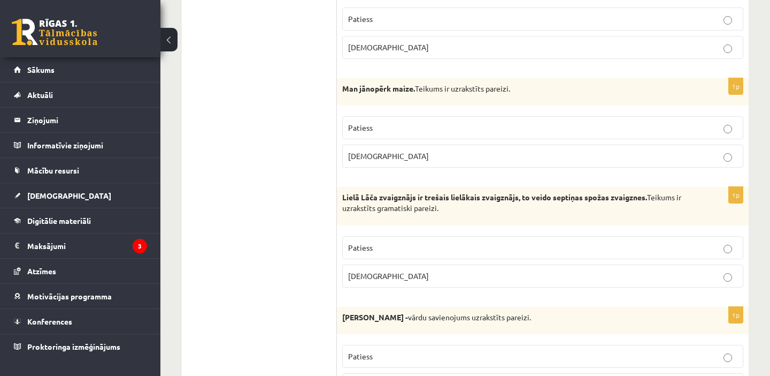
scroll to position [2684, 0]
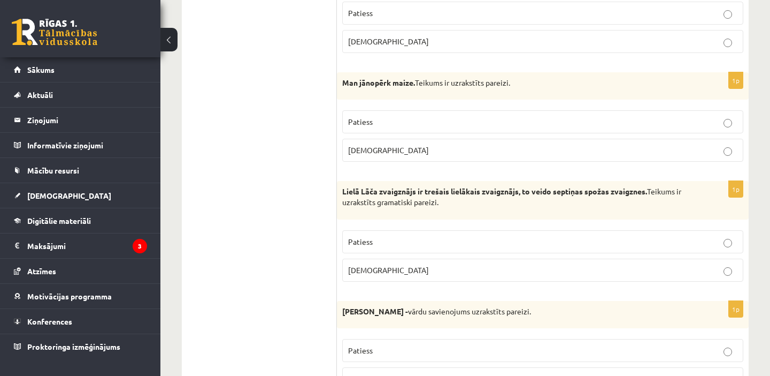
click at [381, 119] on p "Patiess" at bounding box center [542, 121] width 389 height 11
click at [414, 250] on label "Patiess" at bounding box center [542, 241] width 401 height 23
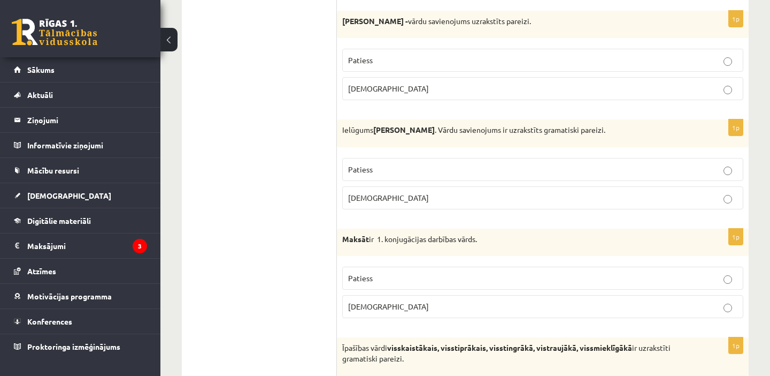
scroll to position [2978, 0]
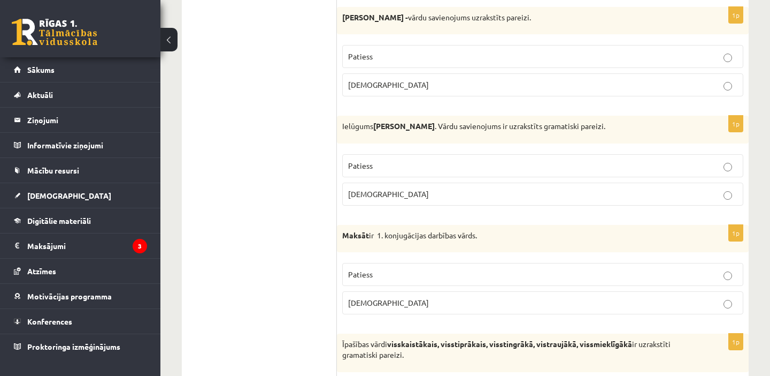
click at [394, 95] on label "Aplams" at bounding box center [542, 84] width 401 height 23
click at [396, 204] on label "Aplams" at bounding box center [542, 193] width 401 height 23
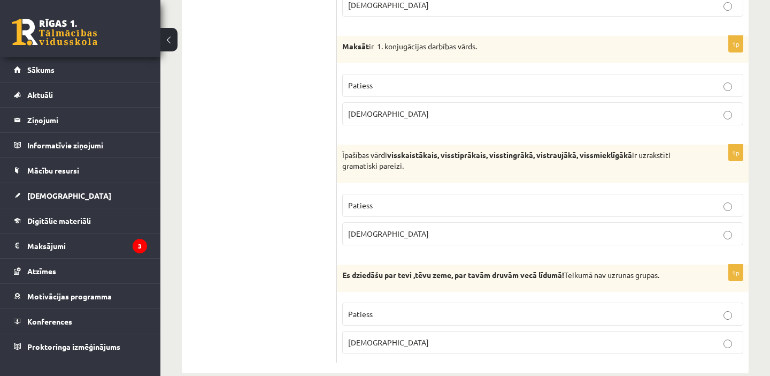
scroll to position [3172, 0]
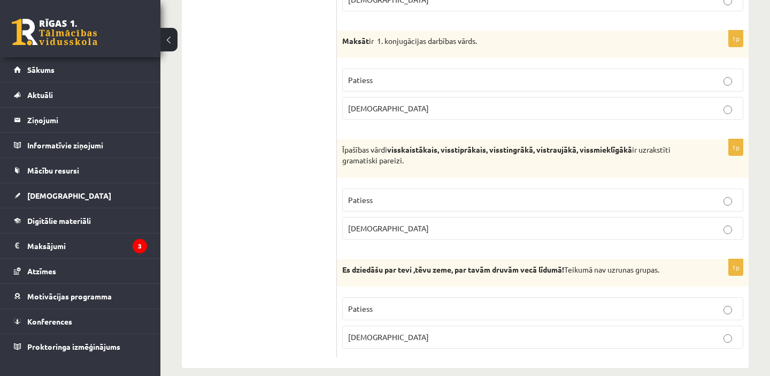
click at [381, 81] on p "Patiess" at bounding box center [542, 79] width 389 height 11
click at [379, 197] on p "Patiess" at bounding box center [542, 199] width 389 height 11
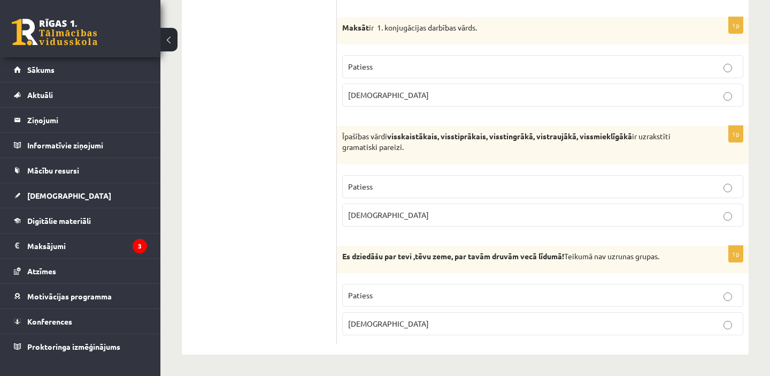
click at [376, 326] on p "Aplams" at bounding box center [542, 323] width 389 height 11
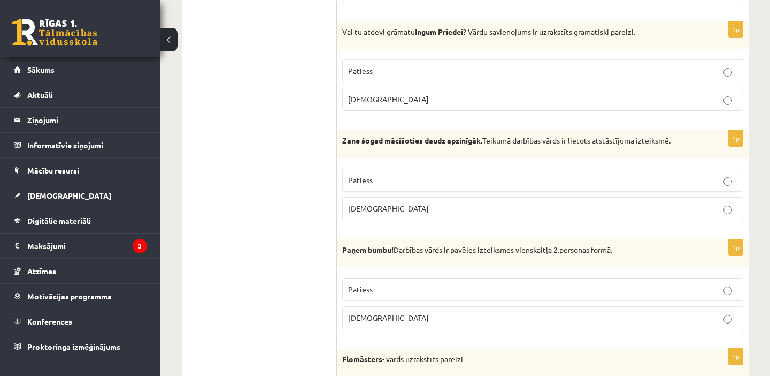
scroll to position [0, 0]
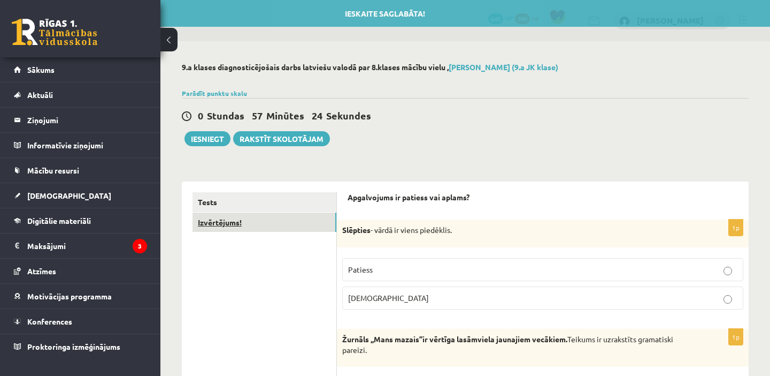
click at [248, 221] on link "Izvērtējums!" at bounding box center [265, 222] width 144 height 20
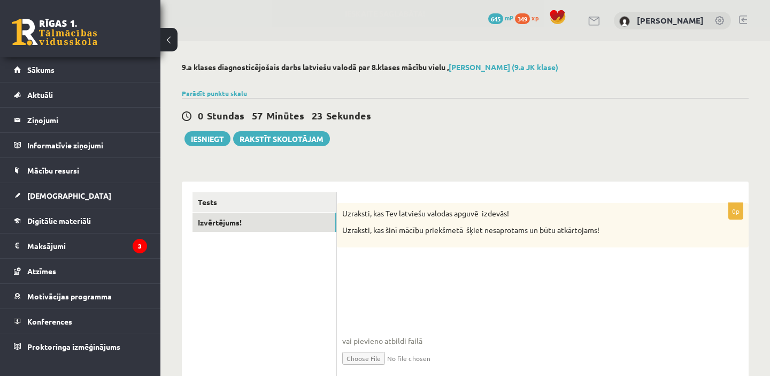
click at [421, 285] on fieldset "vai pievieno atbildi failā Iesniegtā atbilde" at bounding box center [542, 324] width 401 height 110
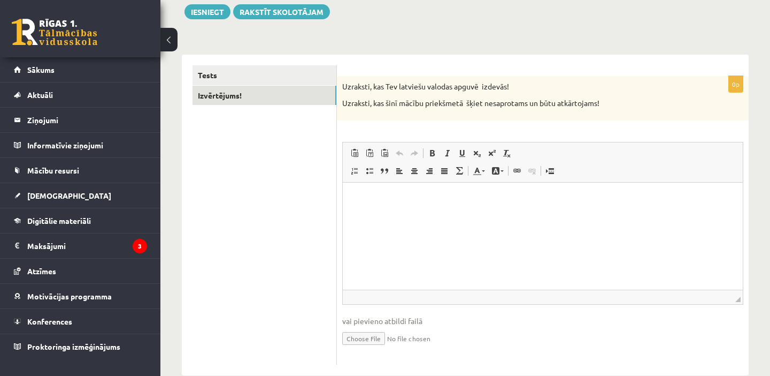
scroll to position [129, 0]
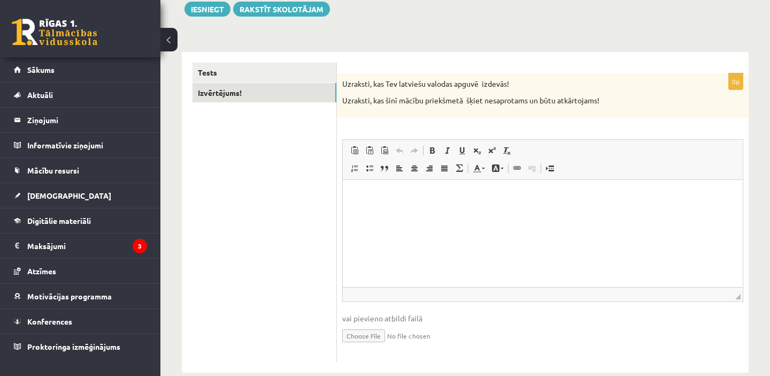
click at [386, 201] on html at bounding box center [543, 195] width 400 height 33
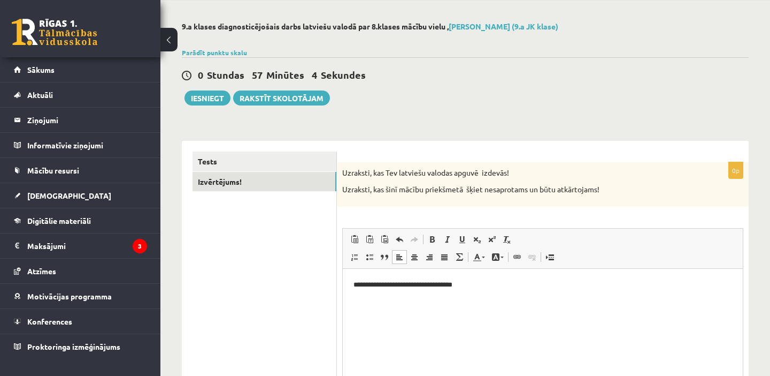
scroll to position [19, 0]
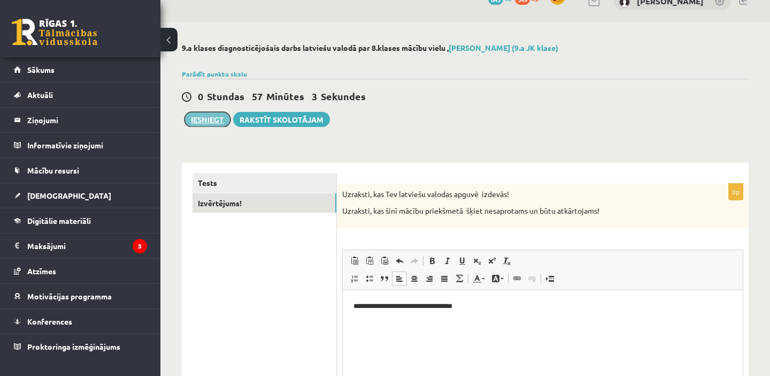
click at [202, 114] on button "Iesniegt" at bounding box center [208, 119] width 46 height 15
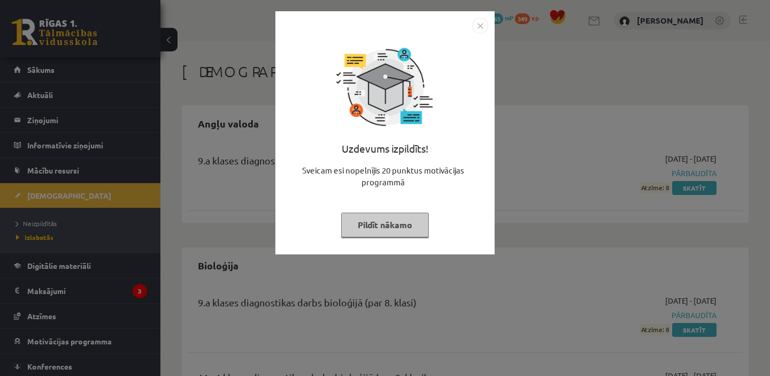
click at [477, 24] on img "Close" at bounding box center [480, 26] width 16 height 16
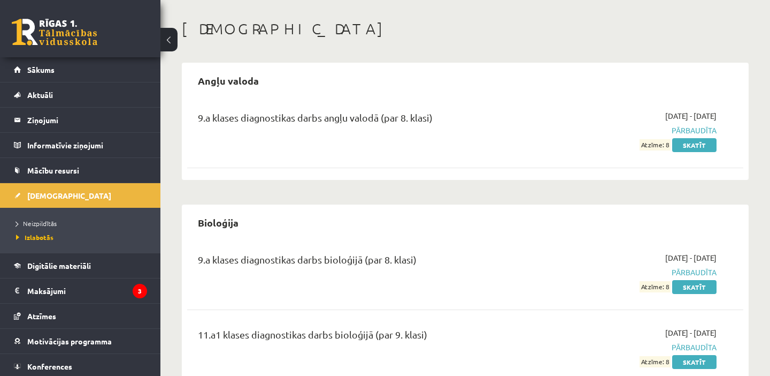
scroll to position [62, 0]
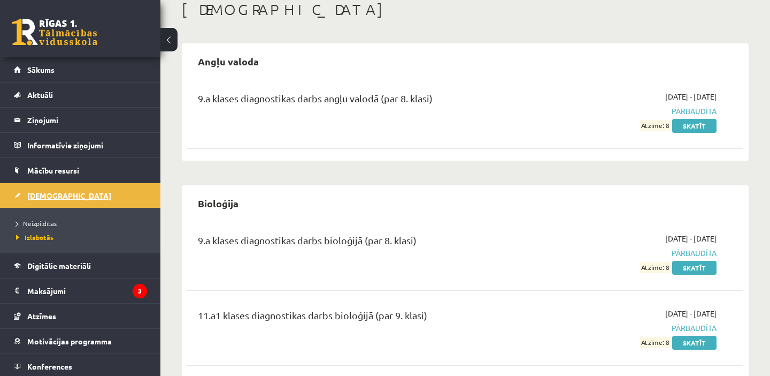
click at [36, 190] on link "[DEMOGRAPHIC_DATA]" at bounding box center [80, 195] width 133 height 25
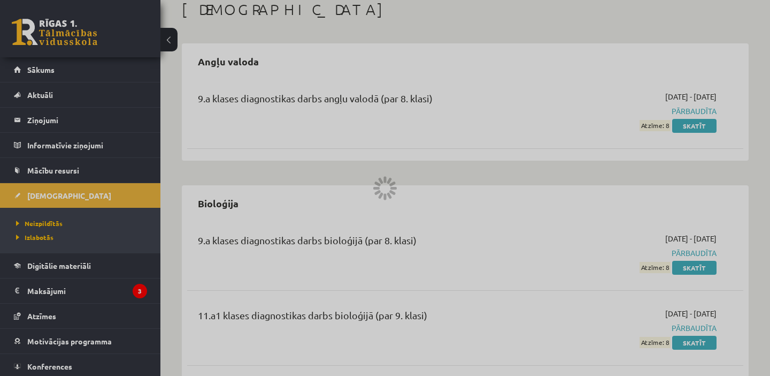
drag, startPoint x: 328, startPoint y: 200, endPoint x: 440, endPoint y: 200, distance: 111.8
click at [329, 200] on div at bounding box center [385, 188] width 770 height 376
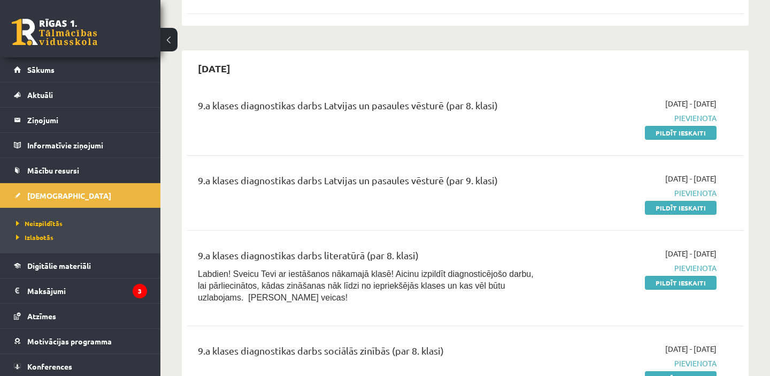
scroll to position [353, 0]
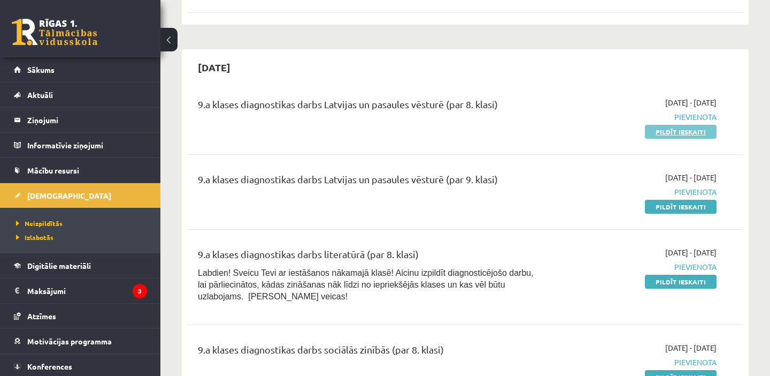
click at [670, 133] on link "Pildīt ieskaiti" at bounding box center [681, 132] width 72 height 14
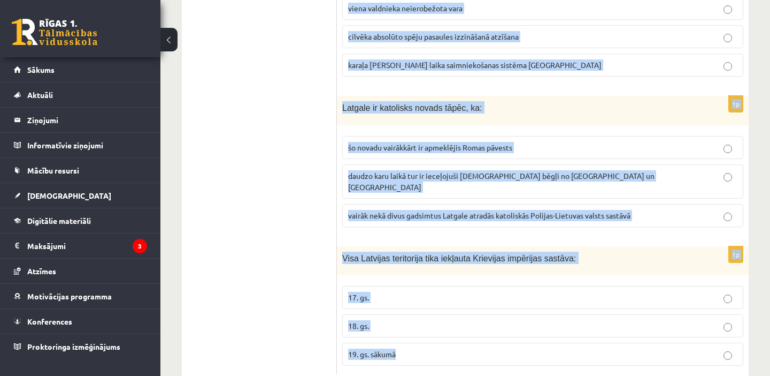
scroll to position [4125, 0]
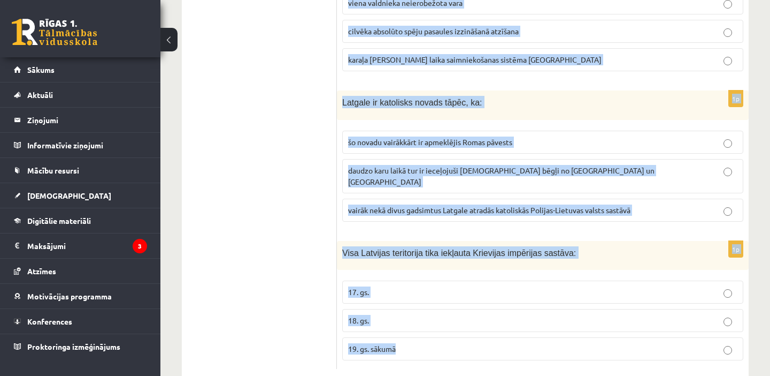
drag, startPoint x: 341, startPoint y: 143, endPoint x: 576, endPoint y: 356, distance: 317.0
copy form "Lorem ipsumdolor sitame (46. co. adipis) elitseddo eiusmo tempor incididu utlab…"
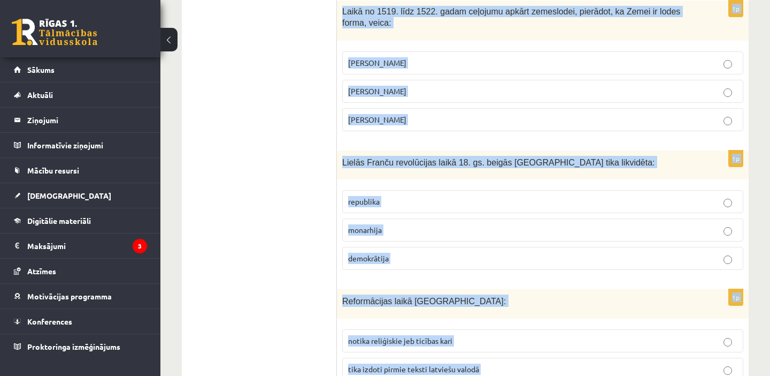
scroll to position [0, 0]
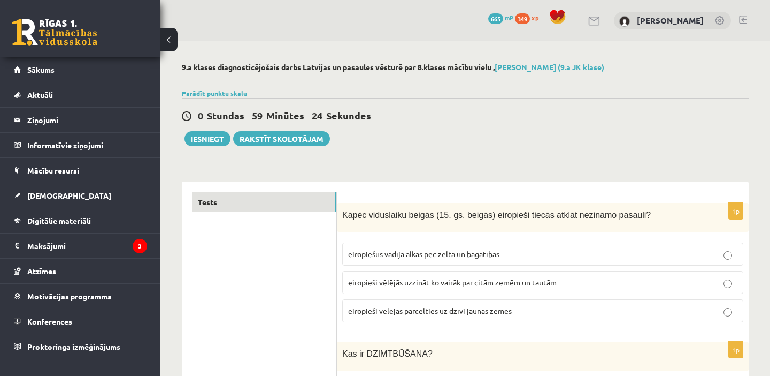
click at [387, 255] on span "eiropiešus vadīja alkas pēc zelta un bagātības" at bounding box center [423, 254] width 151 height 10
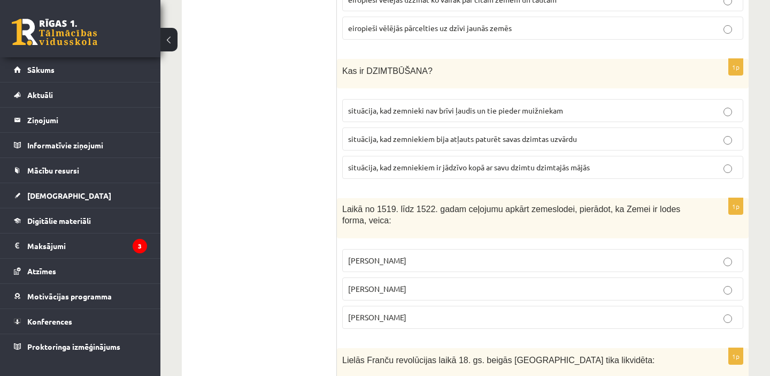
scroll to position [283, 0]
click at [388, 106] on span "situācija, kad zemnieki nav brīvi ļaudis un tie pieder muižniekam" at bounding box center [455, 110] width 215 height 10
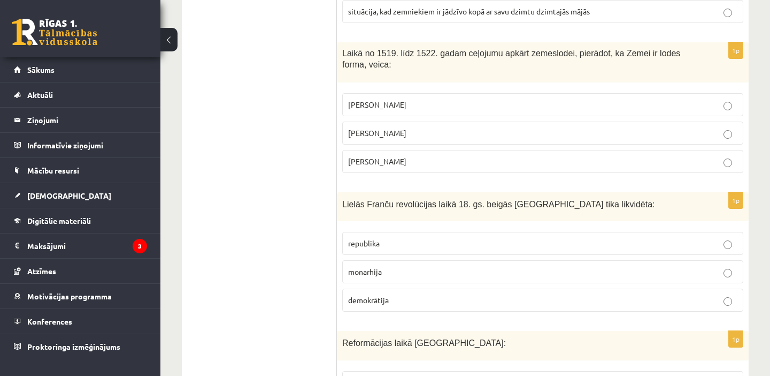
scroll to position [444, 0]
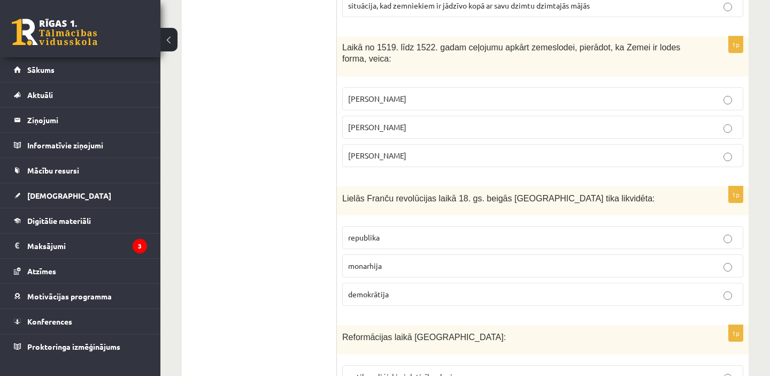
click at [424, 159] on p "[PERSON_NAME]" at bounding box center [542, 155] width 389 height 11
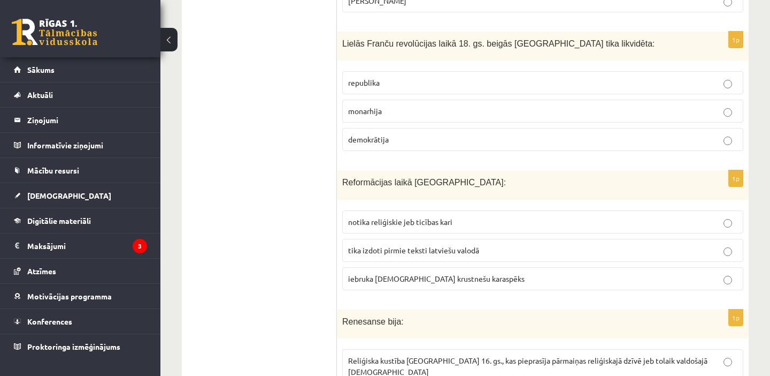
scroll to position [600, 0]
click at [382, 106] on p "monarhija" at bounding box center [542, 109] width 389 height 11
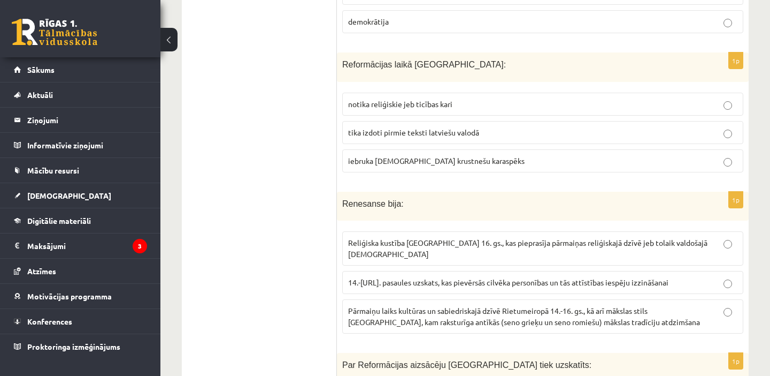
scroll to position [718, 0]
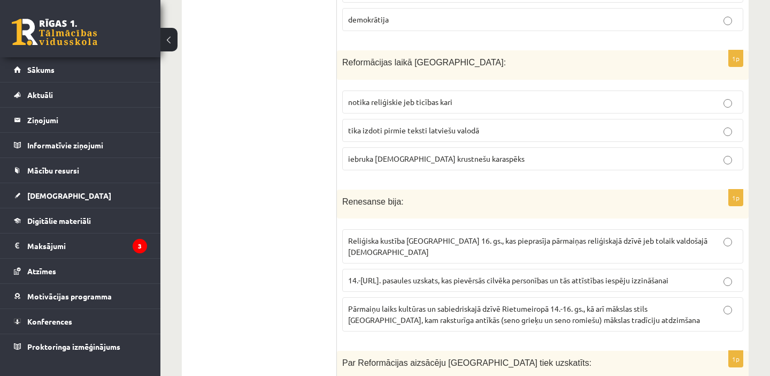
click at [430, 133] on span "tika izdoti pirmie teksti latviešu valodā" at bounding box center [413, 130] width 131 height 10
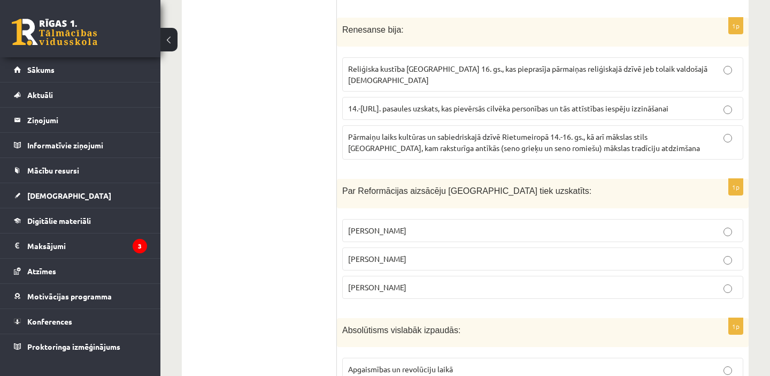
scroll to position [891, 0]
click at [386, 143] on span "Pārmaiņu laiks kultūras un sabiedriskajā dzīvē Rietumeiropā 14.-16. gs., kā arī…" at bounding box center [524, 141] width 352 height 21
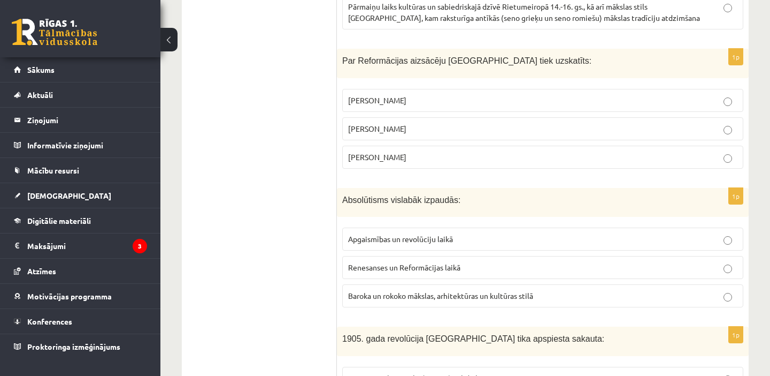
scroll to position [1023, 0]
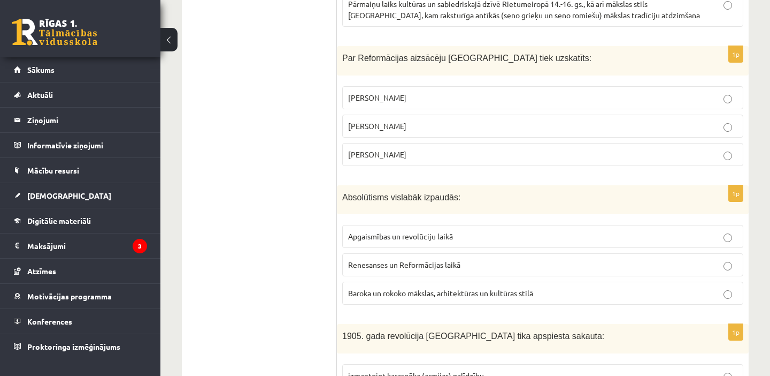
click at [381, 124] on span "[PERSON_NAME]" at bounding box center [377, 126] width 58 height 10
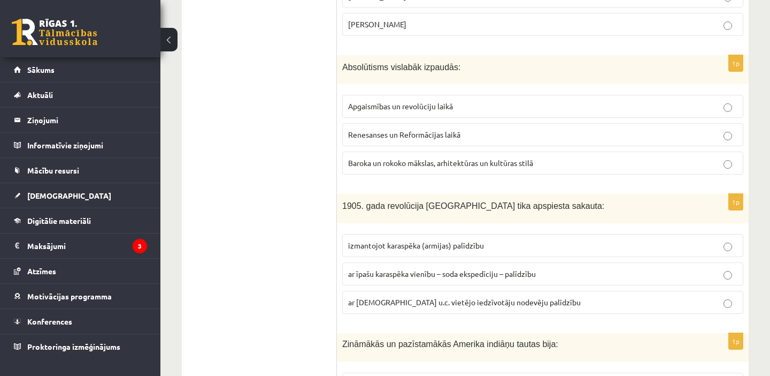
scroll to position [1158, 0]
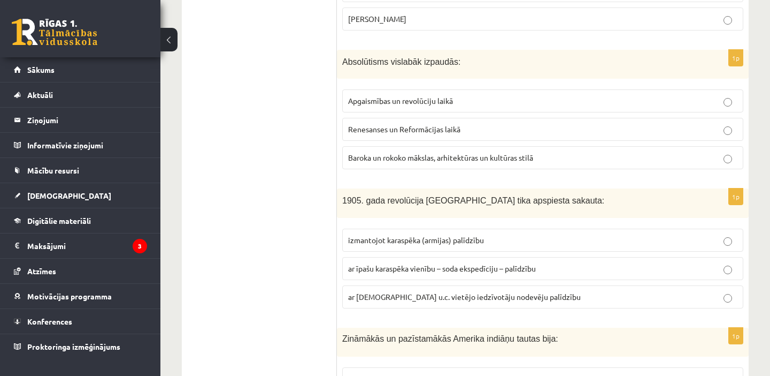
click at [420, 162] on p "Baroka un rokoko mākslas, arhitektūras un kultūras stilā" at bounding box center [542, 157] width 389 height 11
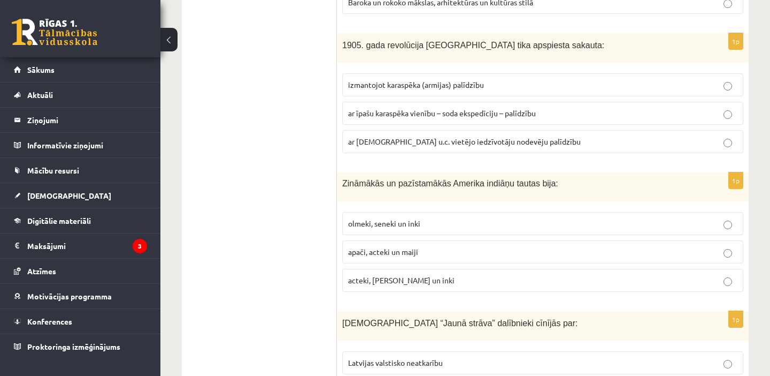
scroll to position [1318, 0]
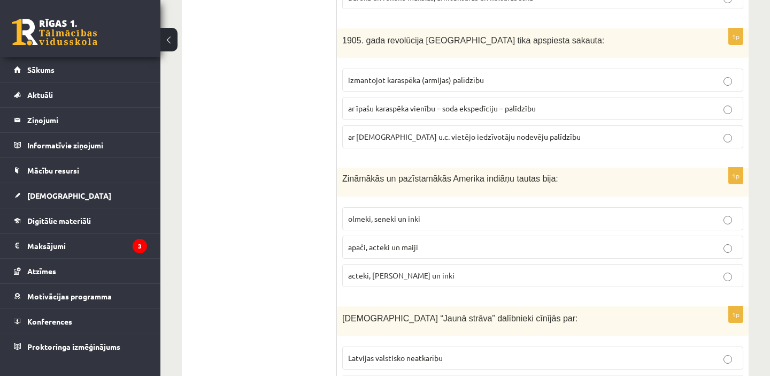
click at [408, 104] on span "ar īpašu karaspēka vienību – soda ekspedīciju – palīdzību" at bounding box center [442, 108] width 188 height 10
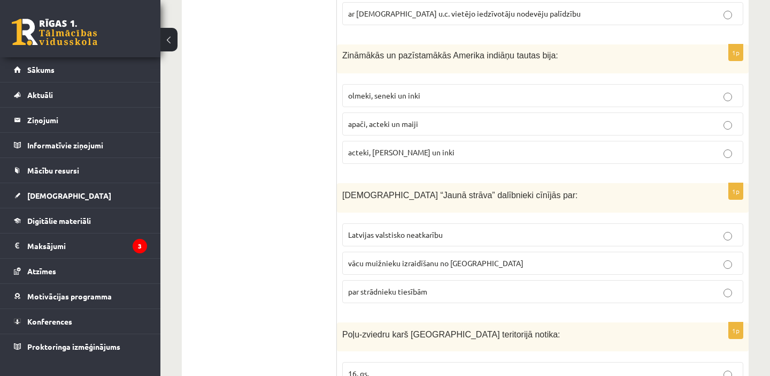
scroll to position [1444, 0]
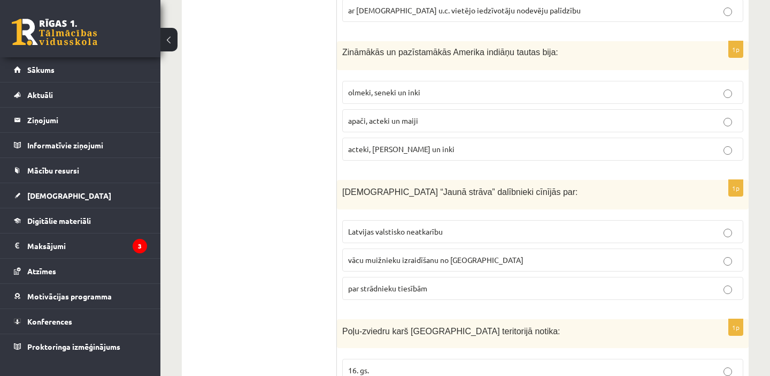
click at [376, 153] on p "acteki, maiji un inki" at bounding box center [542, 148] width 389 height 11
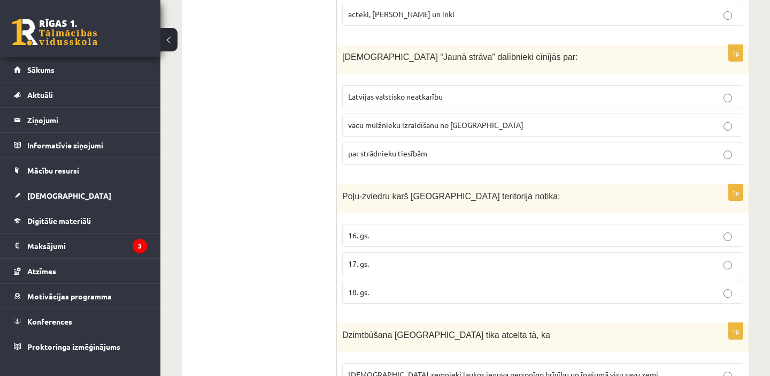
scroll to position [1581, 0]
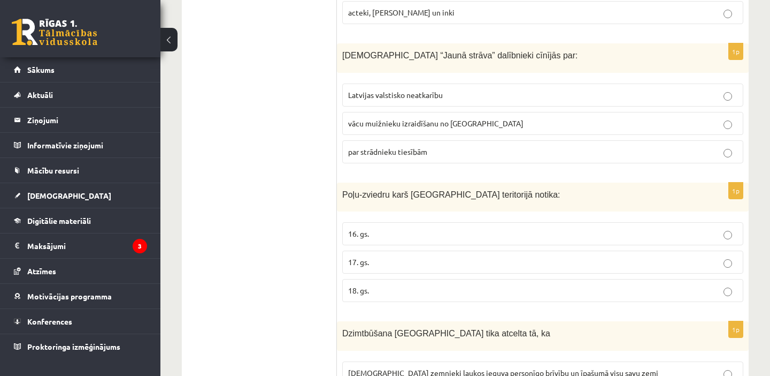
click at [411, 155] on p "par strādnieku tiesībām" at bounding box center [542, 151] width 389 height 11
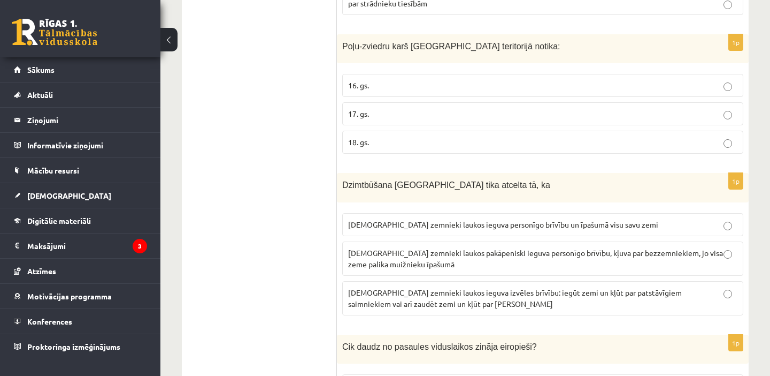
scroll to position [1738, 0]
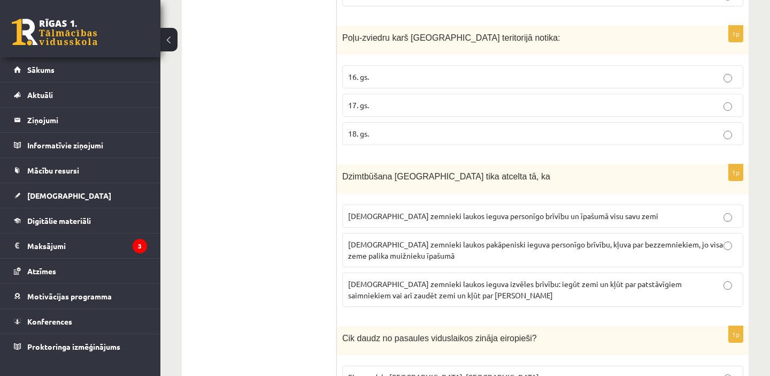
click at [362, 106] on span "17. gs." at bounding box center [358, 105] width 21 height 10
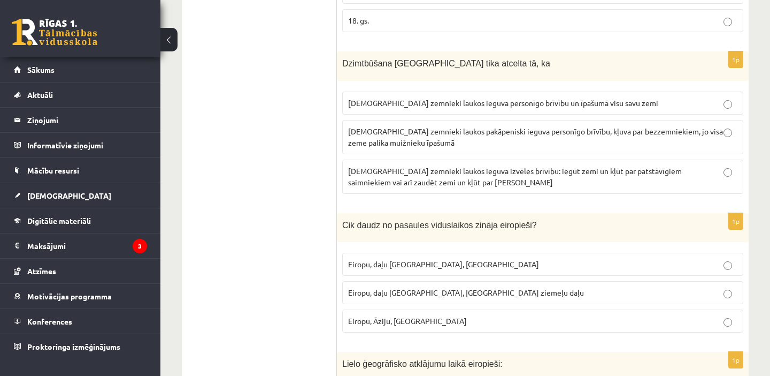
scroll to position [1856, 0]
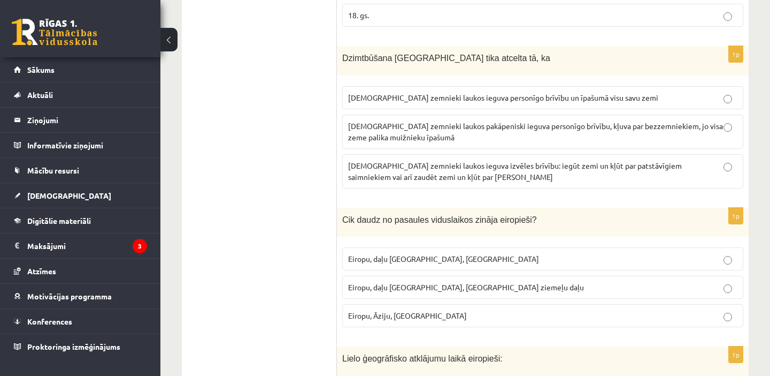
click at [405, 130] on p "latviešu zemnieki laukos pakāpeniski ieguva personīgo brīvību, kļuva par bezzem…" at bounding box center [542, 131] width 389 height 22
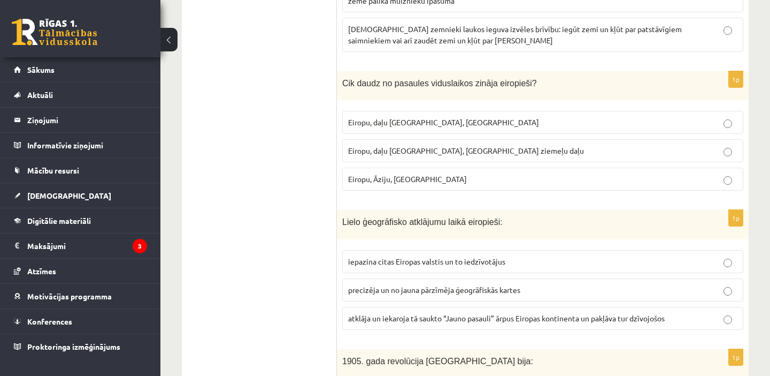
scroll to position [1995, 0]
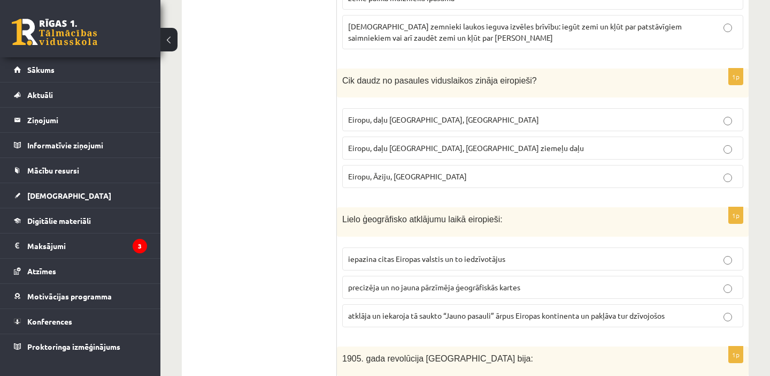
click at [393, 150] on span "Eiropu, daļu Āzijas, Āfrikas ziemeļu daļu" at bounding box center [466, 148] width 236 height 10
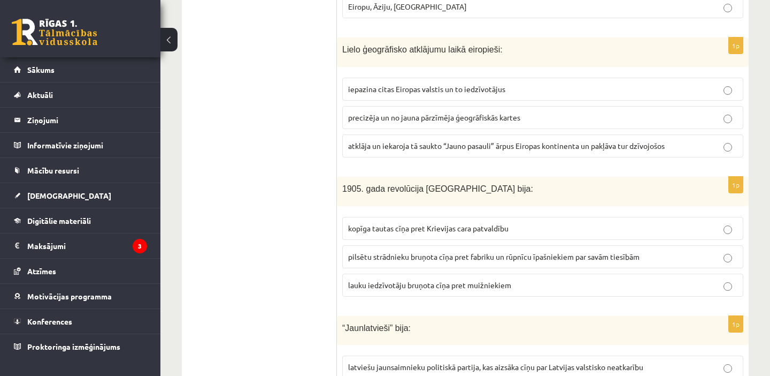
scroll to position [2166, 0]
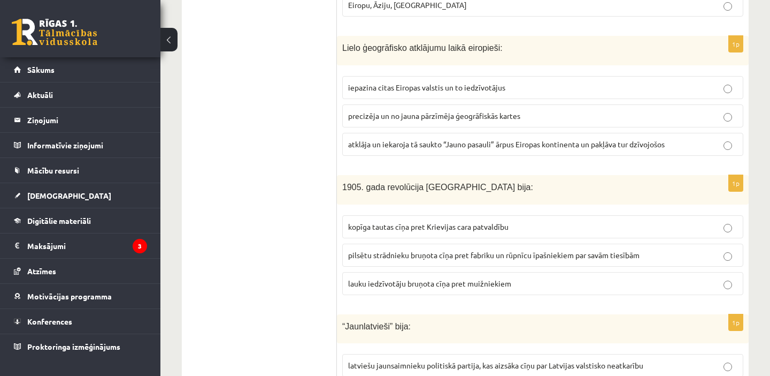
click at [381, 146] on span "atklāja un iekaroja tā saukto “Jauno pasauli” ārpus Eiropas kontinenta un pakļā…" at bounding box center [506, 144] width 317 height 10
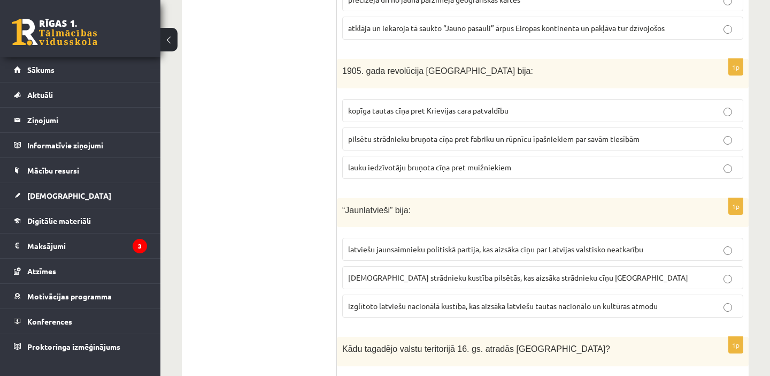
scroll to position [2313, 0]
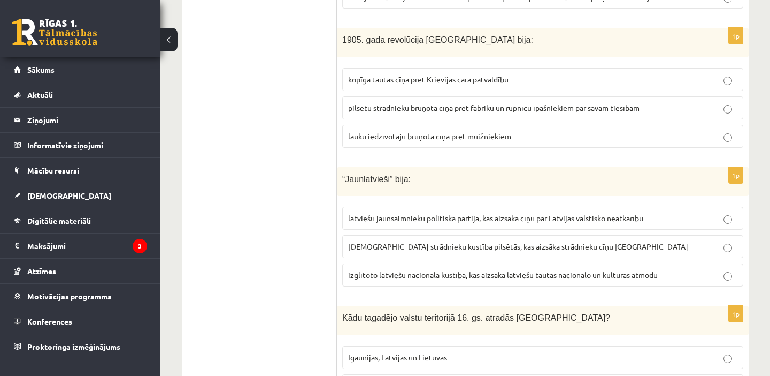
click at [411, 79] on span "kopīga tautas cīņa pret Krievijas cara patvaldību" at bounding box center [428, 79] width 160 height 10
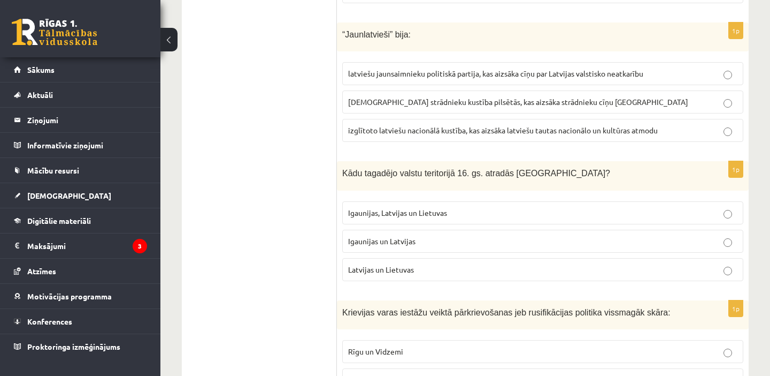
scroll to position [2461, 0]
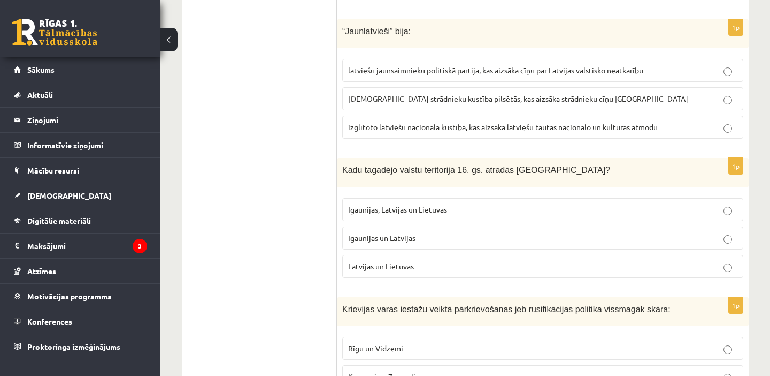
click at [452, 121] on p "izglītoto latviešu nacionālā kustība, kas aizsāka latviešu tautas nacionālo un …" at bounding box center [542, 126] width 389 height 11
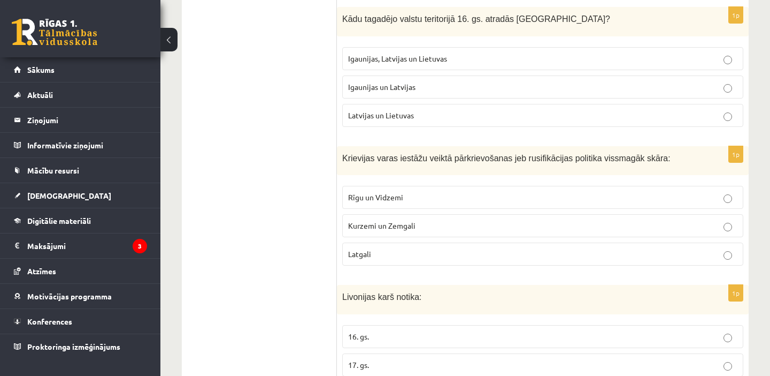
scroll to position [2617, 0]
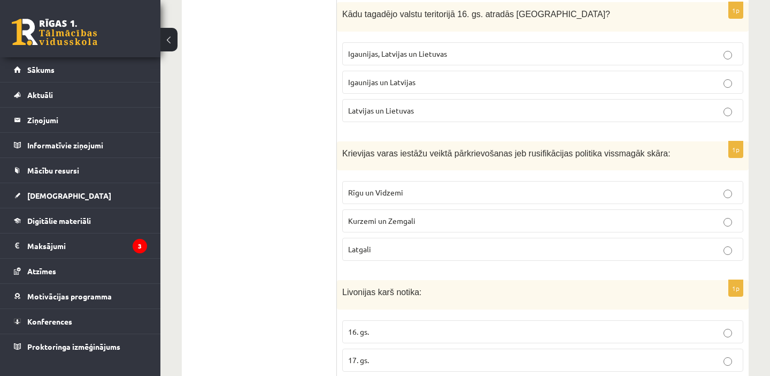
click at [384, 77] on p "Igaunijas un Latvijas" at bounding box center [542, 82] width 389 height 11
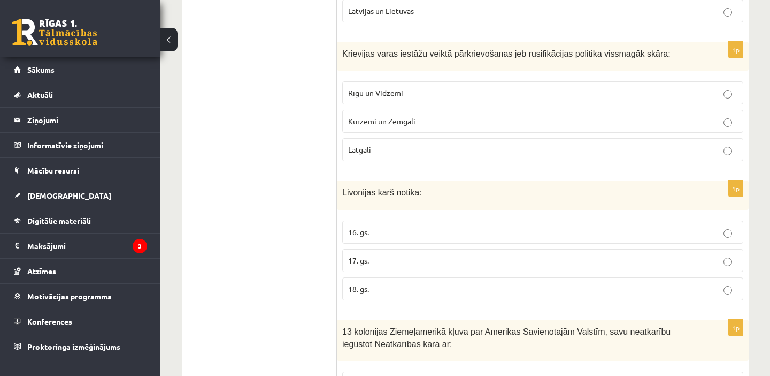
scroll to position [2725, 0]
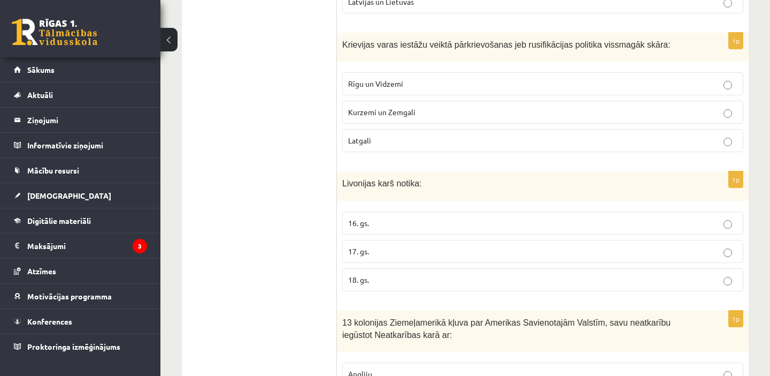
click at [383, 135] on p "Latgali" at bounding box center [542, 140] width 389 height 11
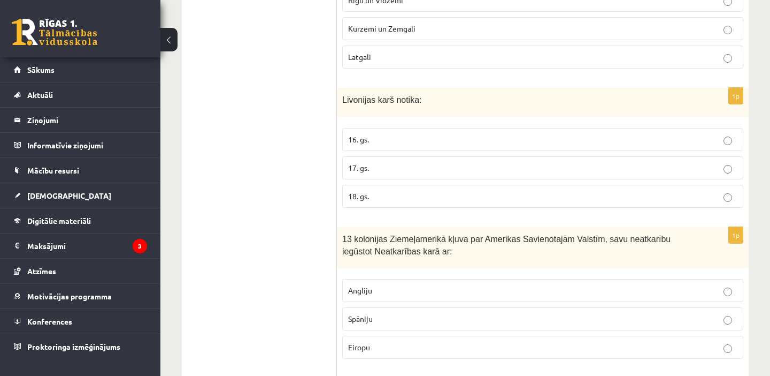
scroll to position [2854, 0]
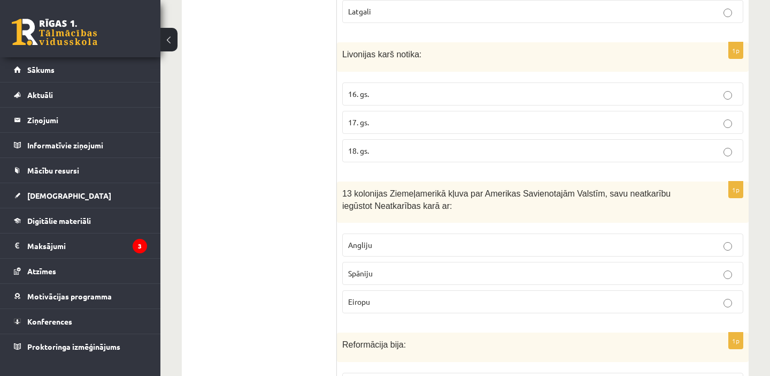
click at [381, 89] on p "16. gs." at bounding box center [542, 93] width 389 height 11
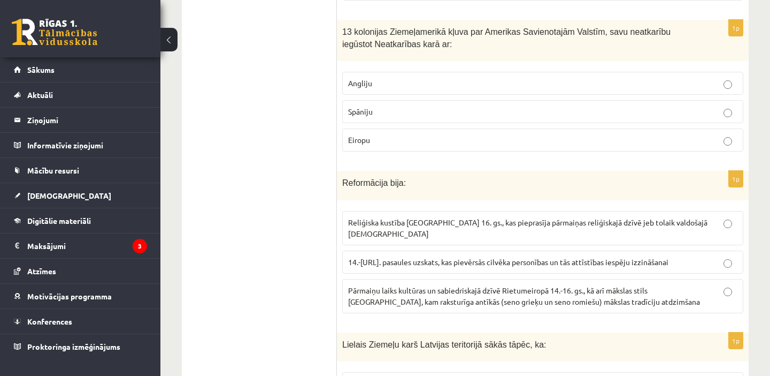
scroll to position [3022, 0]
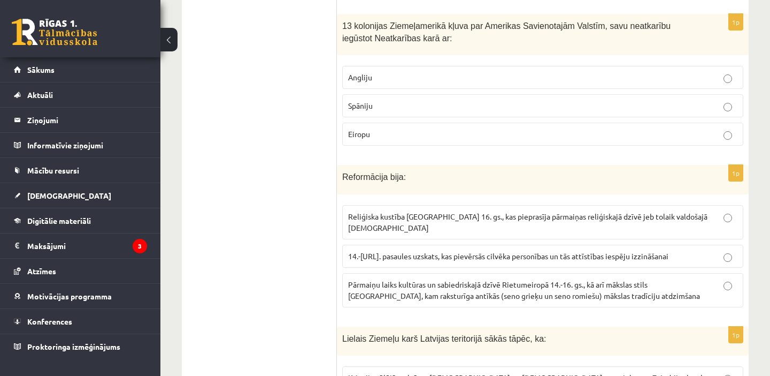
click at [380, 77] on p "Angliju" at bounding box center [542, 77] width 389 height 11
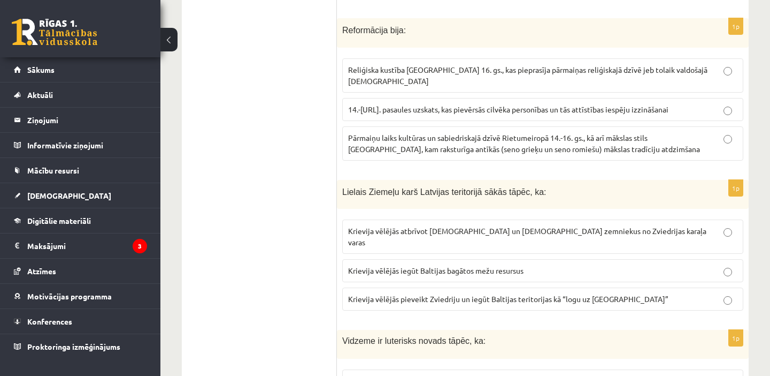
scroll to position [3165, 0]
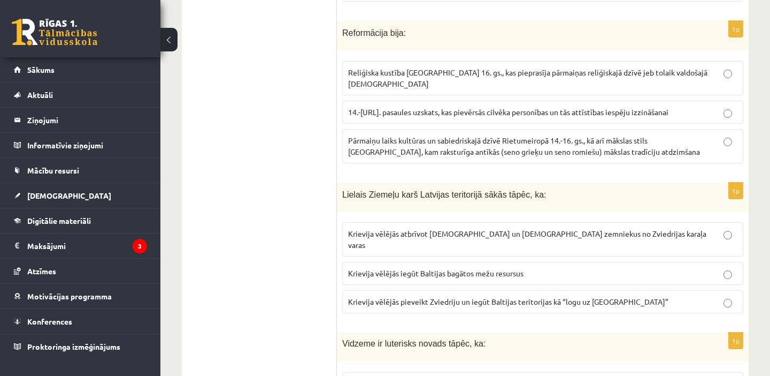
click at [396, 72] on span "Reliģiska kustība Eiropā 16. gs., kas pieprasīja pārmaiņas reliģiskajā dzīvē je…" at bounding box center [528, 77] width 360 height 21
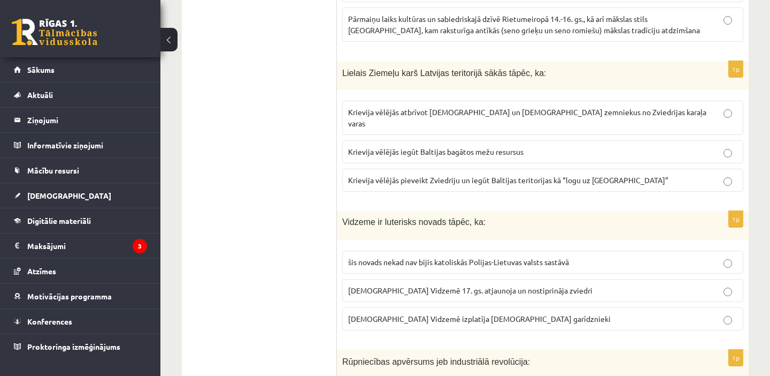
scroll to position [3293, 0]
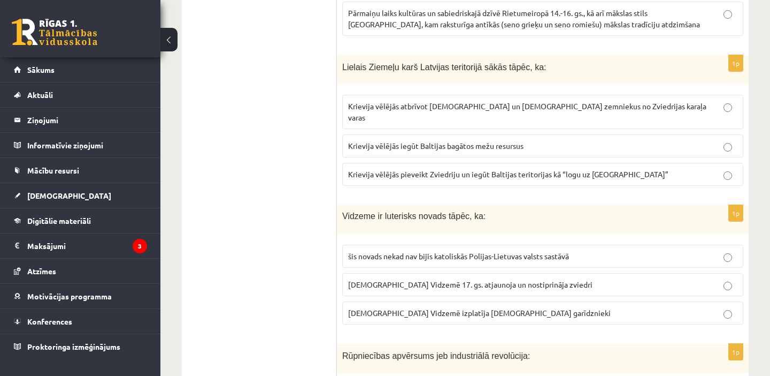
click at [392, 169] on span "Krievija vēlējās pieveikt Zviedriju un iegūt Baltijas teritorijas kā “logu uz E…" at bounding box center [508, 174] width 320 height 10
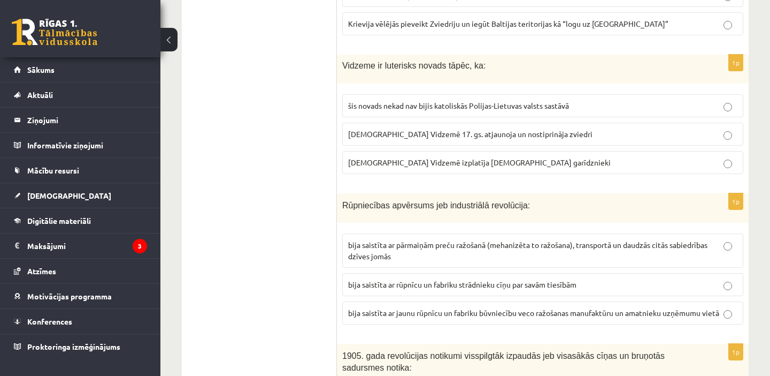
scroll to position [3447, 0]
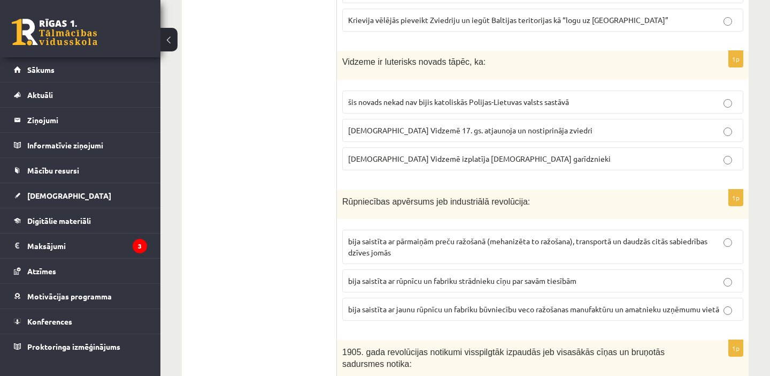
click at [417, 125] on span "luterānismu Vidzemē 17. gs. atjaunoja un nostiprināja zviedri" at bounding box center [470, 130] width 244 height 10
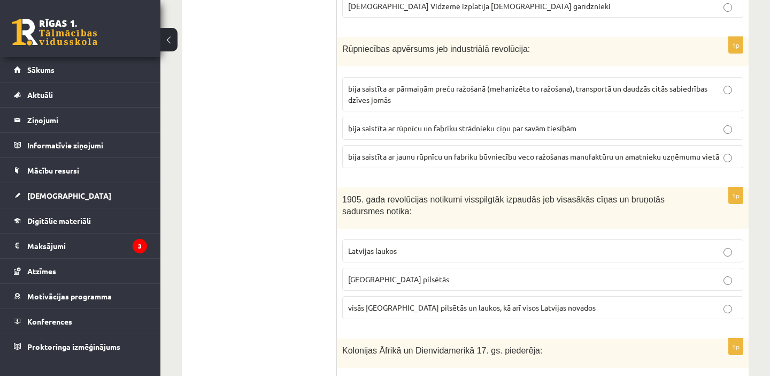
scroll to position [3603, 0]
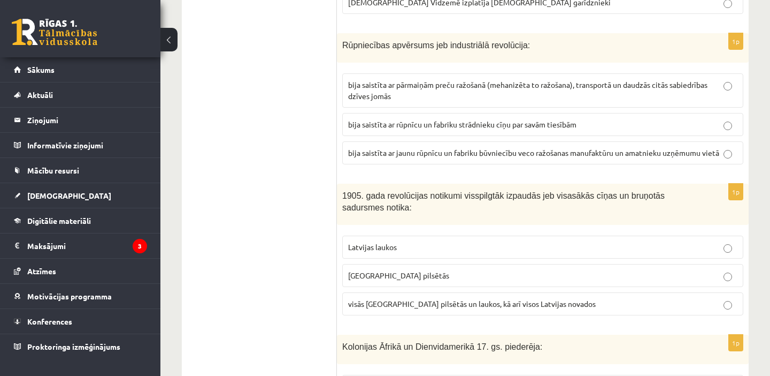
click at [409, 80] on span "bija saistīta ar pārmaiņām preču ražošanā (mehanizēta to ražošana), transportā …" at bounding box center [528, 90] width 360 height 21
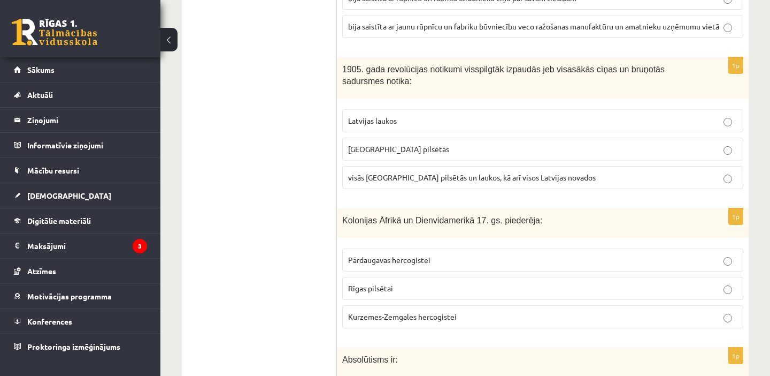
scroll to position [3731, 0]
click at [432, 168] on label "visās Latvijas pilsētās un laukos, kā arī visos Latvijas novados" at bounding box center [542, 175] width 401 height 23
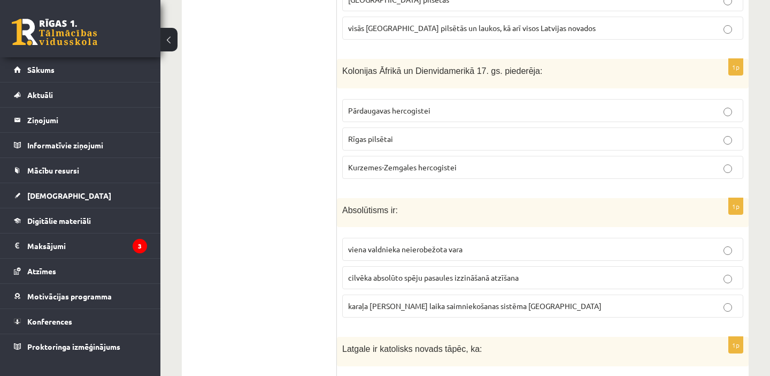
scroll to position [3881, 0]
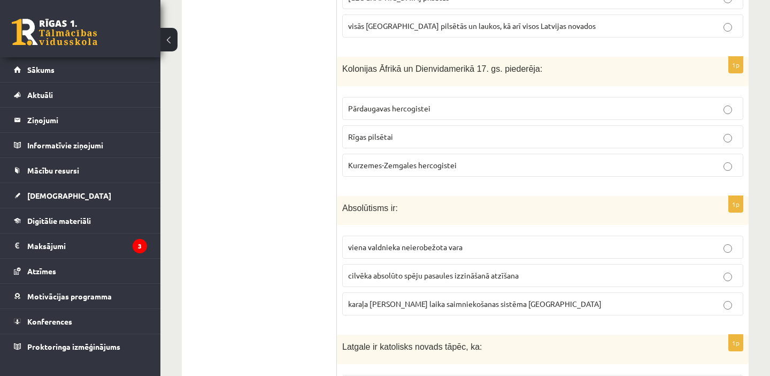
click at [383, 157] on label "Kurzemes-Zemgales hercogistei" at bounding box center [542, 165] width 401 height 23
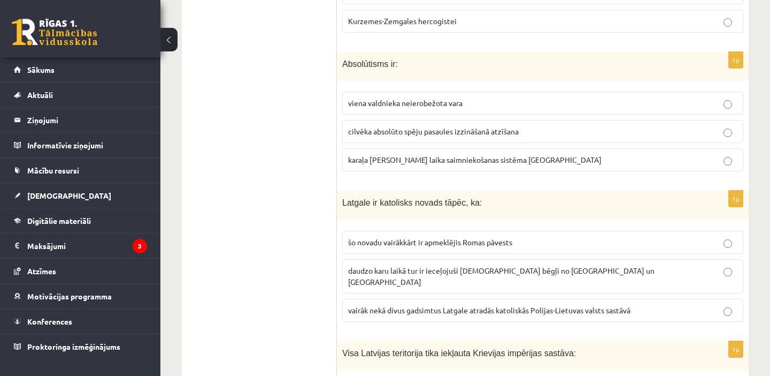
scroll to position [4026, 0]
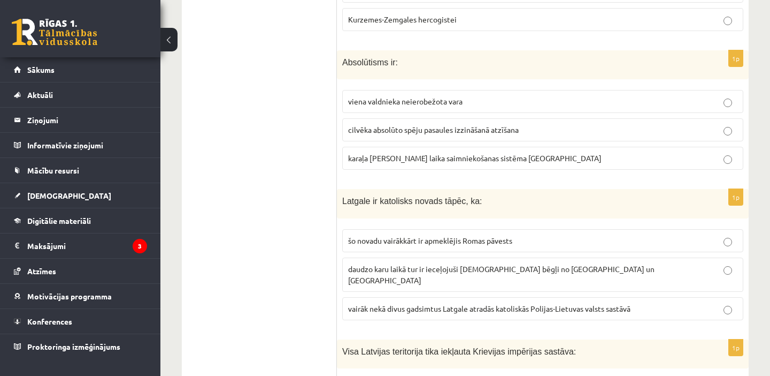
click at [392, 96] on p "viena valdnieka neierobežota vara" at bounding box center [542, 101] width 389 height 11
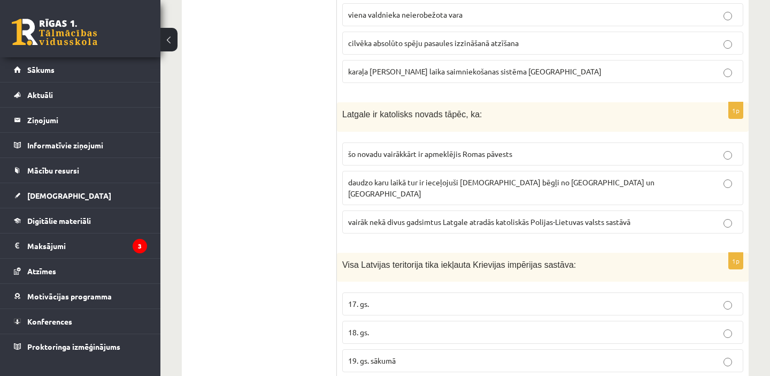
scroll to position [4125, 0]
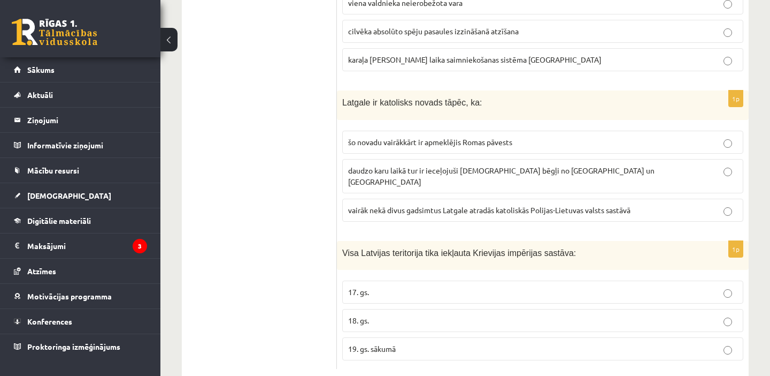
click at [418, 315] on p "18. gs." at bounding box center [542, 320] width 389 height 11
click at [445, 205] on span "vairāk nekā divus gadsimtus Latgale atradās katoliskās Polijas-Lietuvas valsts …" at bounding box center [489, 210] width 282 height 10
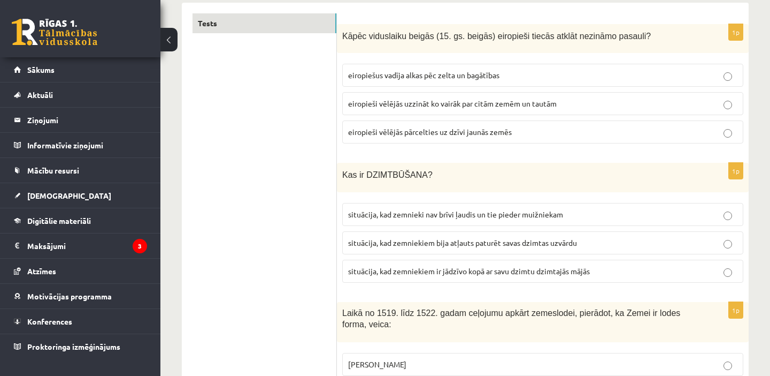
scroll to position [0, 0]
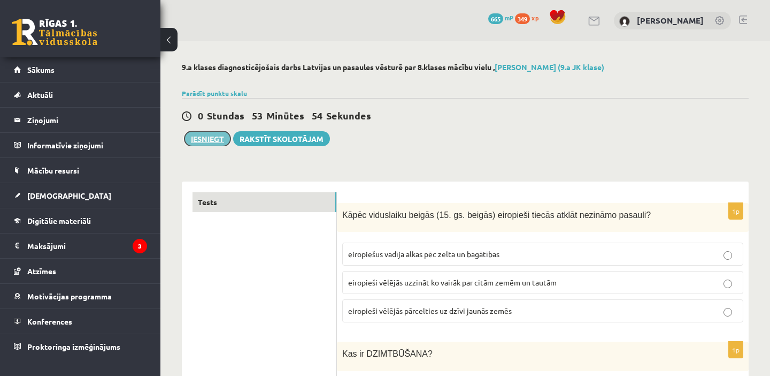
click at [209, 138] on button "Iesniegt" at bounding box center [208, 138] width 46 height 15
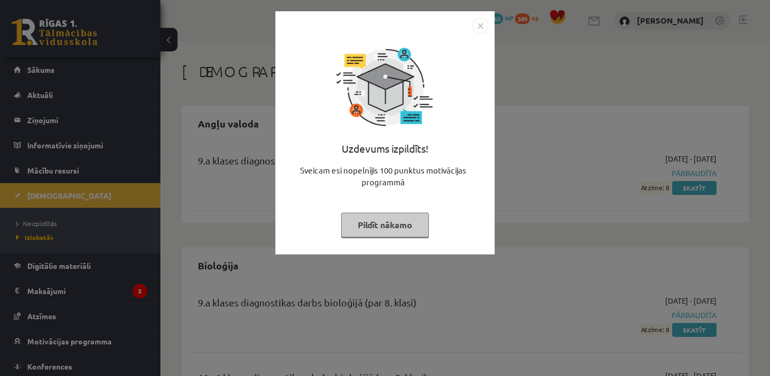
click at [482, 28] on img "Close" at bounding box center [480, 26] width 16 height 16
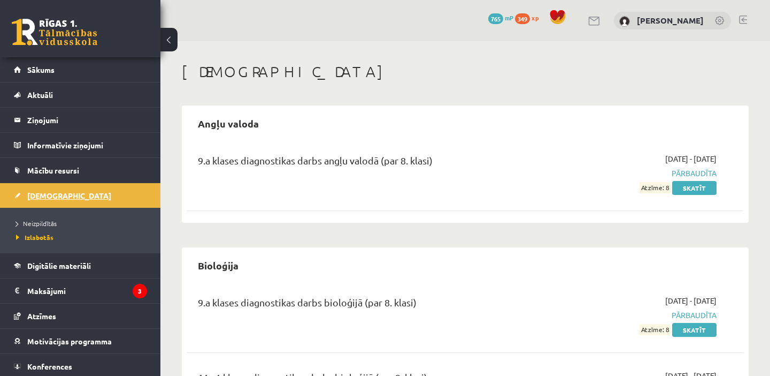
click at [41, 193] on span "[DEMOGRAPHIC_DATA]" at bounding box center [69, 195] width 84 height 10
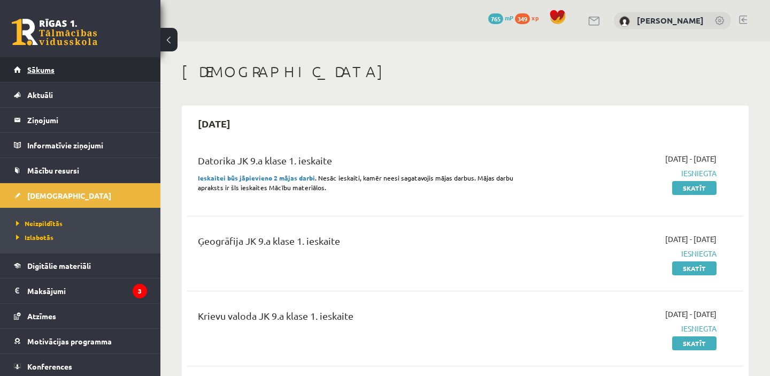
click at [104, 73] on link "Sākums" at bounding box center [80, 69] width 133 height 25
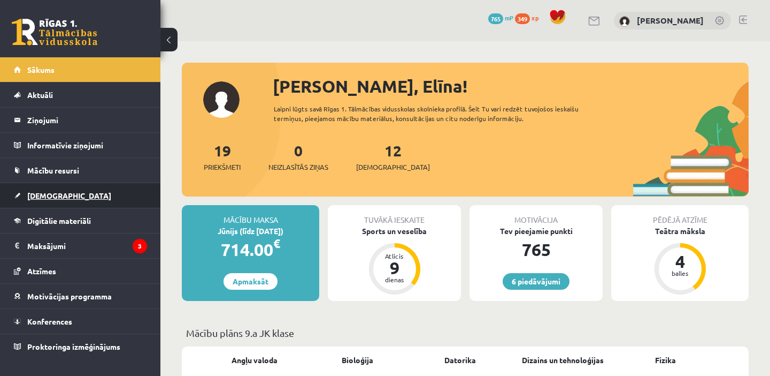
click at [59, 193] on span "[DEMOGRAPHIC_DATA]" at bounding box center [69, 195] width 84 height 10
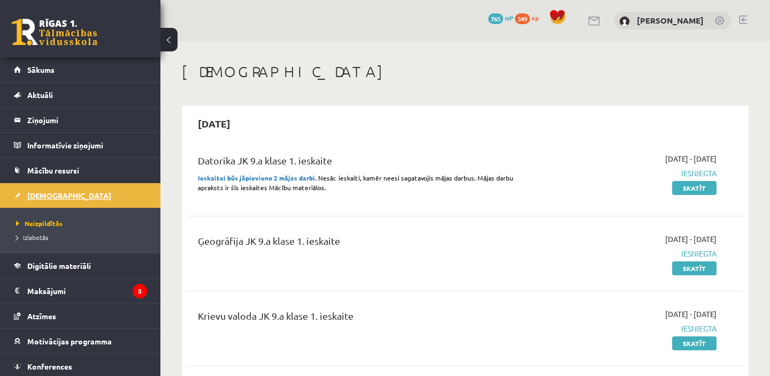
click at [134, 193] on link "[DEMOGRAPHIC_DATA]" at bounding box center [80, 195] width 133 height 25
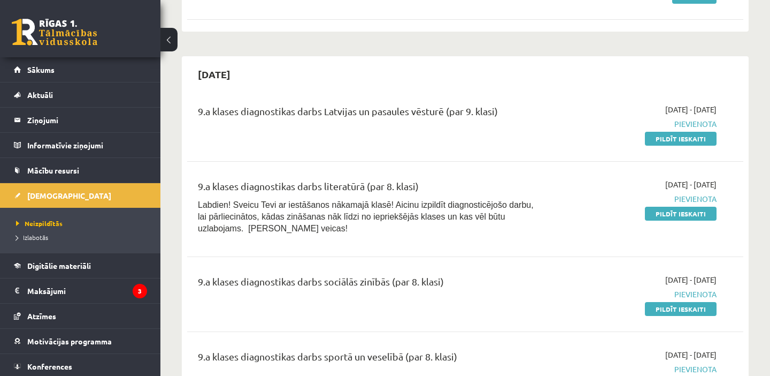
scroll to position [347, 0]
click at [662, 140] on link "Pildīt ieskaiti" at bounding box center [681, 138] width 72 height 14
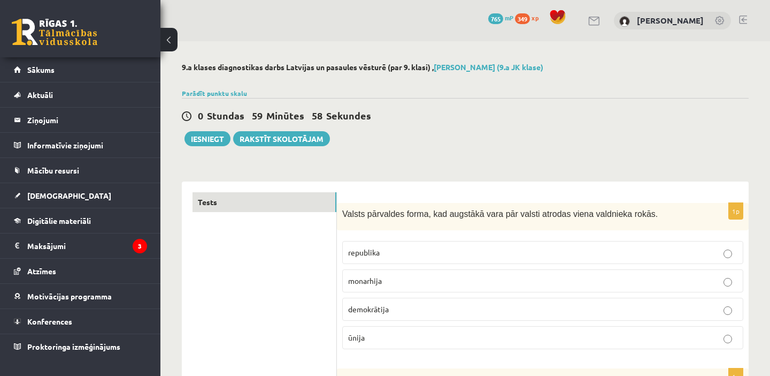
click at [518, 124] on div "0 Stundas 59 Minūtes 58 Sekundes Iesniegt Rakstīt skolotājam" at bounding box center [465, 122] width 567 height 48
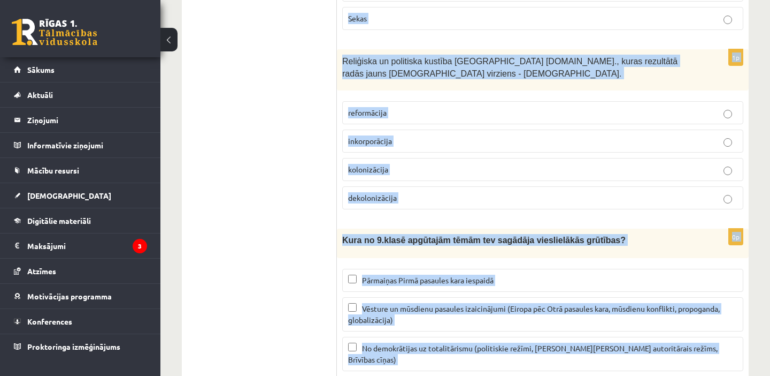
scroll to position [5725, 0]
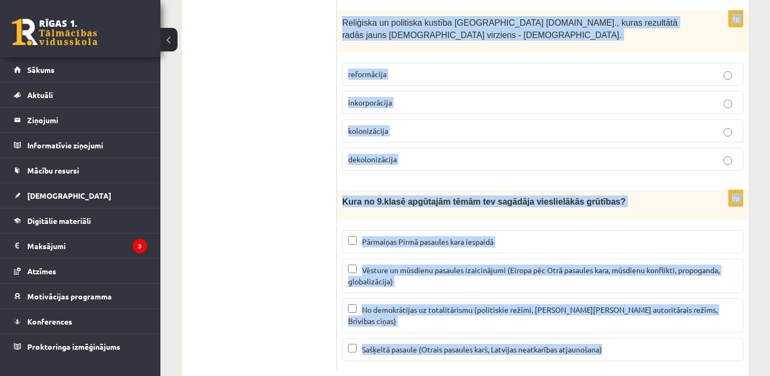
drag, startPoint x: 341, startPoint y: 81, endPoint x: 635, endPoint y: 363, distance: 407.5
copy form "Loremi dolorsita conse, adi elitsedd eius tem incidi utlabor etdol magnaaliq en…"
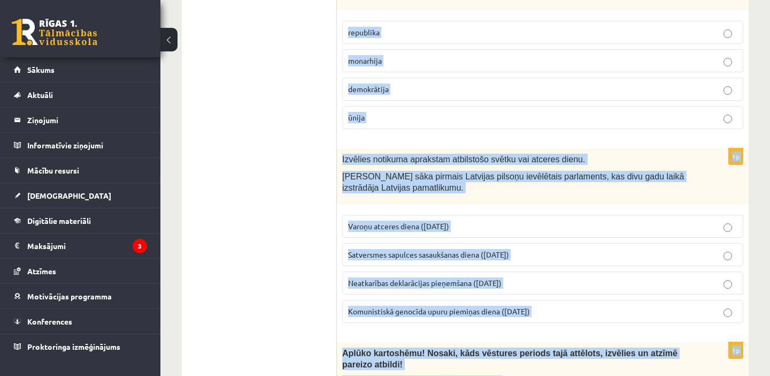
scroll to position [0, 0]
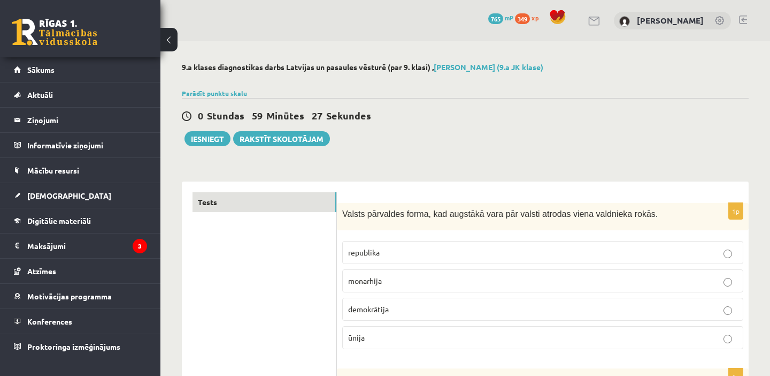
click at [404, 282] on p "monarhija" at bounding box center [542, 280] width 389 height 11
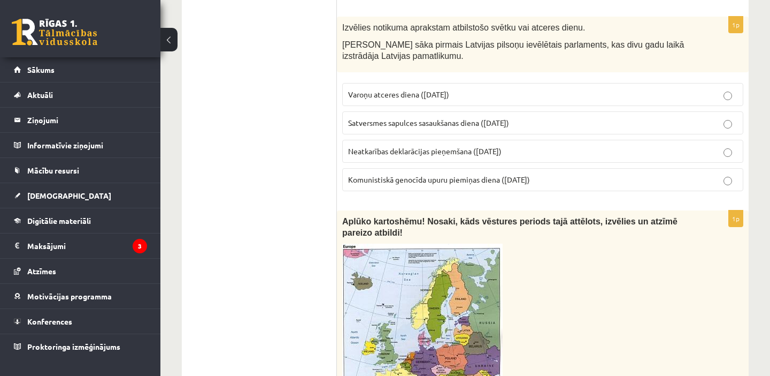
scroll to position [346, 0]
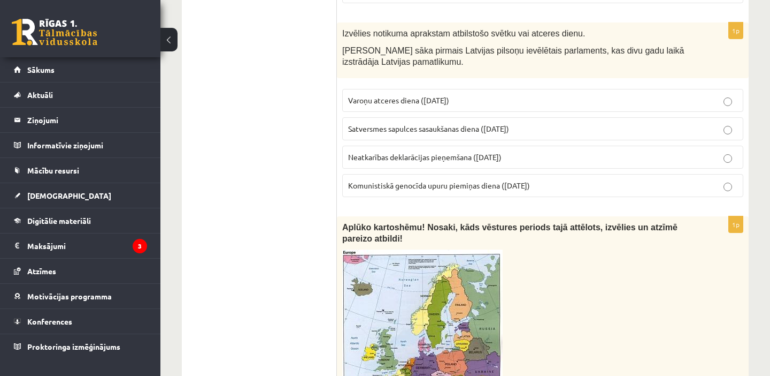
click at [377, 127] on span "Satversmes sapulces sasaukšanas diena ([DATE])" at bounding box center [428, 129] width 161 height 10
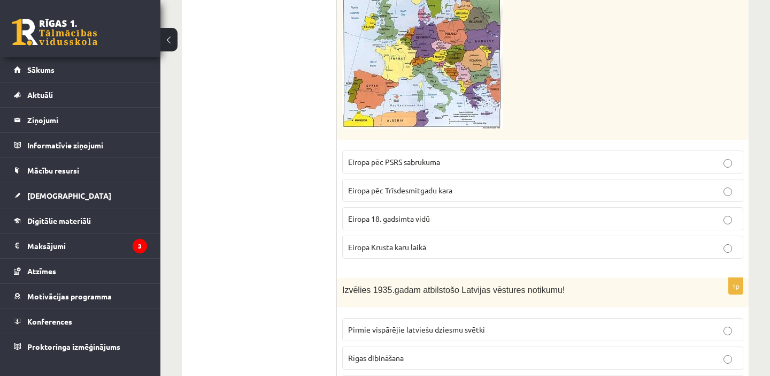
scroll to position [678, 0]
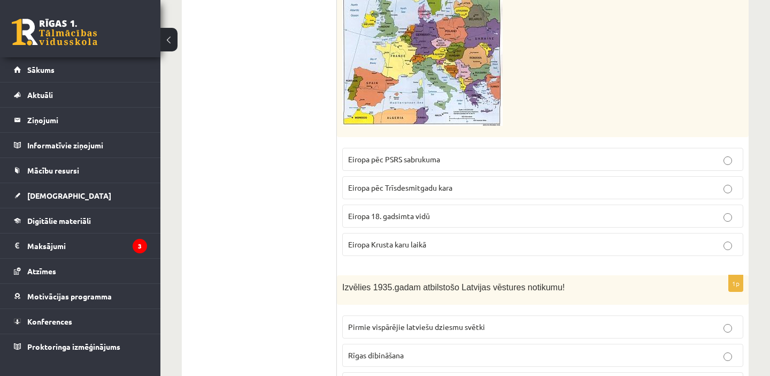
click at [395, 157] on span "Eiropa pēc PSRS sabrukuma" at bounding box center [394, 159] width 92 height 10
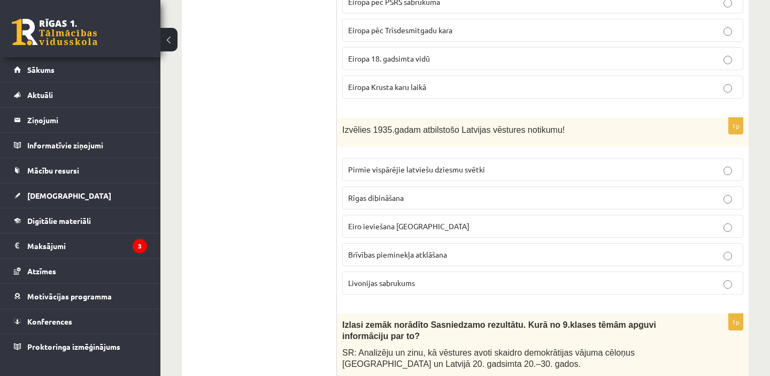
scroll to position [840, 0]
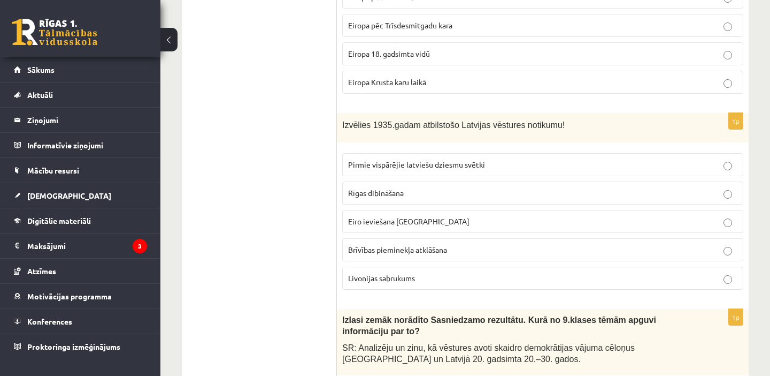
click at [402, 246] on span "Brīvības pieminekļa atklāšana" at bounding box center [397, 249] width 99 height 10
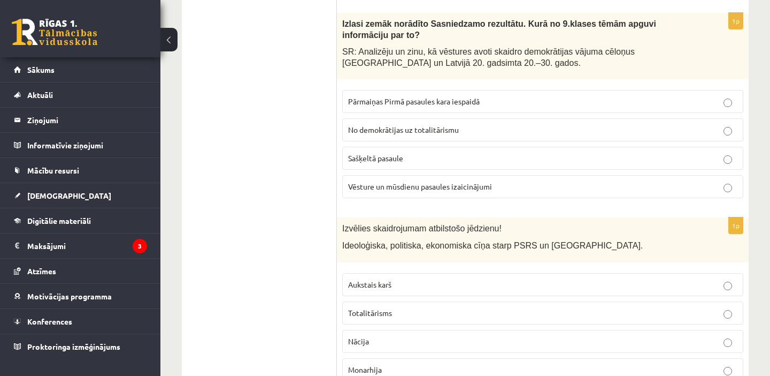
scroll to position [1146, 0]
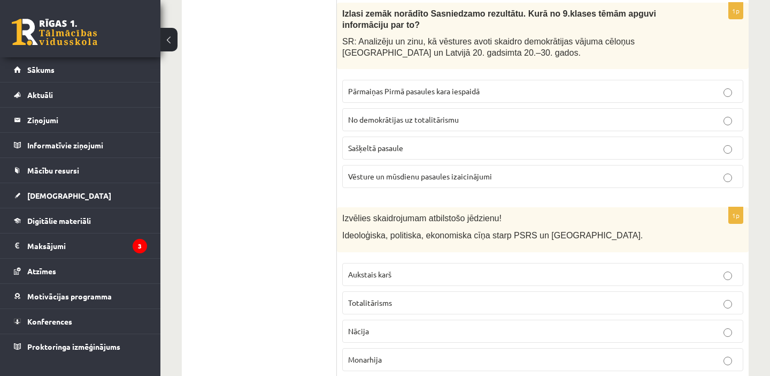
click at [396, 122] on span "No demokrātijas uz totalitārismu" at bounding box center [403, 119] width 111 height 10
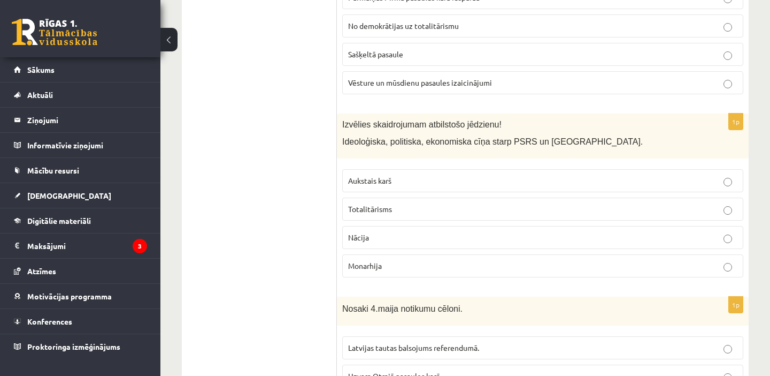
scroll to position [1243, 0]
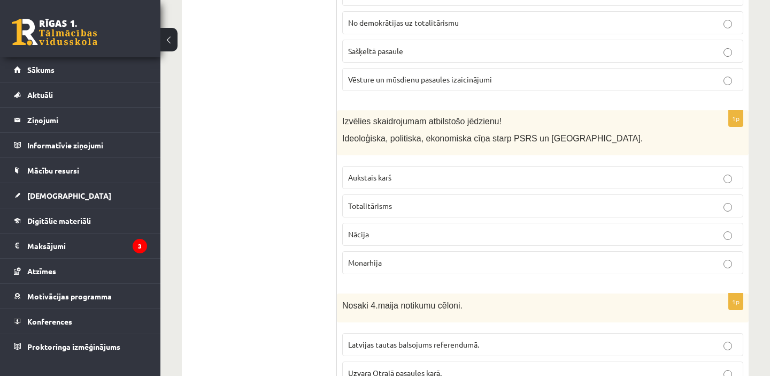
click at [399, 177] on p "Aukstais karš" at bounding box center [542, 177] width 389 height 11
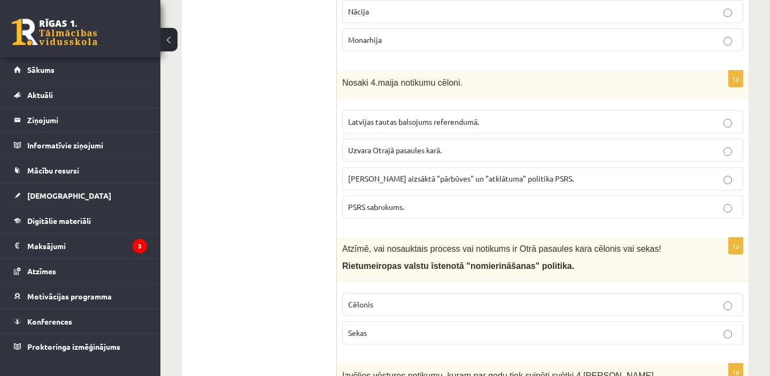
scroll to position [1488, 0]
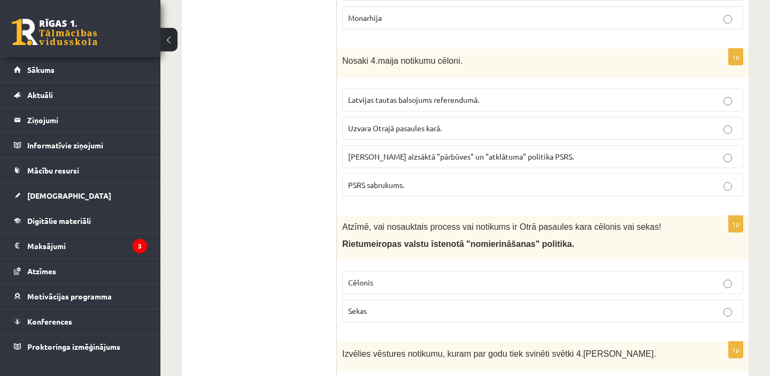
click at [451, 148] on label "Gorbačova aizsāktā "pārbūves" un "atklātuma" politika PSRS." at bounding box center [542, 156] width 401 height 23
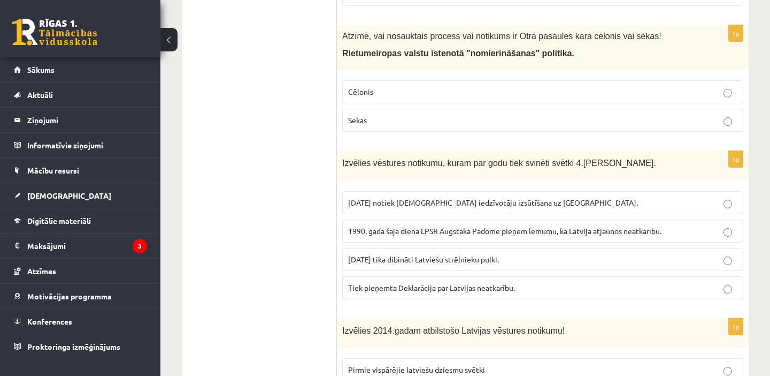
scroll to position [1679, 0]
click at [382, 89] on p "Cēlonis" at bounding box center [542, 91] width 389 height 11
click at [434, 227] on span "1990. gadā šajā dienā LPSR Augstākā Padome pieņem lēmumu, ka Latvija atjaunos n…" at bounding box center [504, 230] width 313 height 10
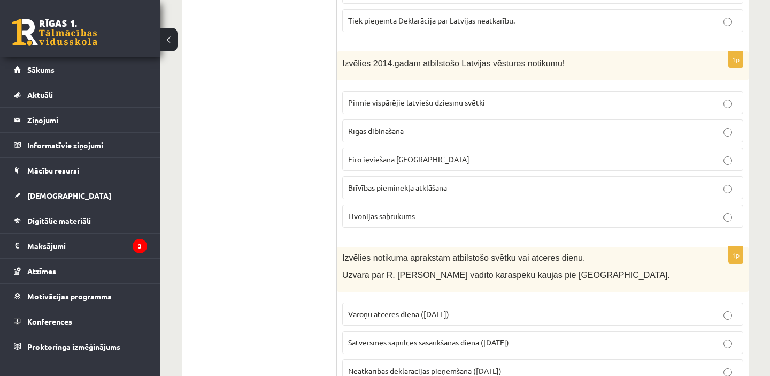
scroll to position [1962, 0]
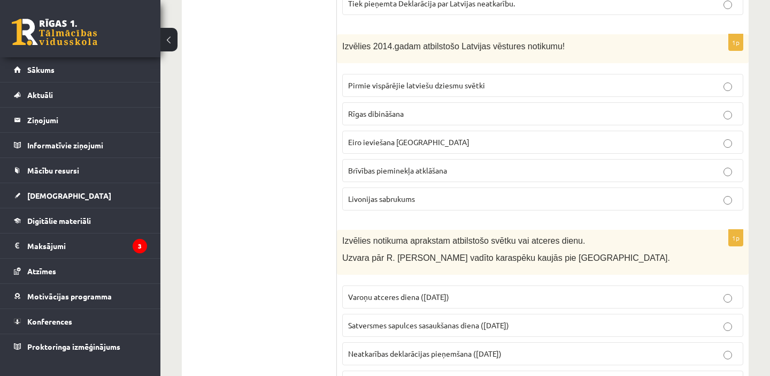
click at [383, 135] on label "Eiro ieviešana Latvijā" at bounding box center [542, 142] width 401 height 23
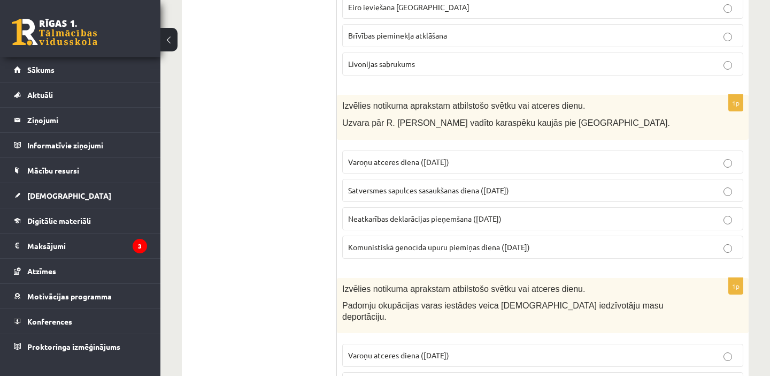
scroll to position [2108, 0]
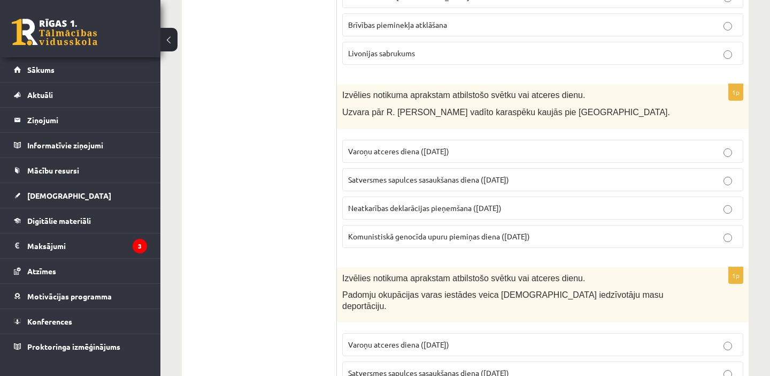
click at [398, 153] on span "Varoņu atceres diena (22. jūnijs)" at bounding box center [398, 151] width 101 height 10
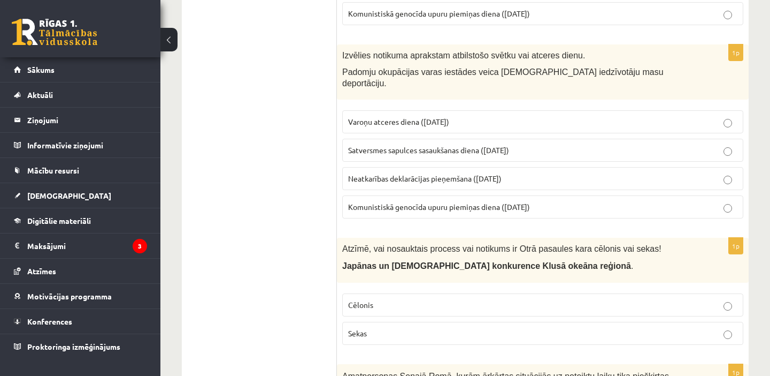
scroll to position [2333, 0]
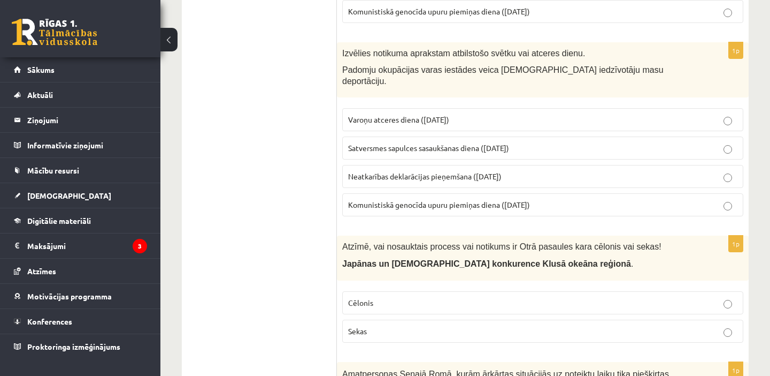
click at [420, 200] on span "Komunistiskā genocīda upuru piemiņas diena (25. marts)" at bounding box center [439, 205] width 182 height 10
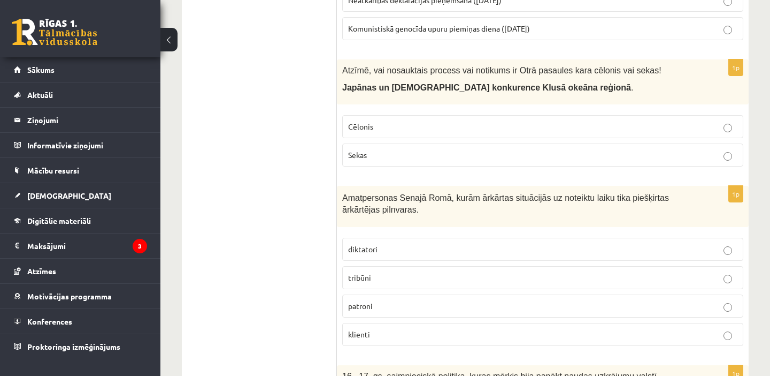
scroll to position [2511, 0]
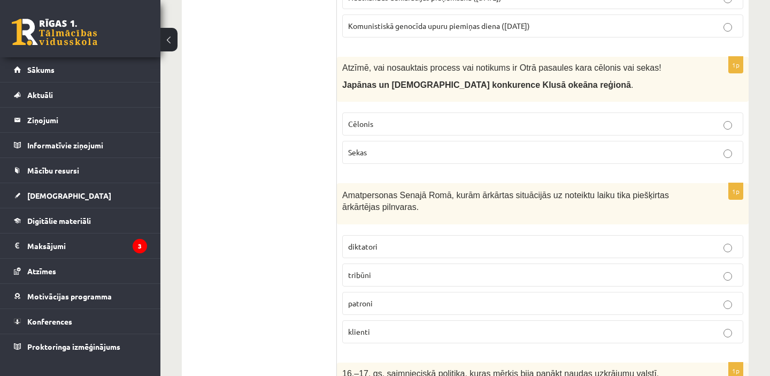
click at [409, 118] on p "Cēlonis" at bounding box center [542, 123] width 389 height 11
click at [394, 241] on p "diktatori" at bounding box center [542, 246] width 389 height 11
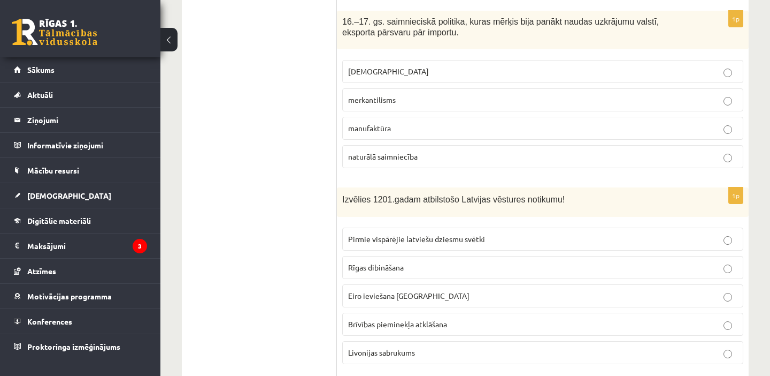
scroll to position [2864, 0]
click at [372, 94] on span "merkantilisms" at bounding box center [372, 99] width 48 height 10
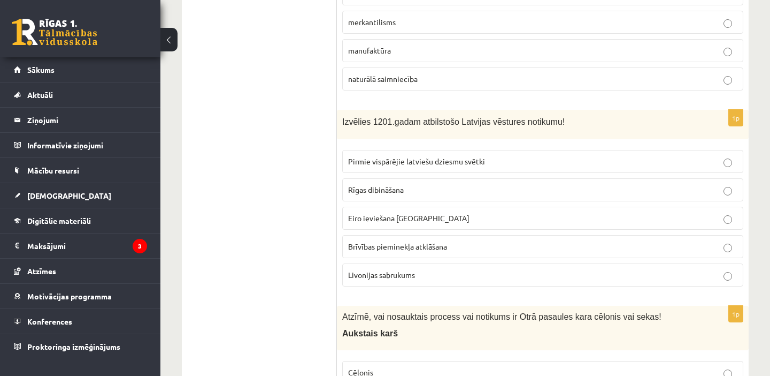
scroll to position [2946, 0]
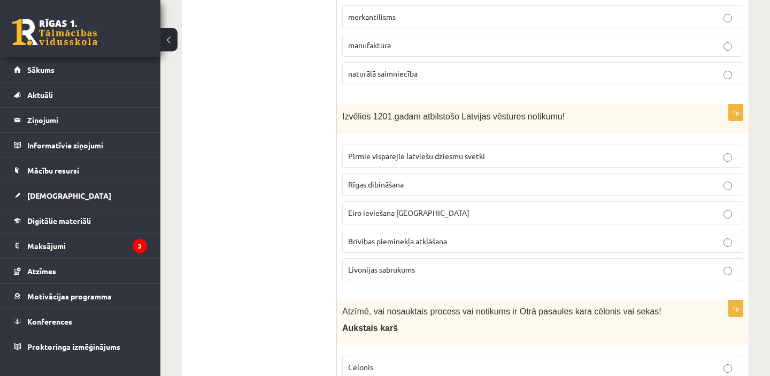
click at [382, 179] on p "Rīgas dibināšana" at bounding box center [542, 184] width 389 height 11
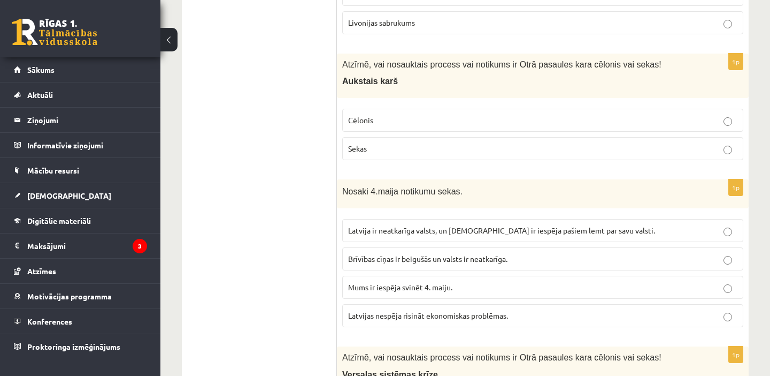
scroll to position [3202, 0]
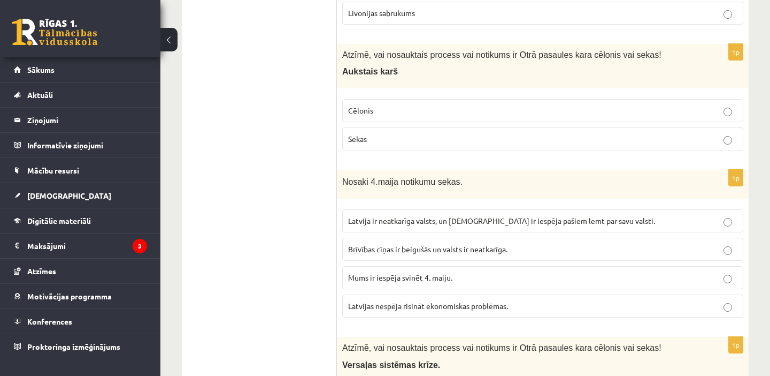
click at [399, 137] on label "Sekas" at bounding box center [542, 138] width 401 height 23
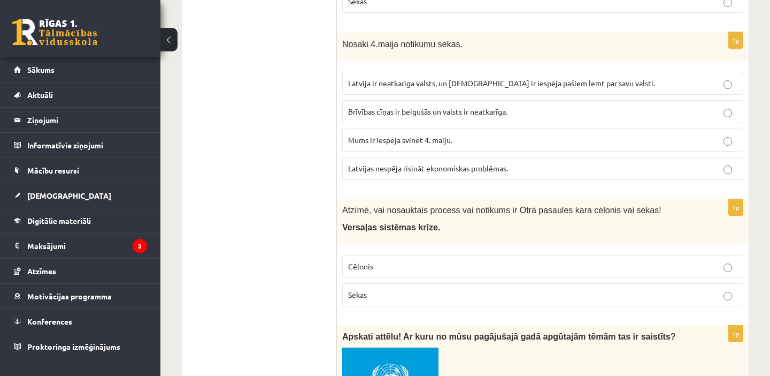
scroll to position [3341, 0]
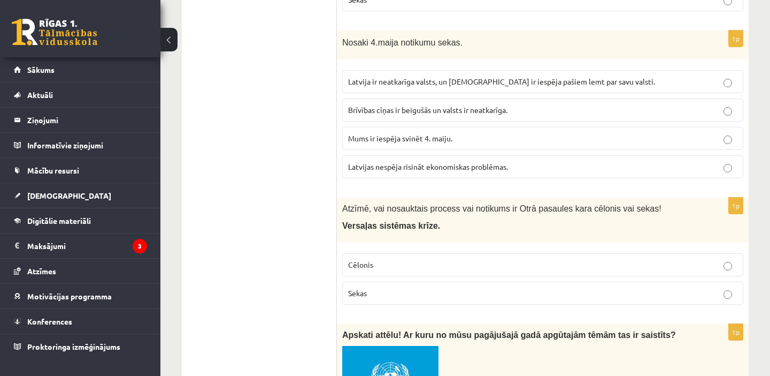
click at [460, 76] on p "Latvija ir neatkarīga valsts, un latviešiem ir iespēja pašiem lemt par savu val…" at bounding box center [542, 81] width 389 height 11
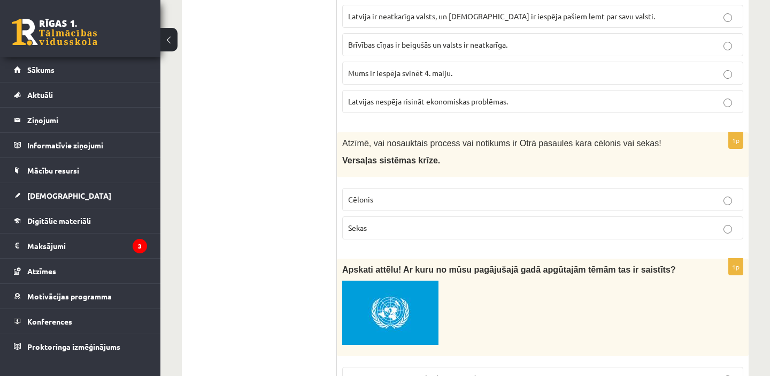
scroll to position [3463, 0]
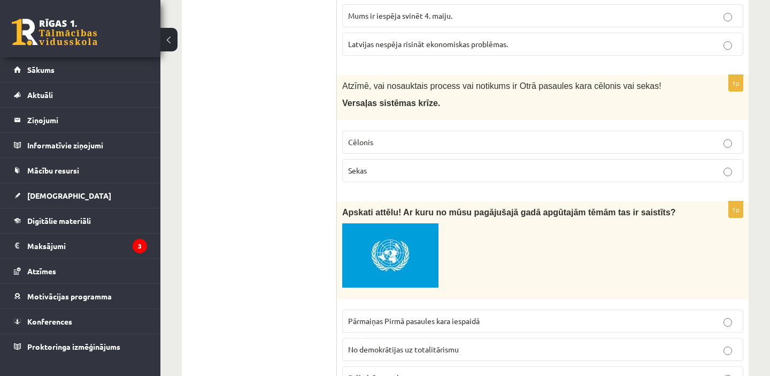
click at [383, 136] on p "Cēlonis" at bounding box center [542, 141] width 389 height 11
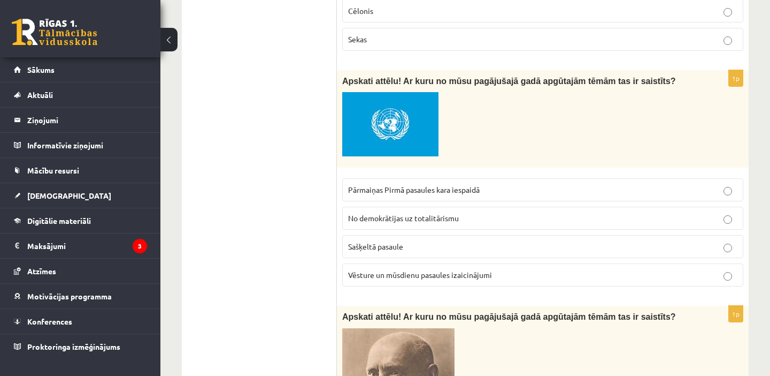
scroll to position [3596, 0]
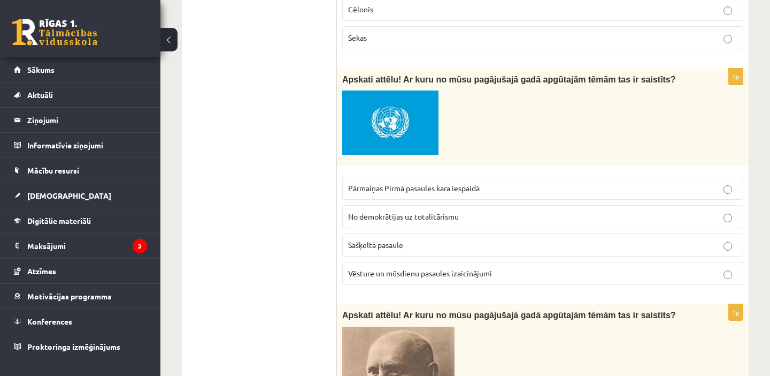
click at [390, 183] on span "Pārmaiņas Pirmā pasaules kara iespaidā" at bounding box center [414, 188] width 132 height 10
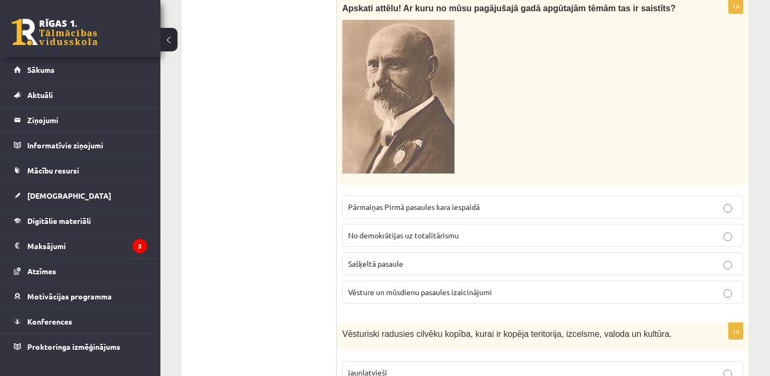
scroll to position [3904, 0]
click at [396, 200] on p "Pārmaiņas Pirmā pasaules kara iespaidā" at bounding box center [542, 205] width 389 height 11
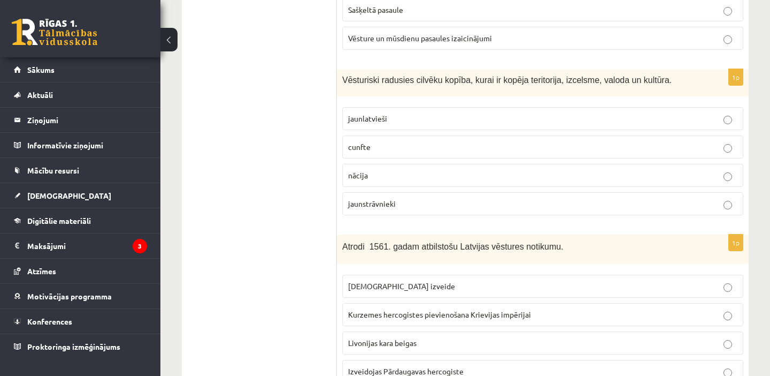
scroll to position [4165, 0]
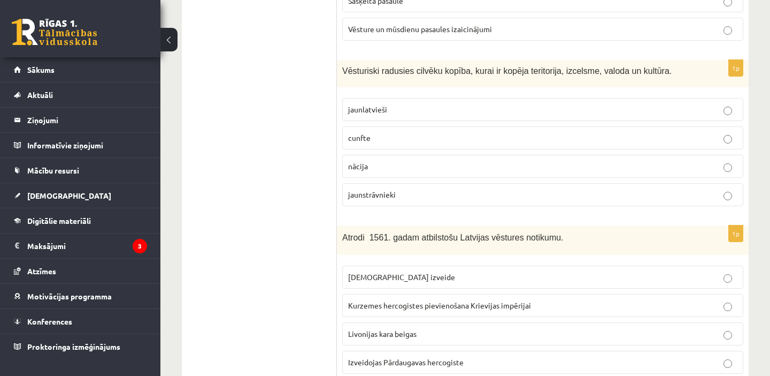
click at [400, 155] on label "nācija" at bounding box center [542, 166] width 401 height 23
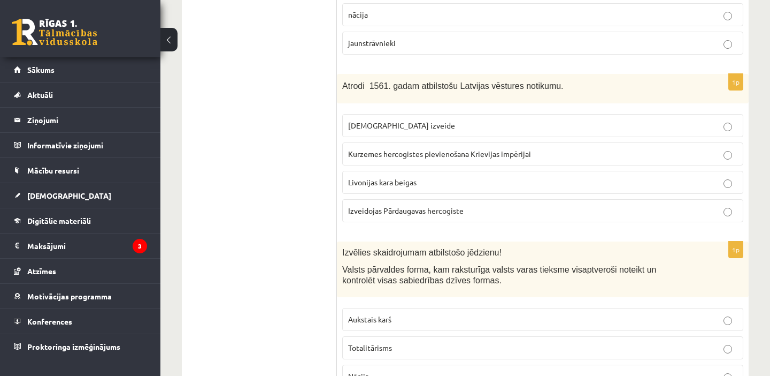
scroll to position [4319, 0]
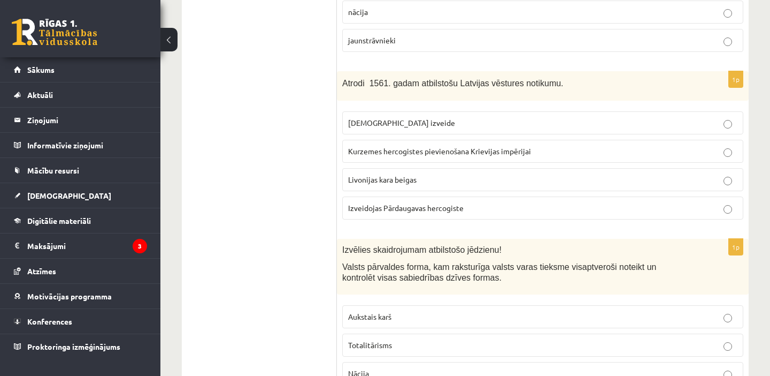
click at [381, 118] on span "Livonijas ordeņa izveide" at bounding box center [401, 123] width 107 height 10
click at [361, 168] on label "Livonijas kara beigas" at bounding box center [542, 179] width 401 height 23
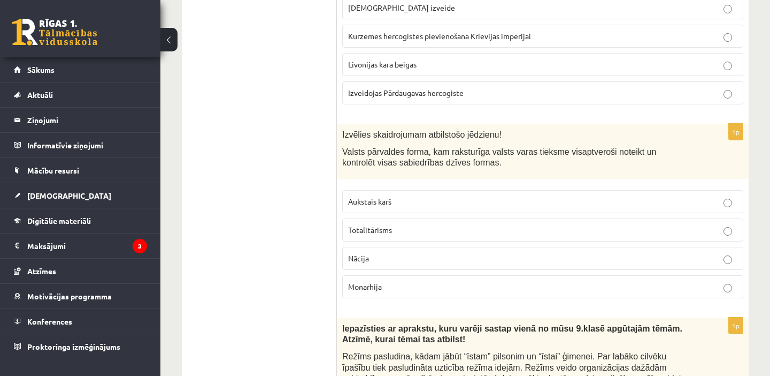
scroll to position [4436, 0]
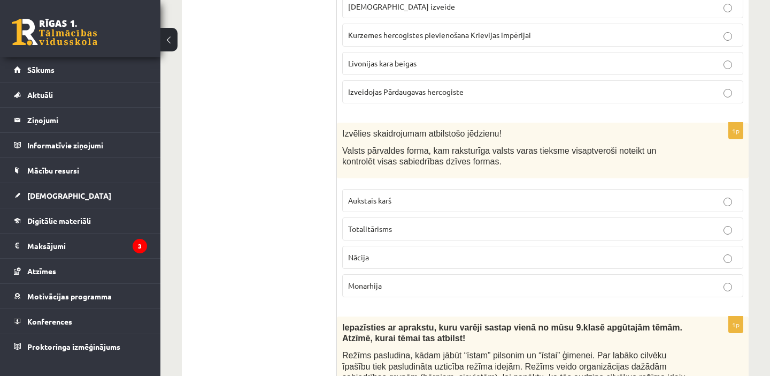
click at [369, 224] on span "Totalitārisms" at bounding box center [370, 229] width 44 height 10
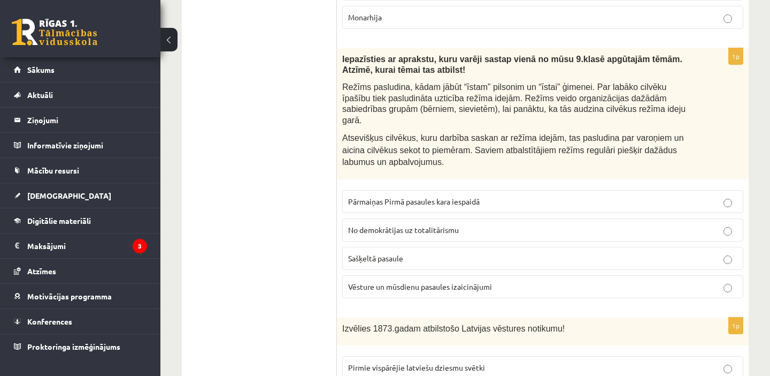
scroll to position [4709, 0]
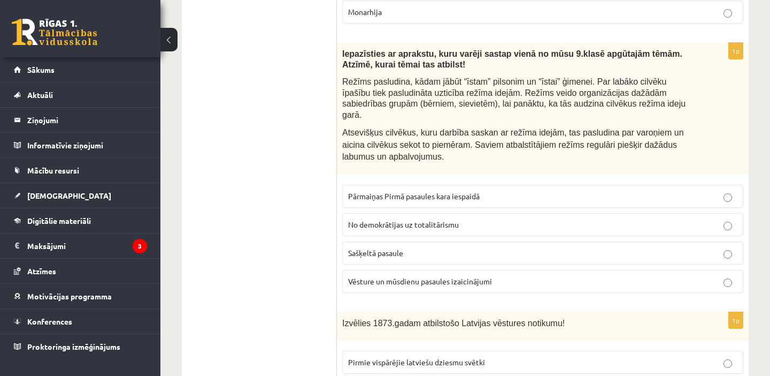
click at [371, 219] on span "No demokrātijas uz totalitārismu" at bounding box center [403, 224] width 111 height 10
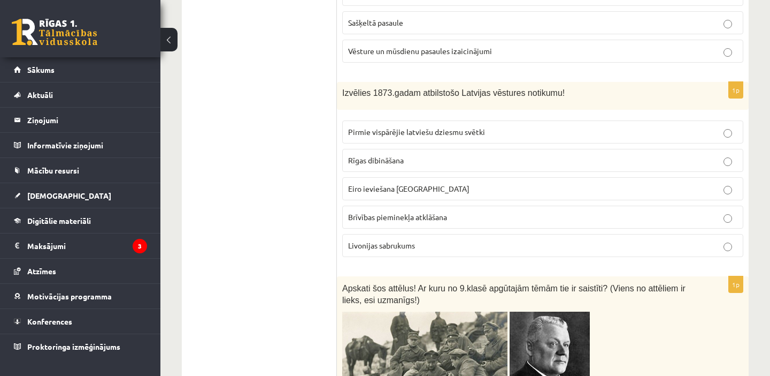
scroll to position [4945, 0]
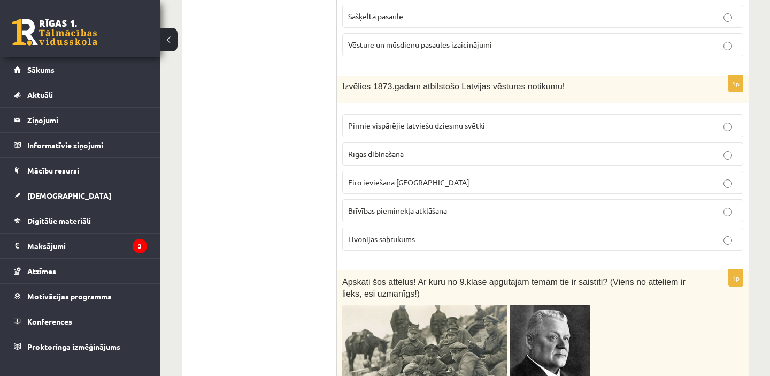
click at [380, 120] on span "Pirmie vispārējie latviešu dziesmu svētki" at bounding box center [416, 125] width 137 height 10
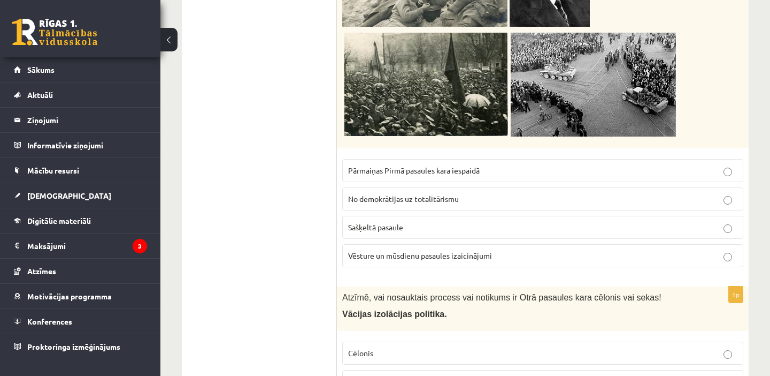
scroll to position [5327, 0]
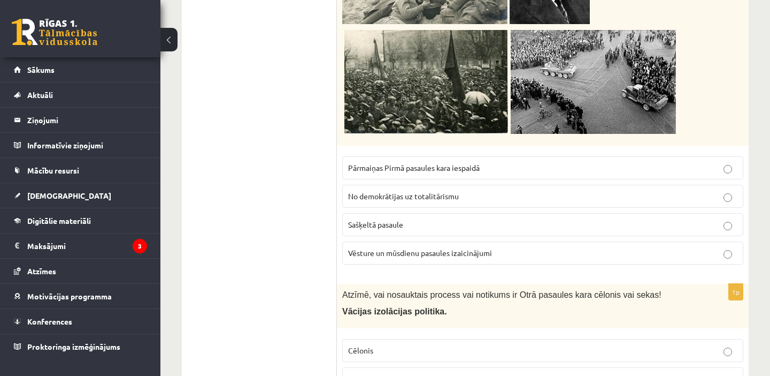
click at [383, 185] on label "No demokrātijas uz totalitārismu" at bounding box center [542, 196] width 401 height 23
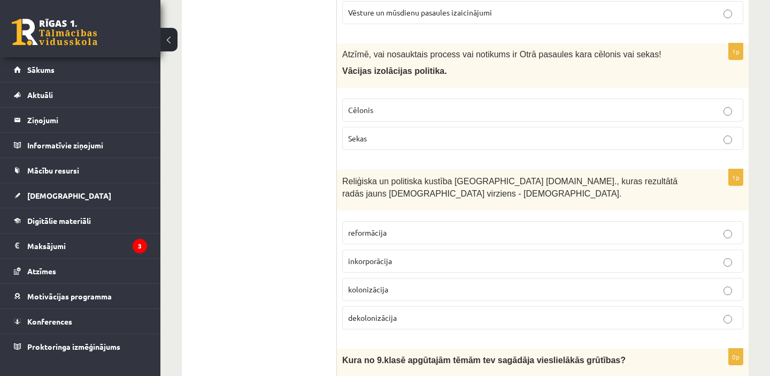
scroll to position [5563, 0]
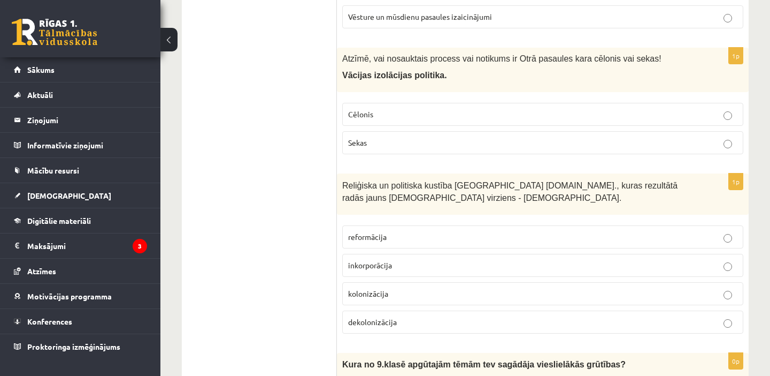
click at [404, 109] on p "Cēlonis" at bounding box center [542, 114] width 389 height 11
click at [380, 225] on label "reformācija" at bounding box center [542, 236] width 401 height 23
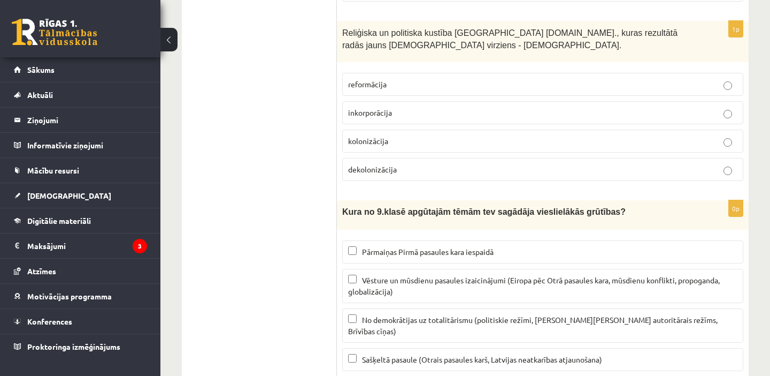
scroll to position [5725, 0]
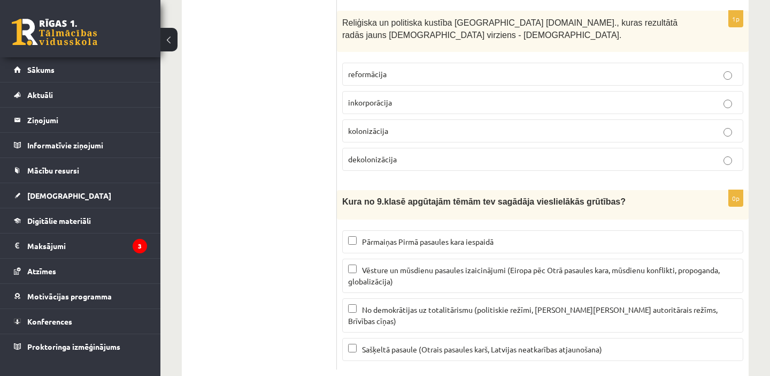
click at [410, 344] on span "Sašķeltā pasaule (Otrais pasaules karš, Latvijas neatkarības atjaunošana)" at bounding box center [482, 349] width 240 height 10
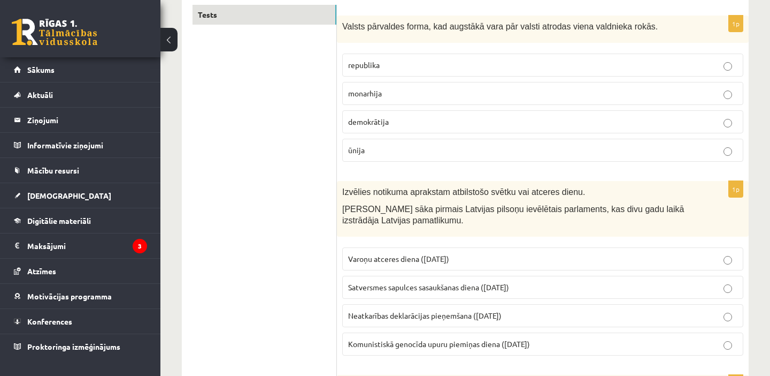
scroll to position [0, 0]
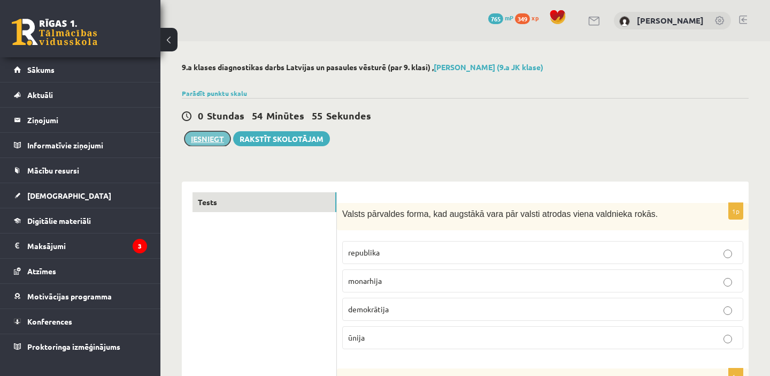
click at [205, 135] on button "Iesniegt" at bounding box center [208, 138] width 46 height 15
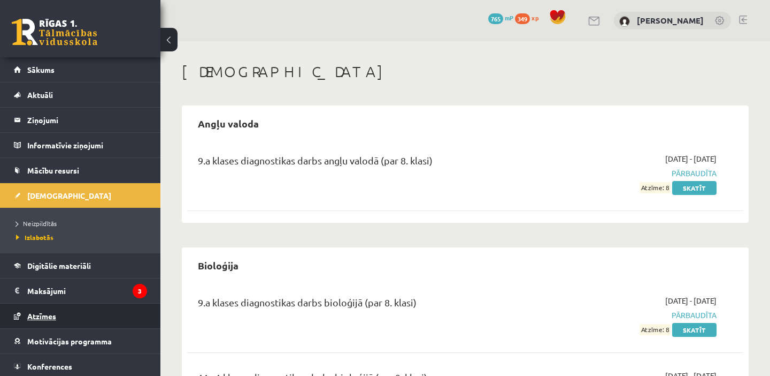
click at [78, 313] on link "Atzīmes" at bounding box center [80, 315] width 133 height 25
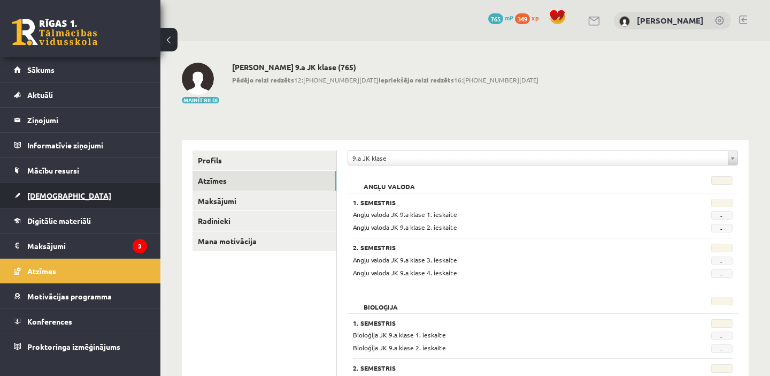
click at [50, 202] on link "[DEMOGRAPHIC_DATA]" at bounding box center [80, 195] width 133 height 25
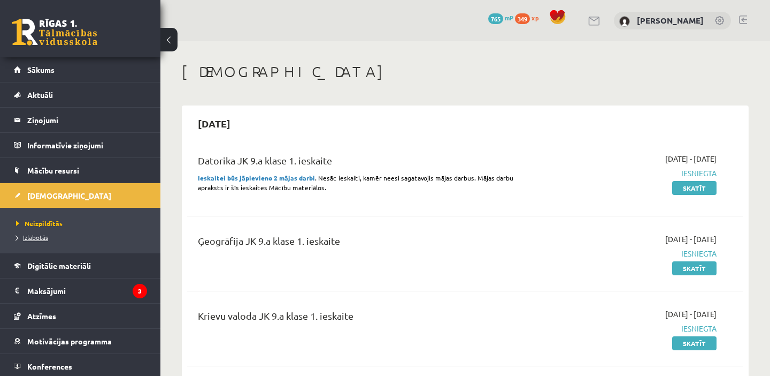
click at [51, 236] on link "Izlabotās" at bounding box center [83, 237] width 134 height 10
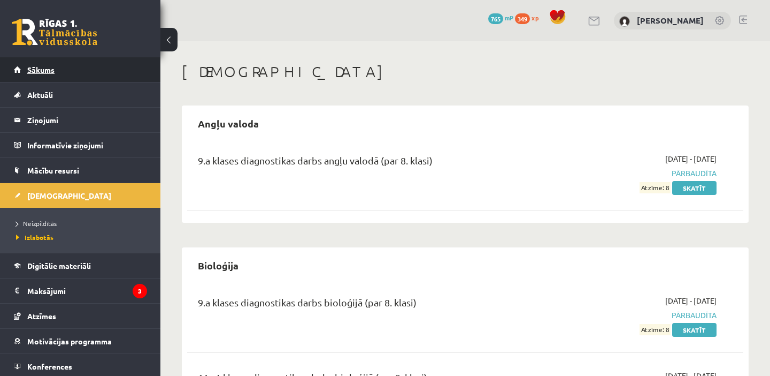
click at [30, 76] on link "Sākums" at bounding box center [80, 69] width 133 height 25
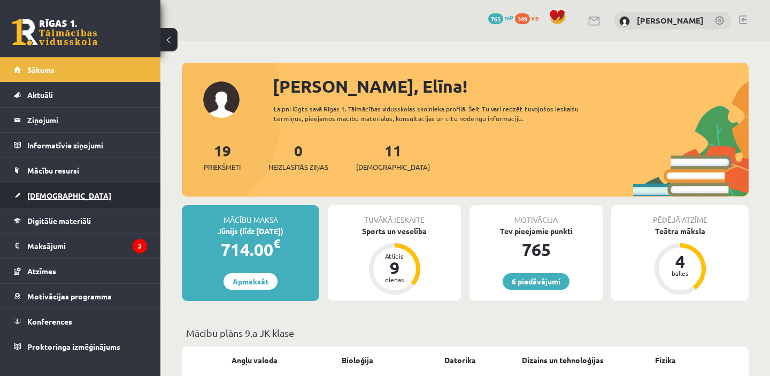
click at [84, 186] on link "[DEMOGRAPHIC_DATA]" at bounding box center [80, 195] width 133 height 25
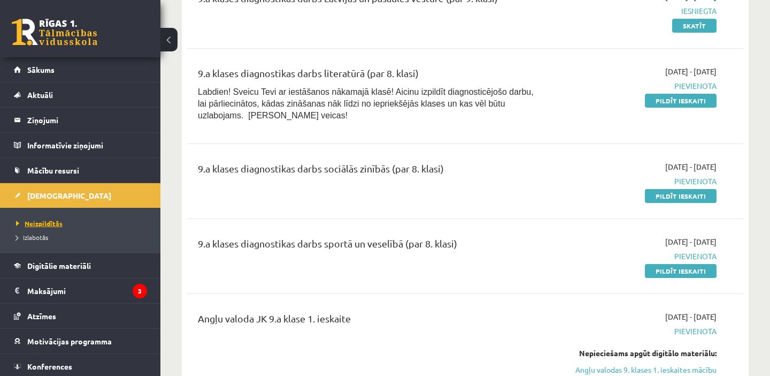
scroll to position [28, 0]
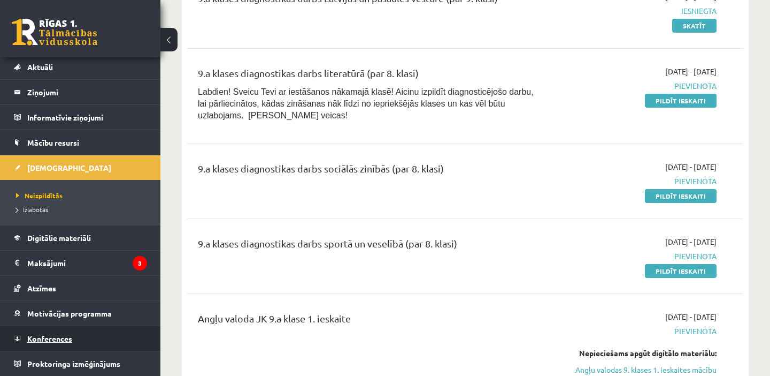
click at [64, 337] on span "Konferences" at bounding box center [49, 338] width 45 height 10
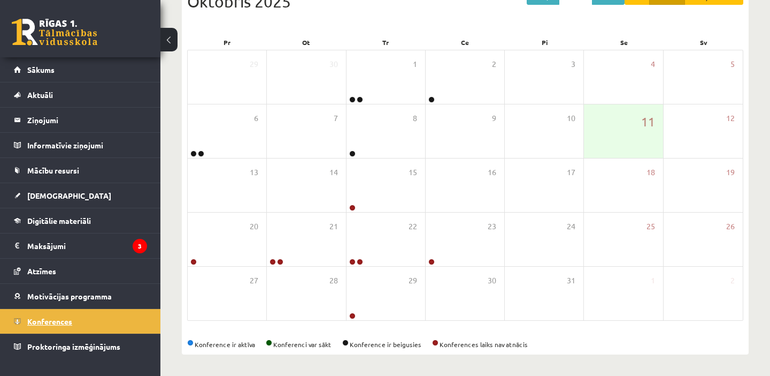
scroll to position [135, 0]
click at [88, 300] on link "Motivācijas programma" at bounding box center [80, 296] width 133 height 25
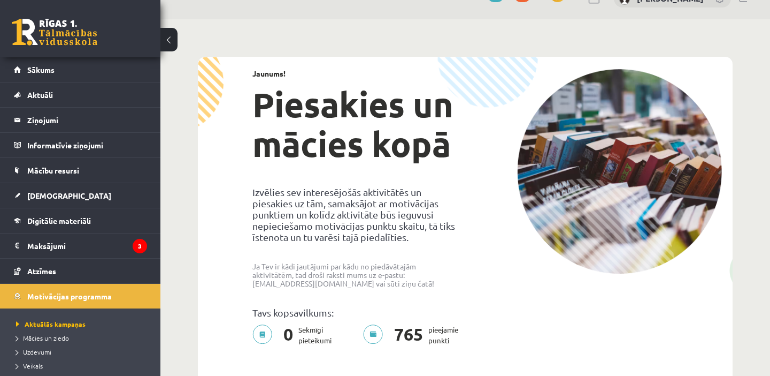
scroll to position [23, 0]
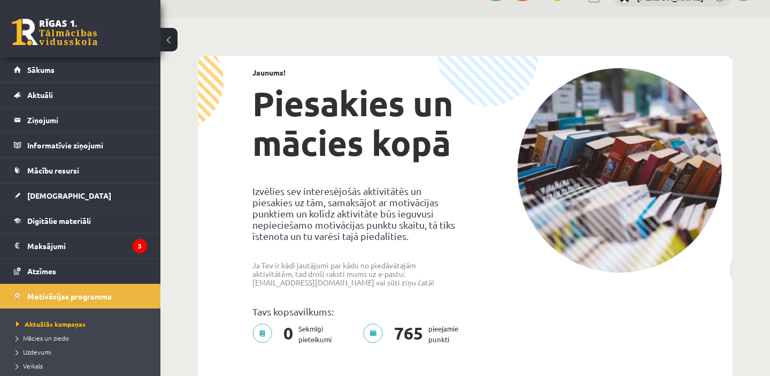
click at [269, 338] on p "0 Sekmīgi pieteikumi" at bounding box center [296, 333] width 86 height 21
click at [322, 336] on p "0 Sekmīgi pieteikumi" at bounding box center [296, 333] width 86 height 21
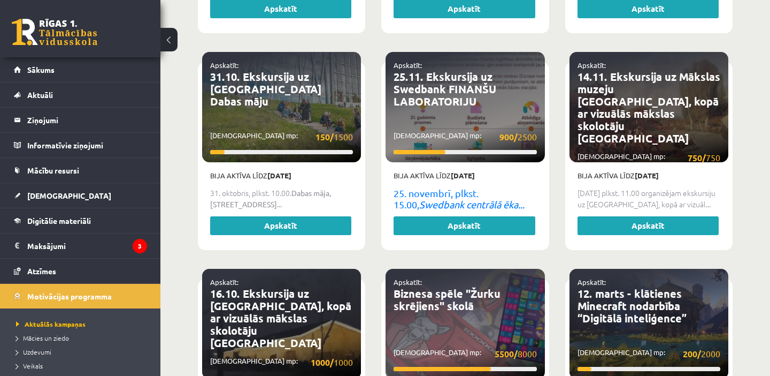
scroll to position [1624, 0]
